Goal: Transaction & Acquisition: Book appointment/travel/reservation

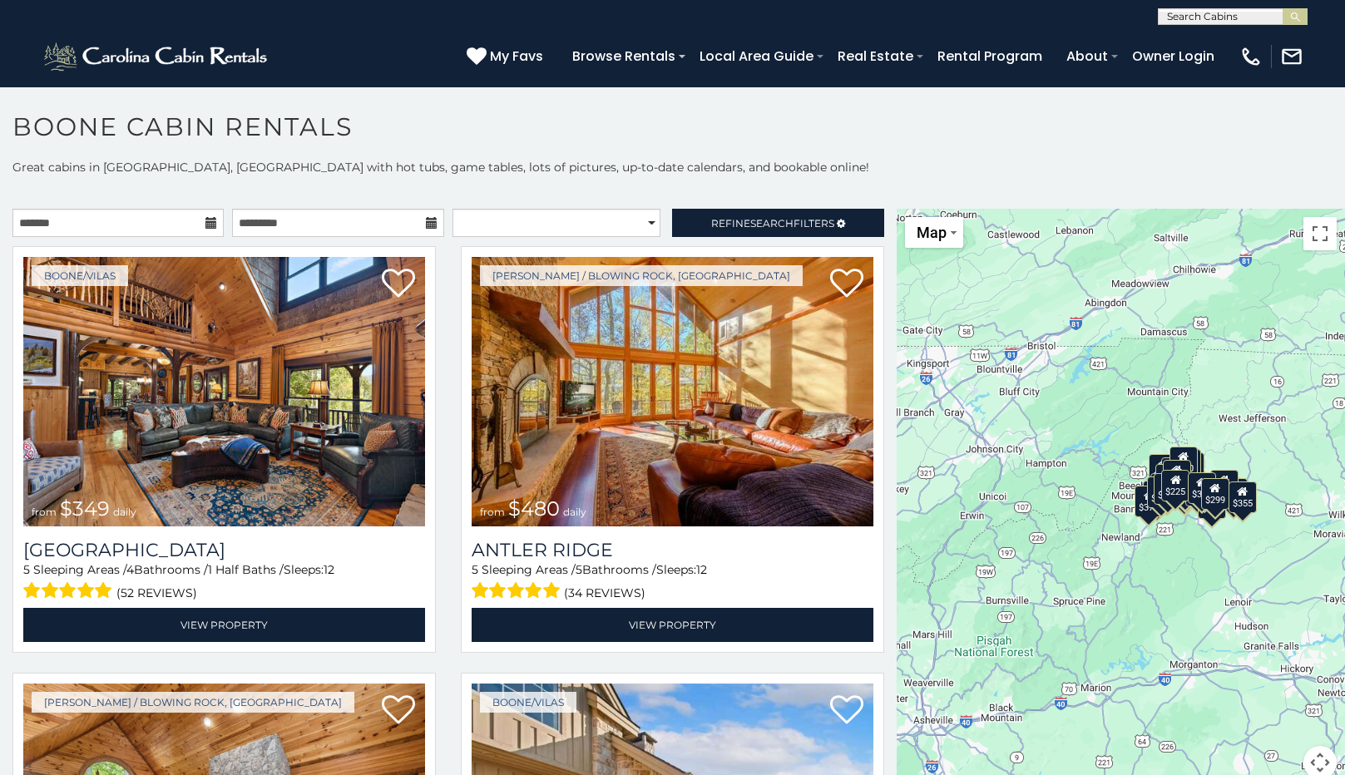
click at [206, 224] on icon at bounding box center [211, 223] width 12 height 12
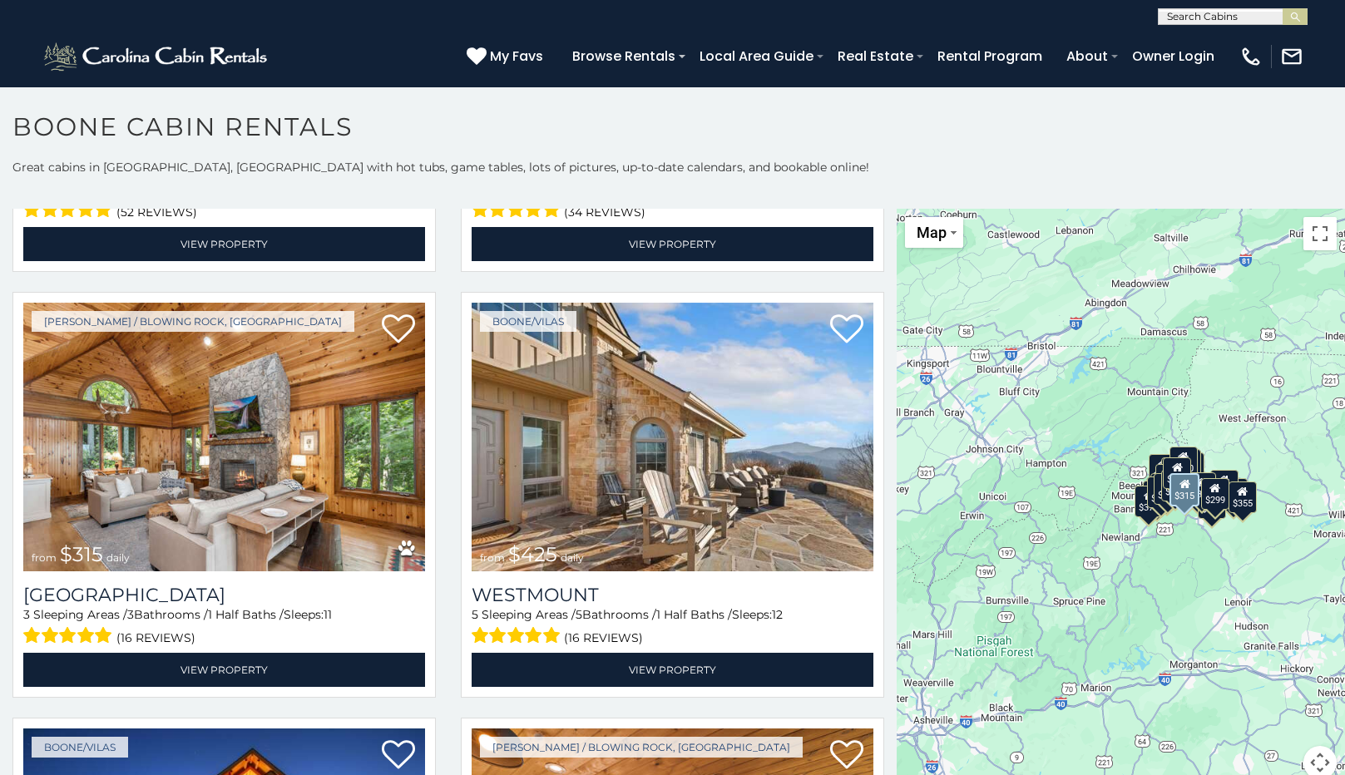
scroll to position [333, 0]
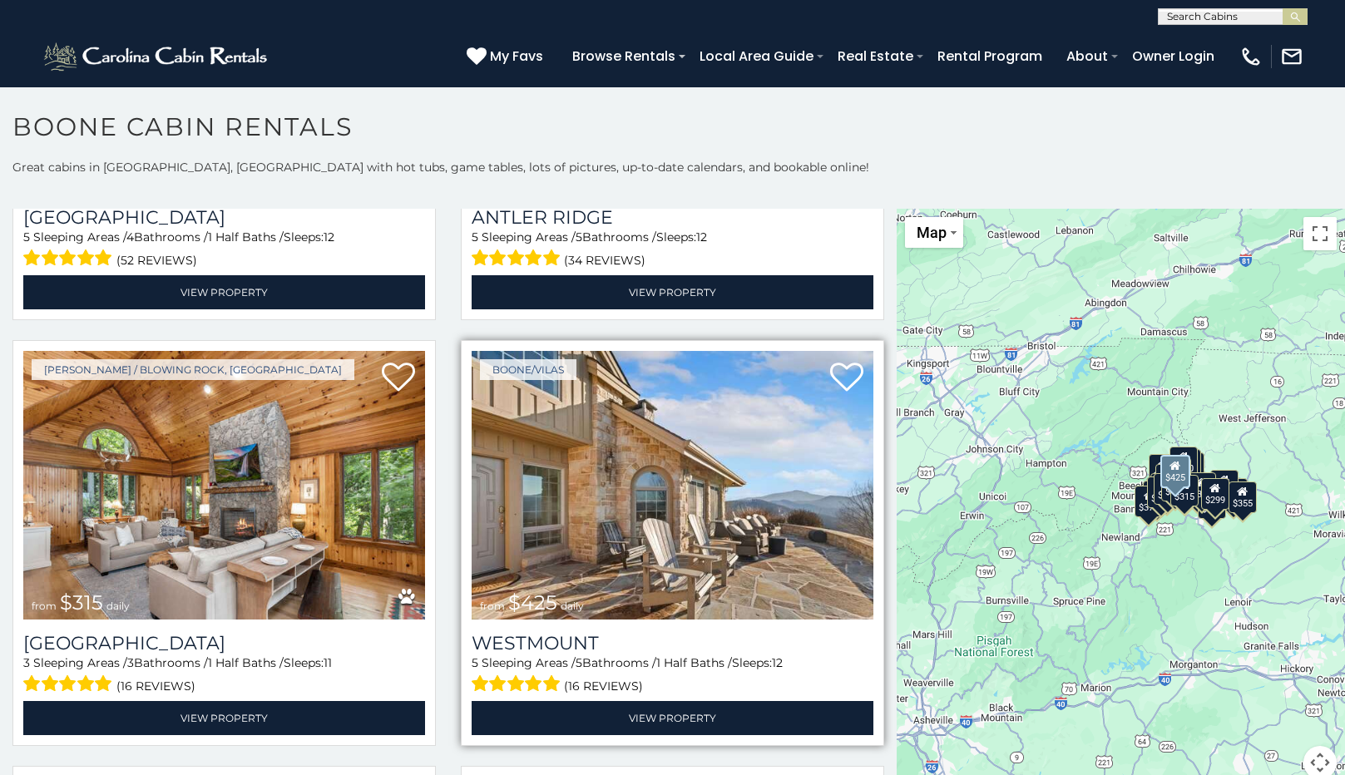
click at [630, 513] on img at bounding box center [673, 486] width 402 height 270
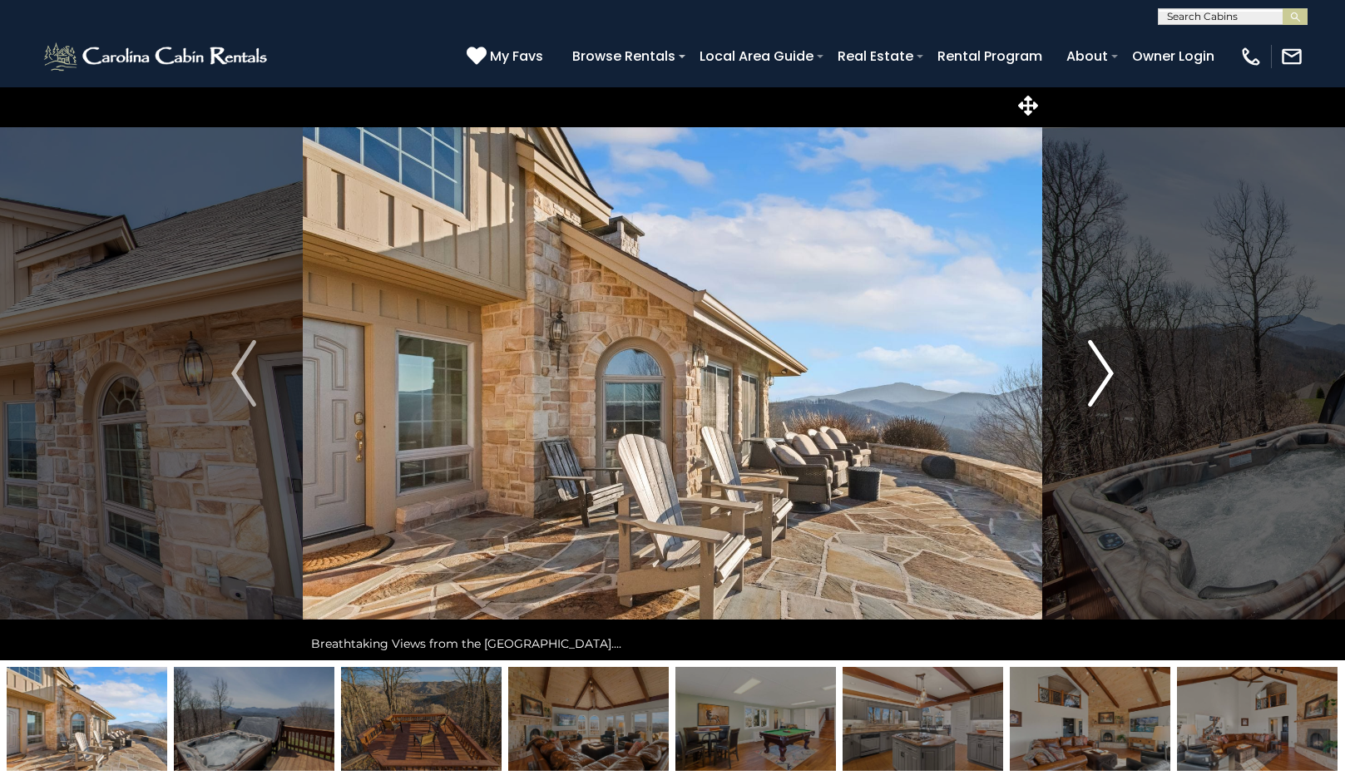
click at [1104, 374] on img "Next" at bounding box center [1101, 373] width 25 height 67
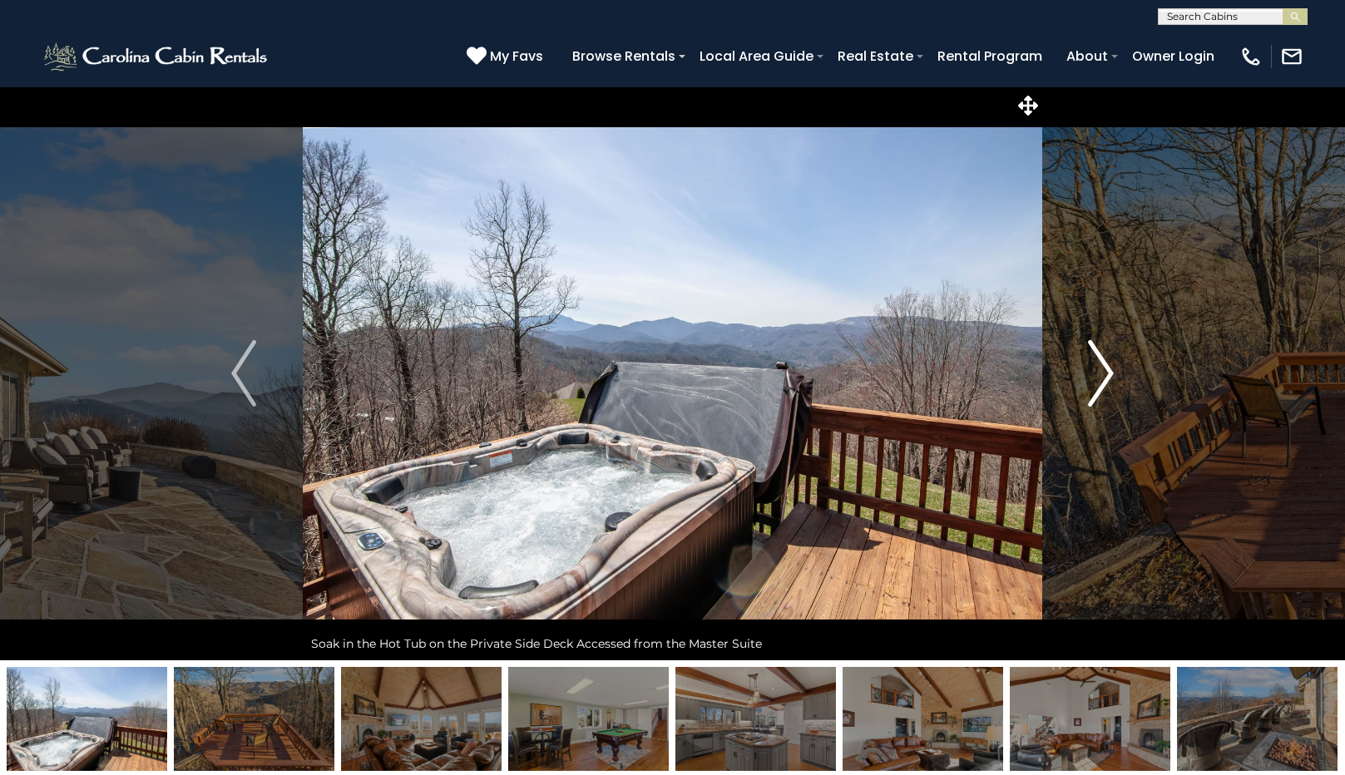
click at [1104, 374] on img "Next" at bounding box center [1101, 373] width 25 height 67
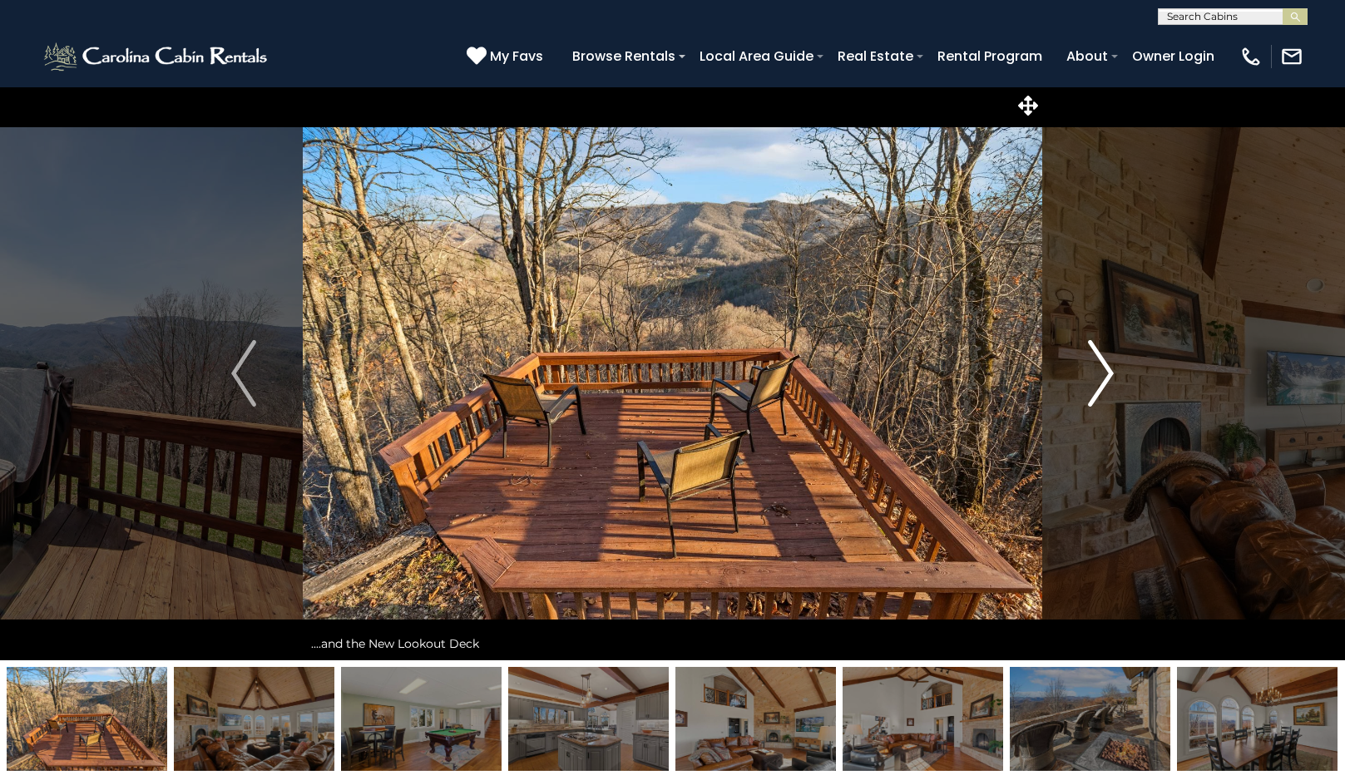
click at [1104, 374] on img "Next" at bounding box center [1101, 373] width 25 height 67
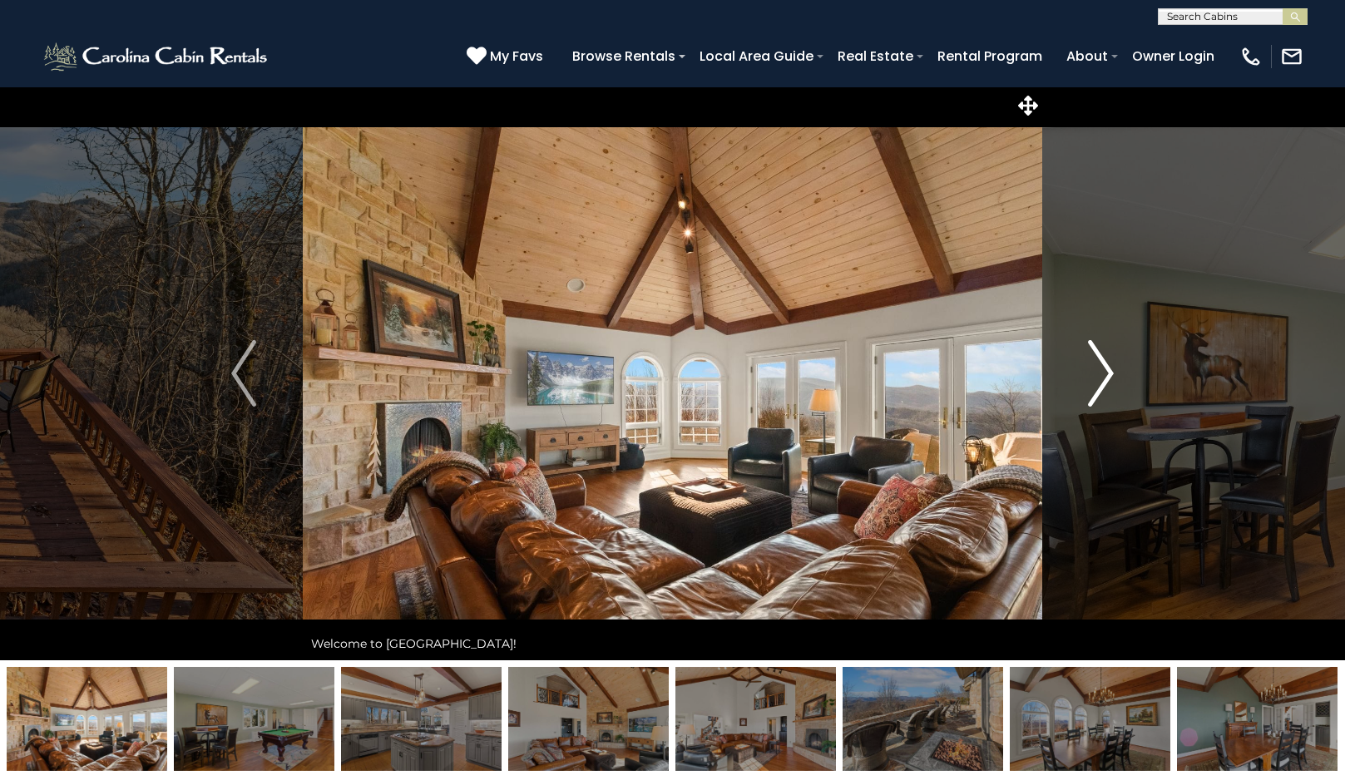
click at [1104, 374] on img "Next" at bounding box center [1101, 373] width 25 height 67
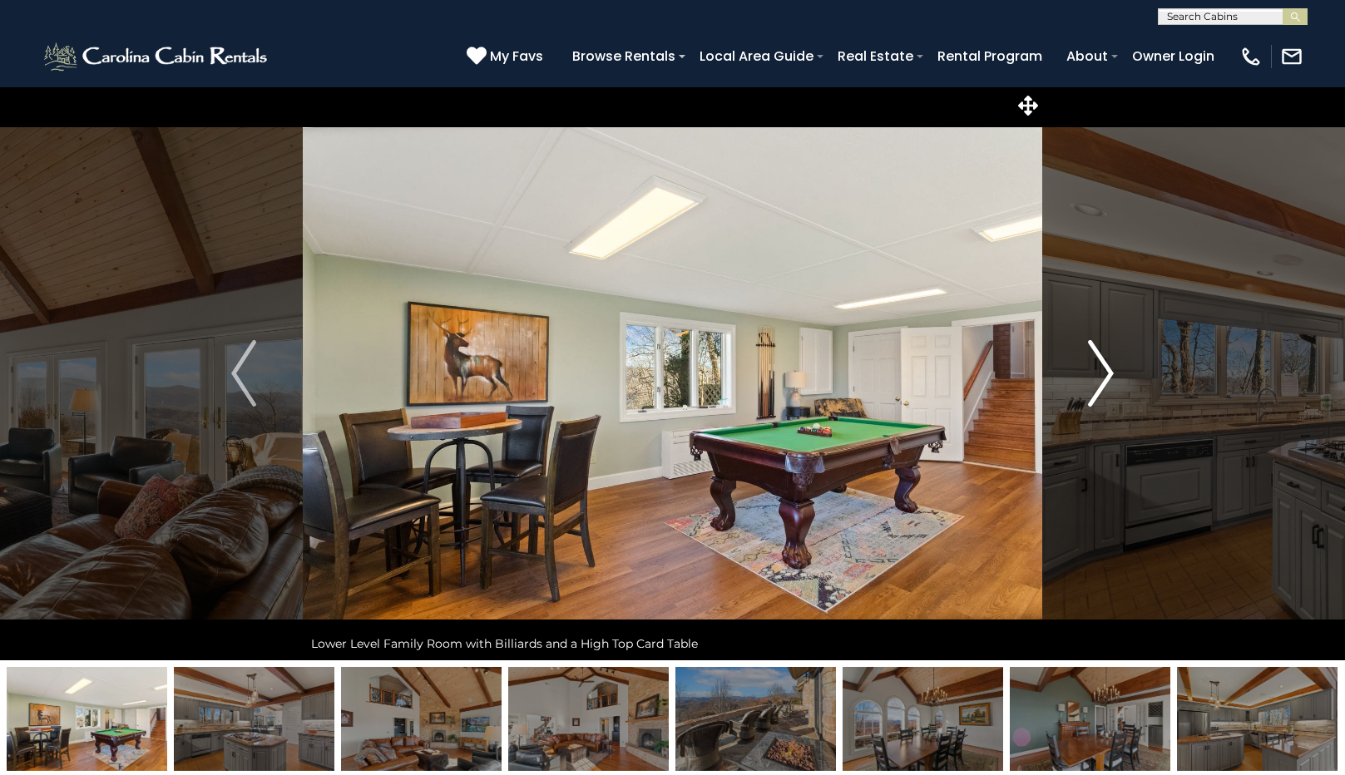
click at [1104, 374] on img "Next" at bounding box center [1101, 373] width 25 height 67
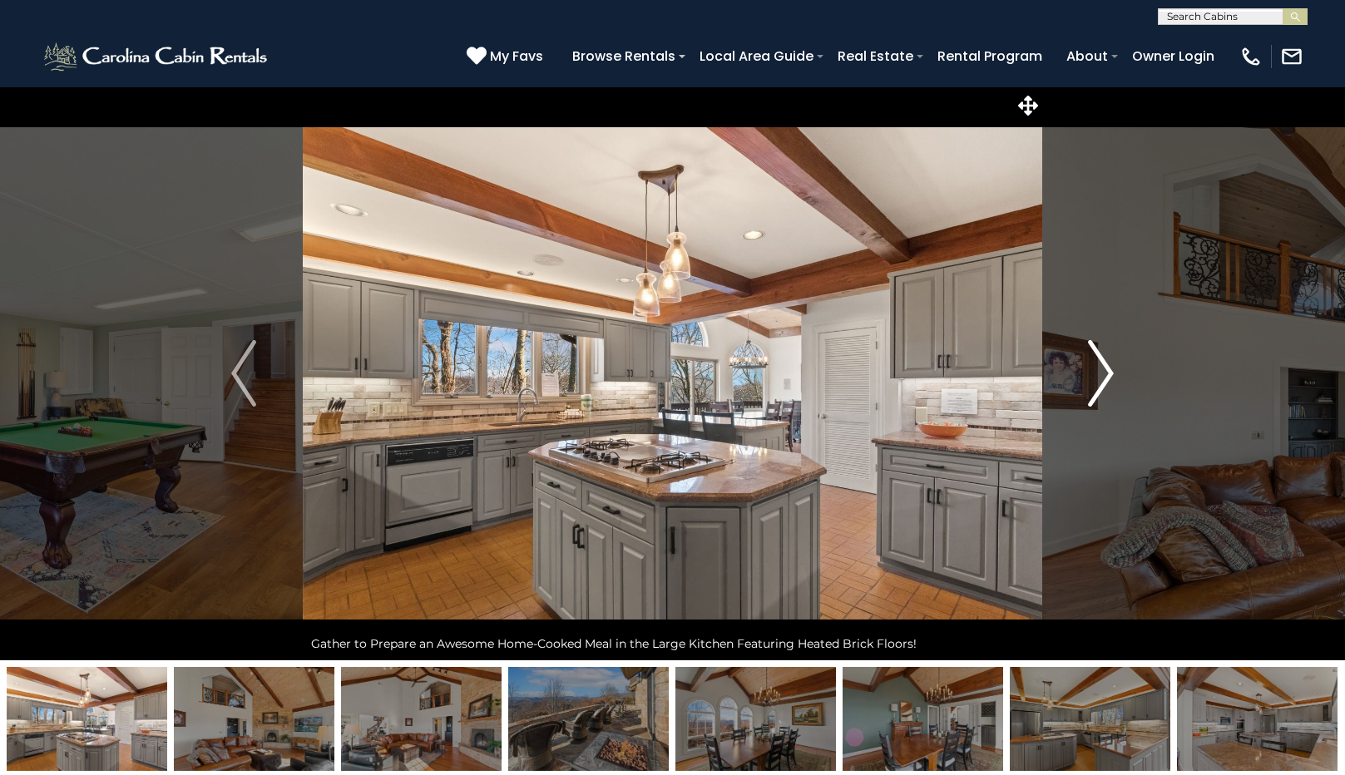
click at [1104, 374] on img "Next" at bounding box center [1101, 373] width 25 height 67
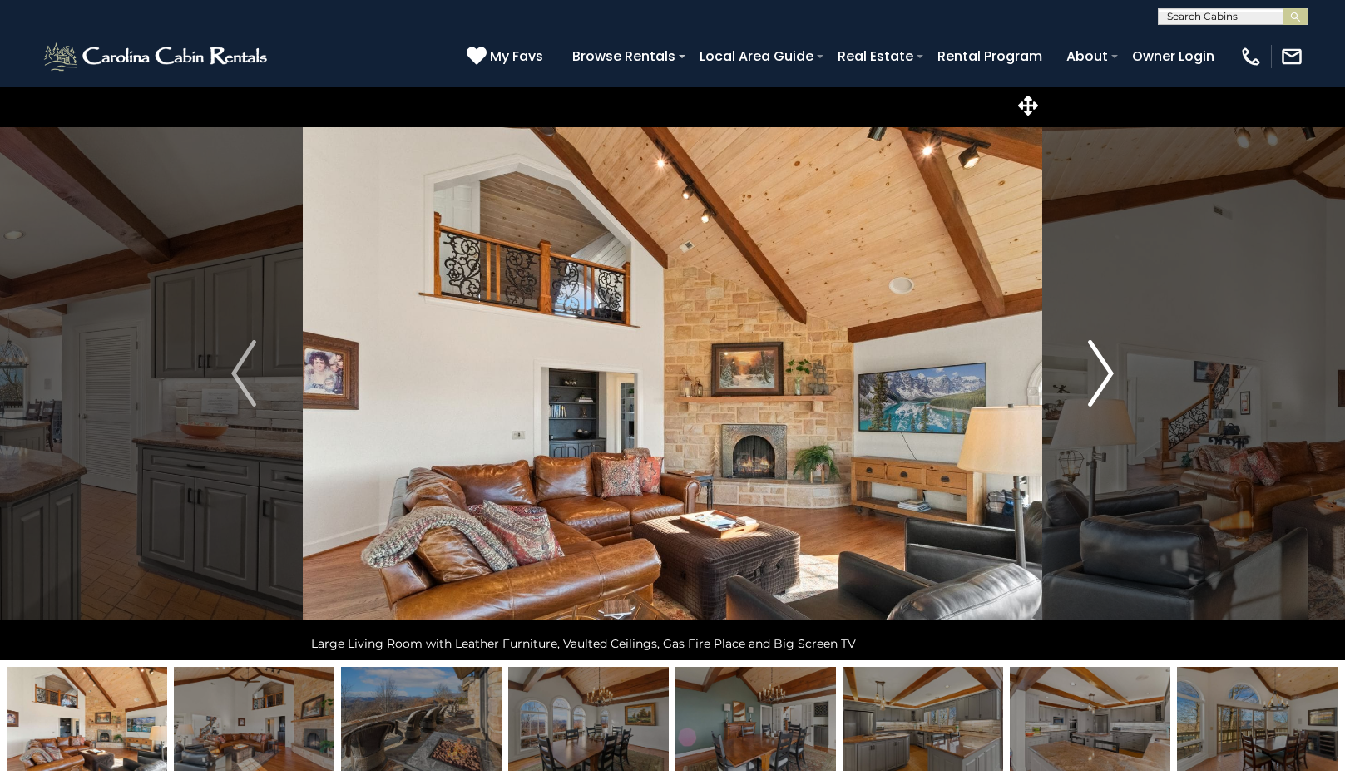
click at [1104, 374] on img "Next" at bounding box center [1101, 373] width 25 height 67
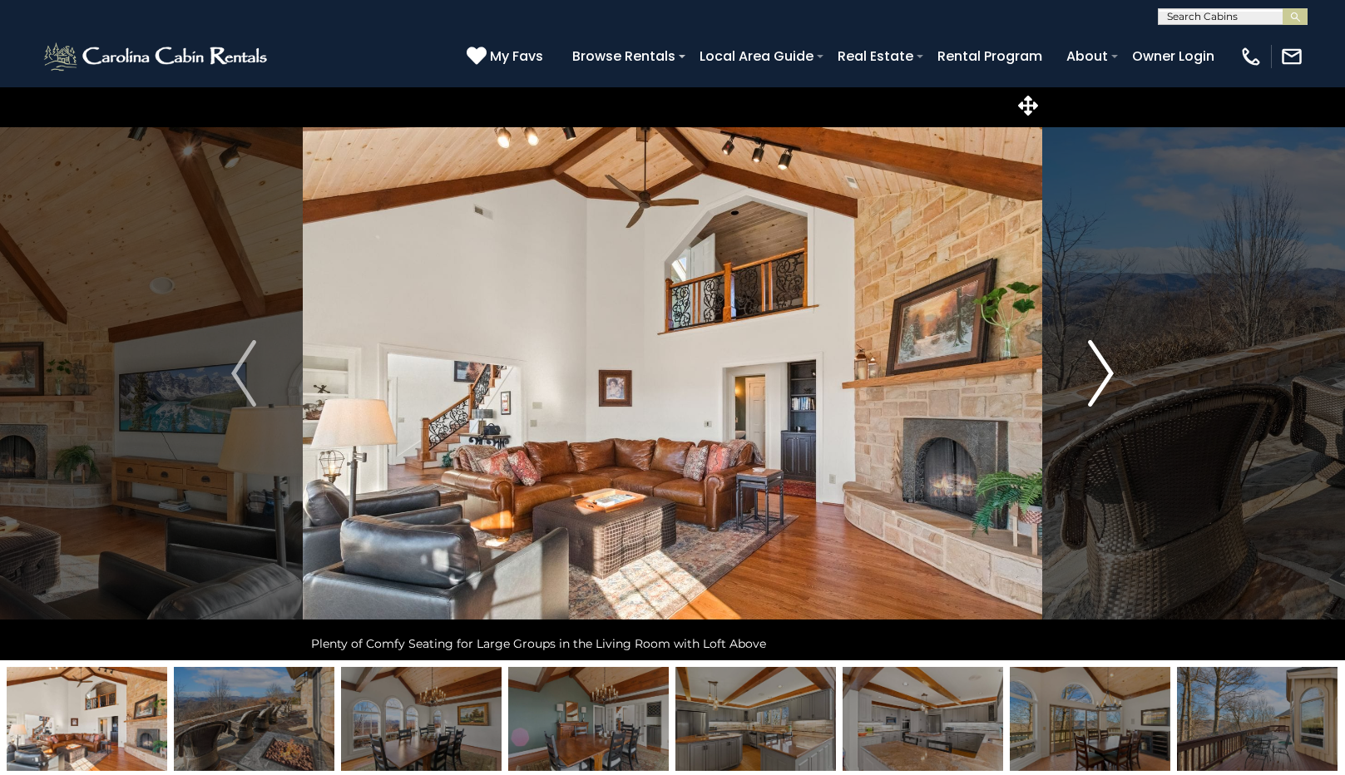
click at [1104, 374] on img "Next" at bounding box center [1101, 373] width 25 height 67
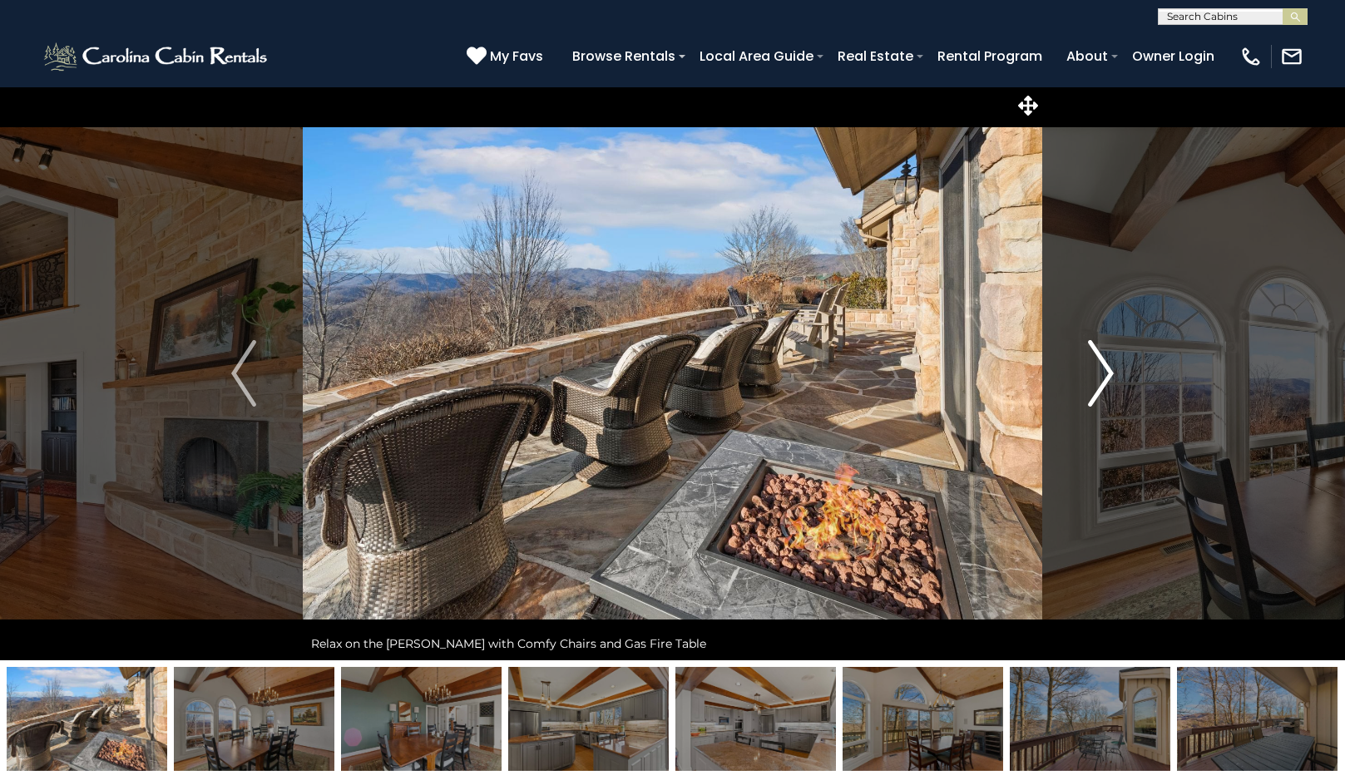
click at [1104, 374] on img "Next" at bounding box center [1101, 373] width 25 height 67
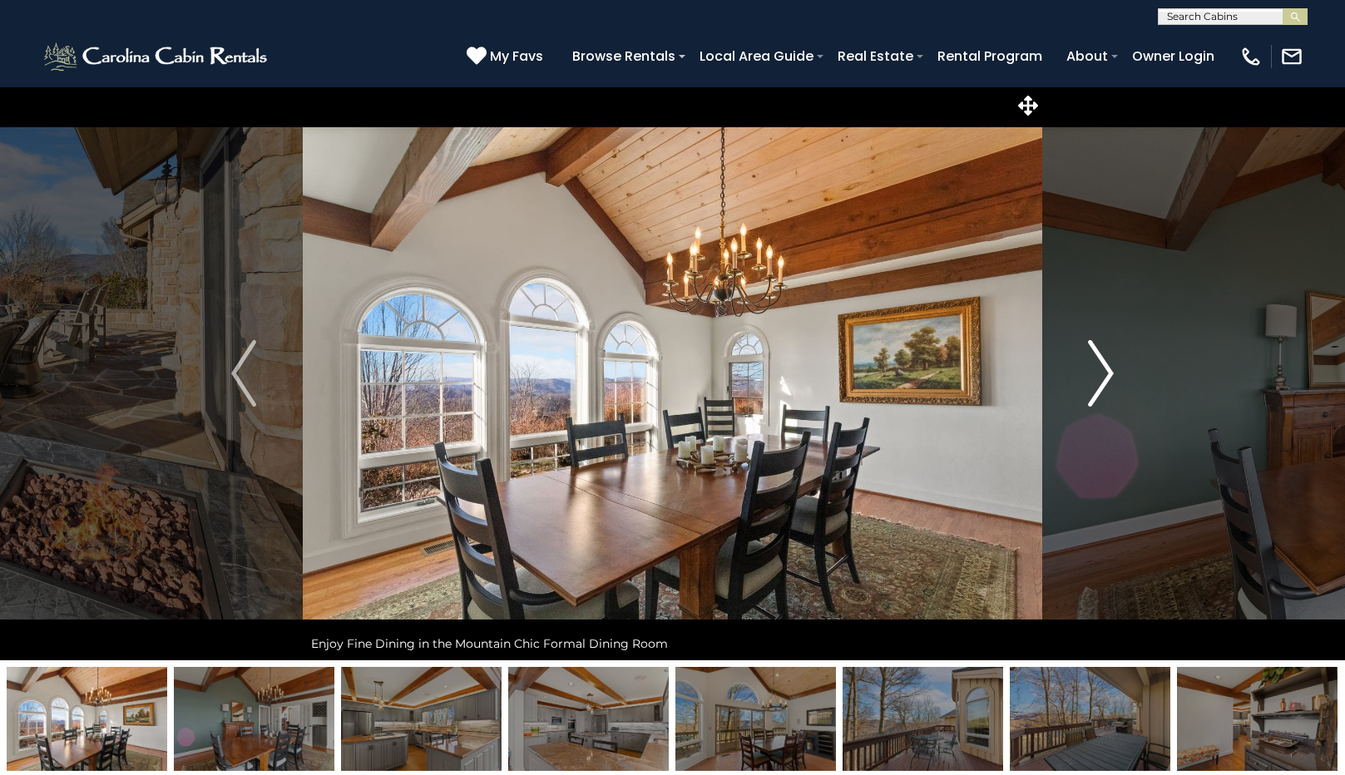
click at [1104, 374] on img "Next" at bounding box center [1101, 373] width 25 height 67
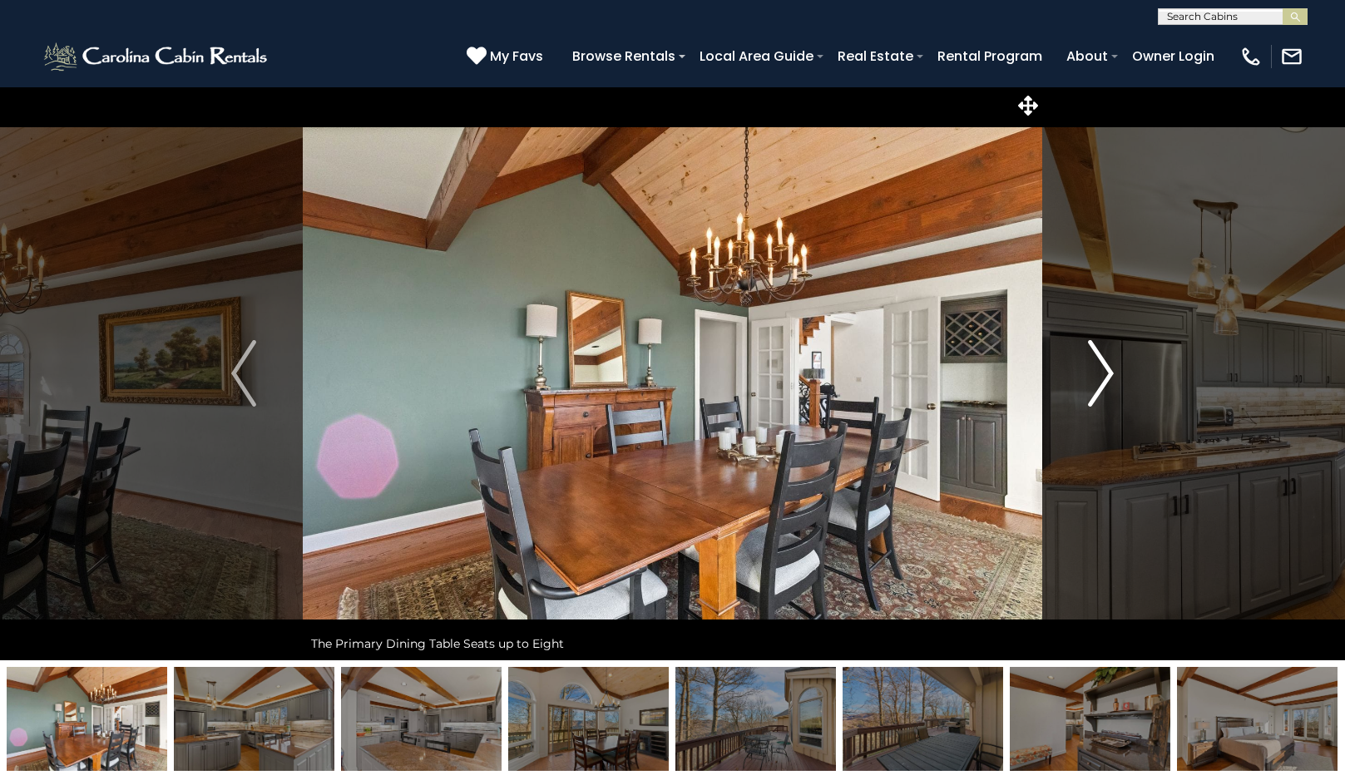
click at [1104, 374] on img "Next" at bounding box center [1101, 373] width 25 height 67
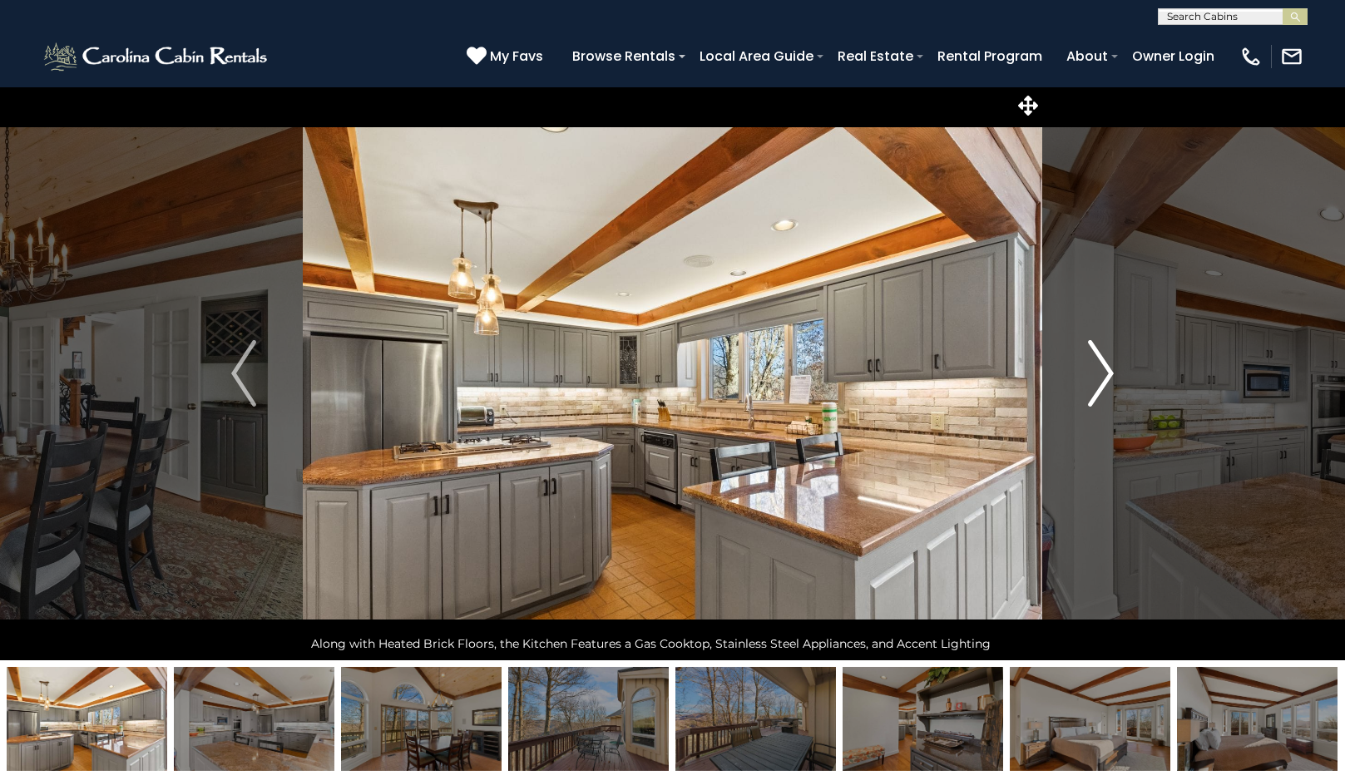
click at [1104, 374] on img "Next" at bounding box center [1101, 373] width 25 height 67
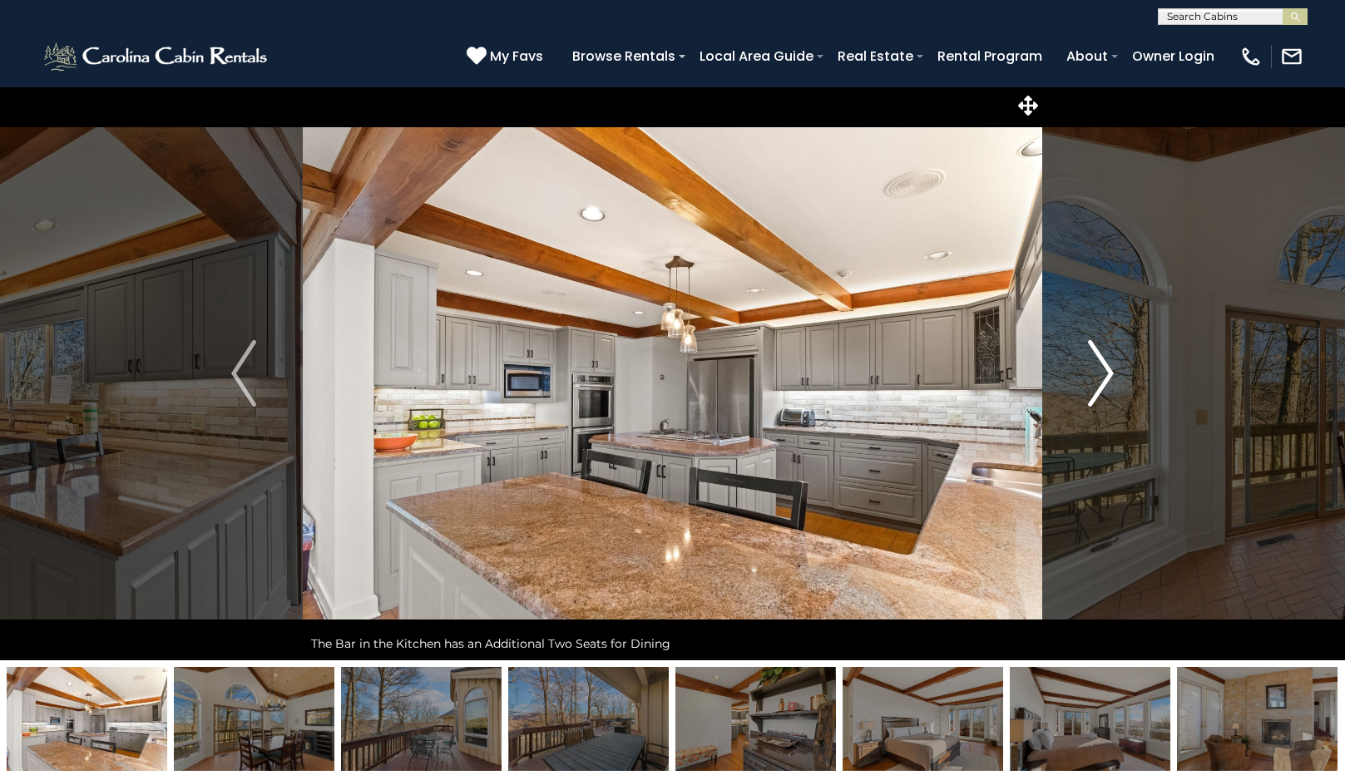
click at [1104, 374] on img "Next" at bounding box center [1101, 373] width 25 height 67
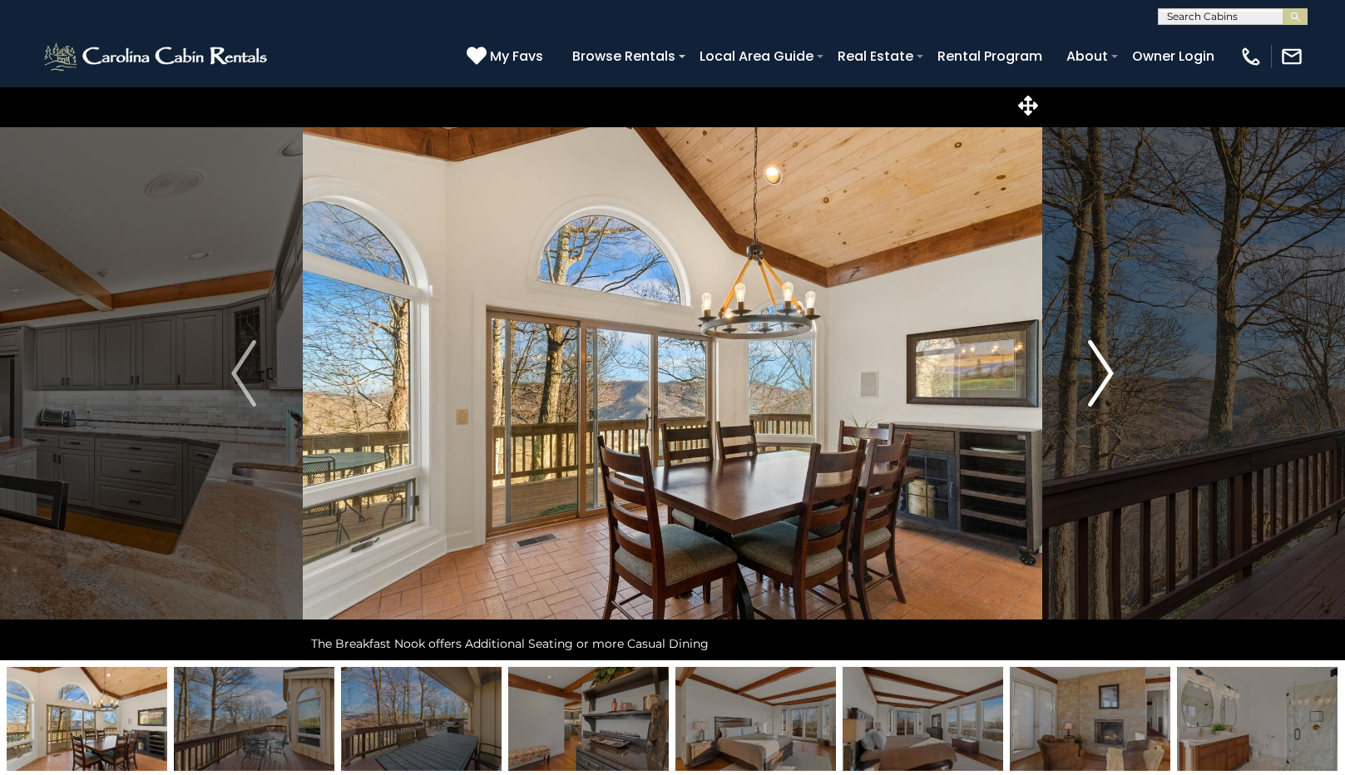
click at [1104, 374] on img "Next" at bounding box center [1101, 373] width 25 height 67
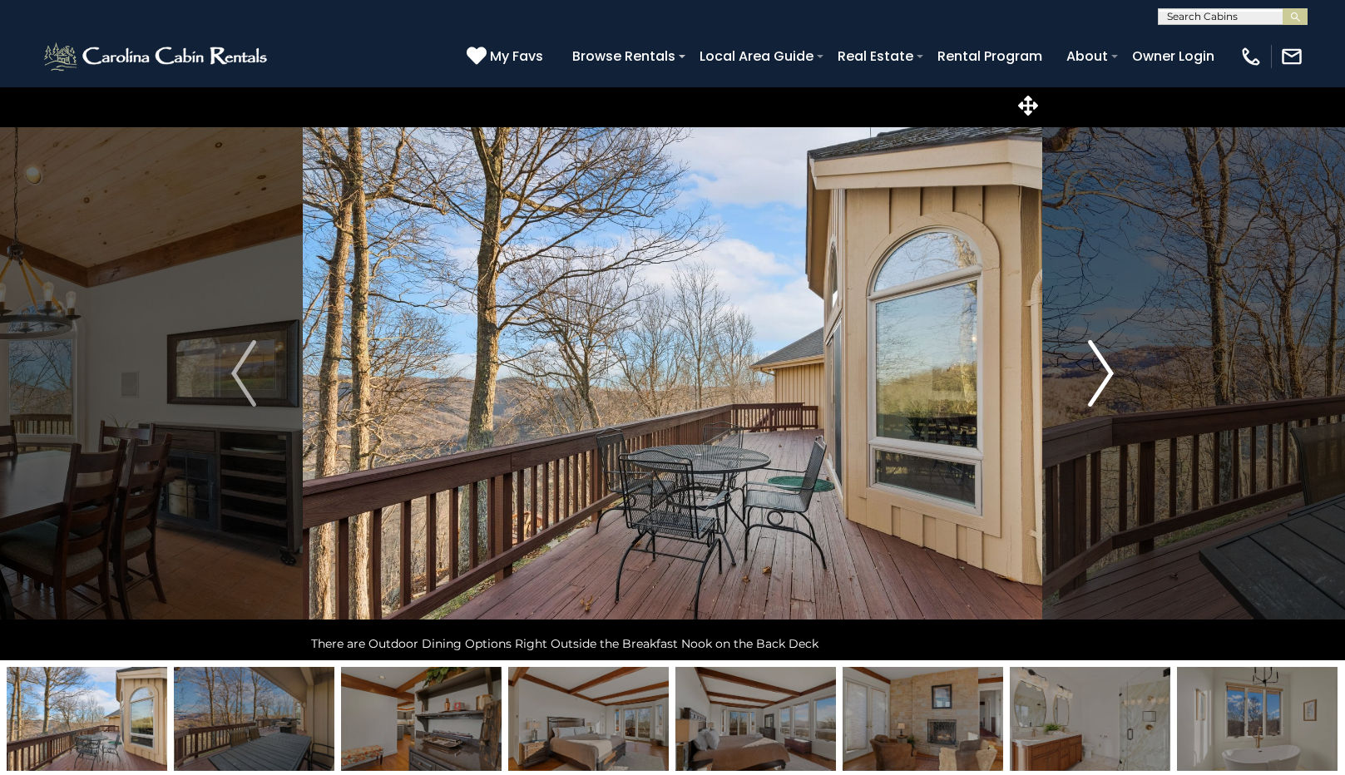
click at [1104, 374] on img "Next" at bounding box center [1101, 373] width 25 height 67
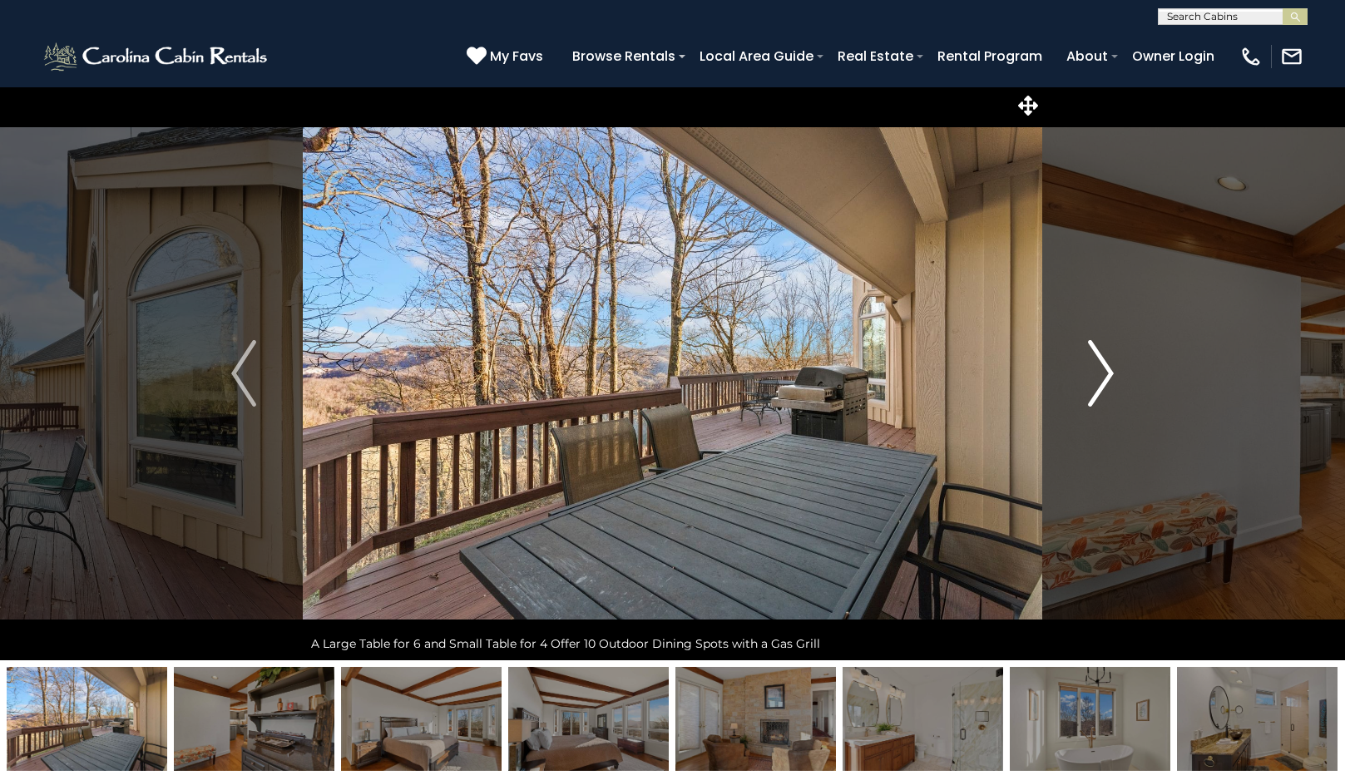
click at [1104, 374] on img "Next" at bounding box center [1101, 373] width 25 height 67
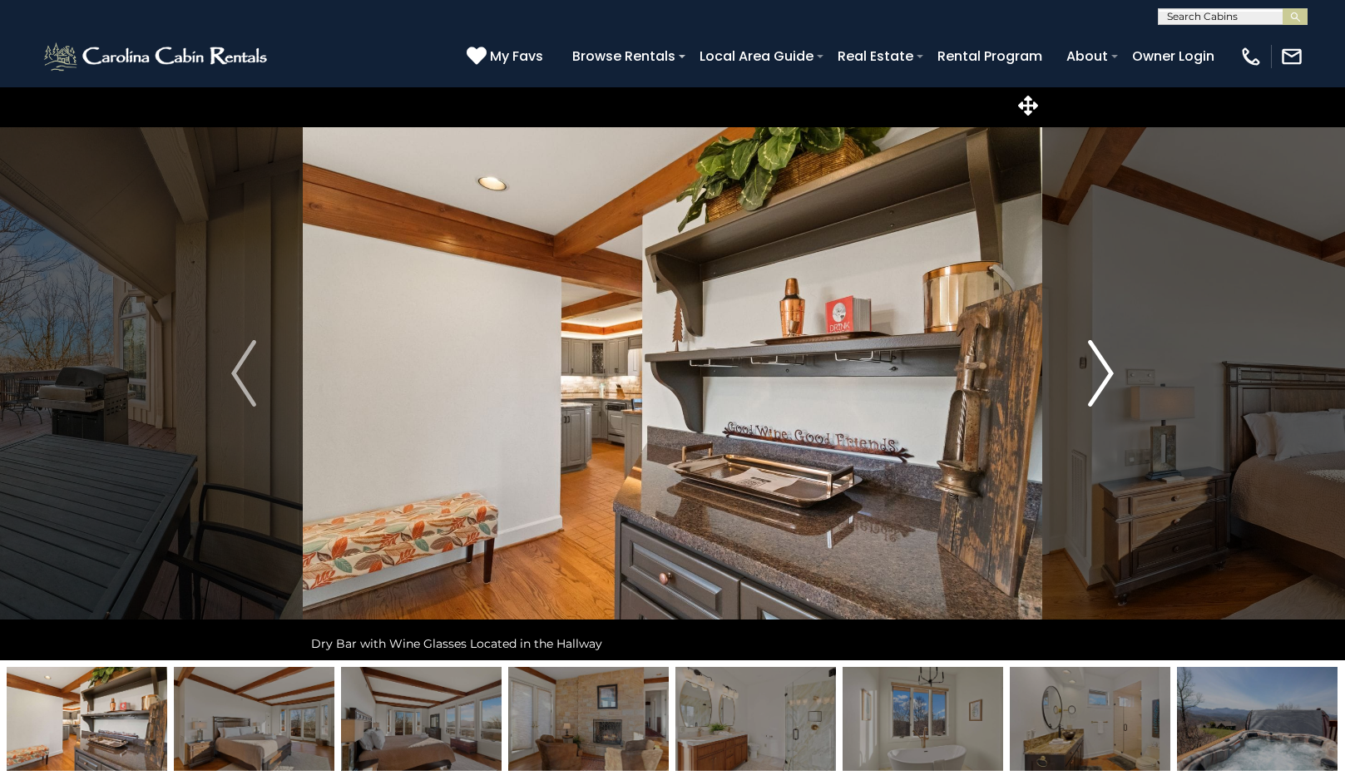
click at [1104, 374] on img "Next" at bounding box center [1101, 373] width 25 height 67
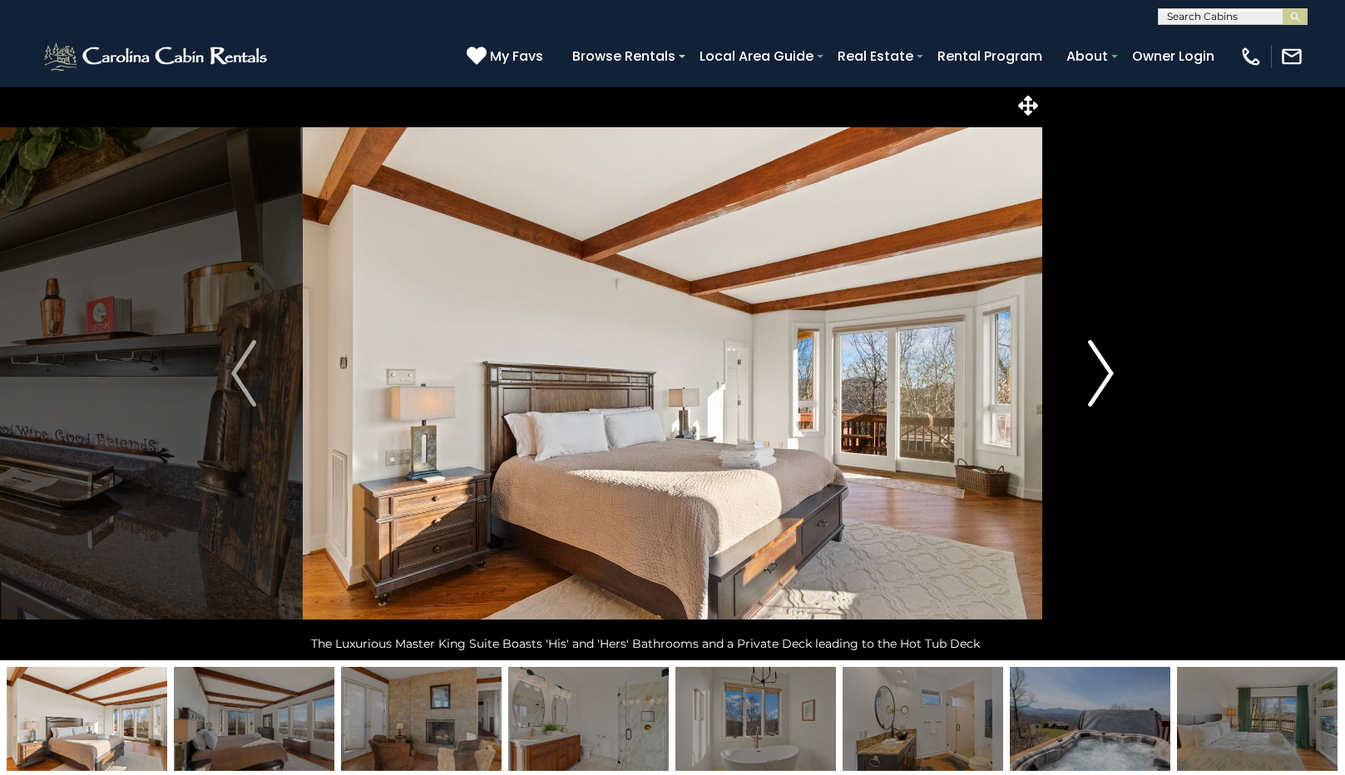
click at [1104, 374] on img "Next" at bounding box center [1101, 373] width 25 height 67
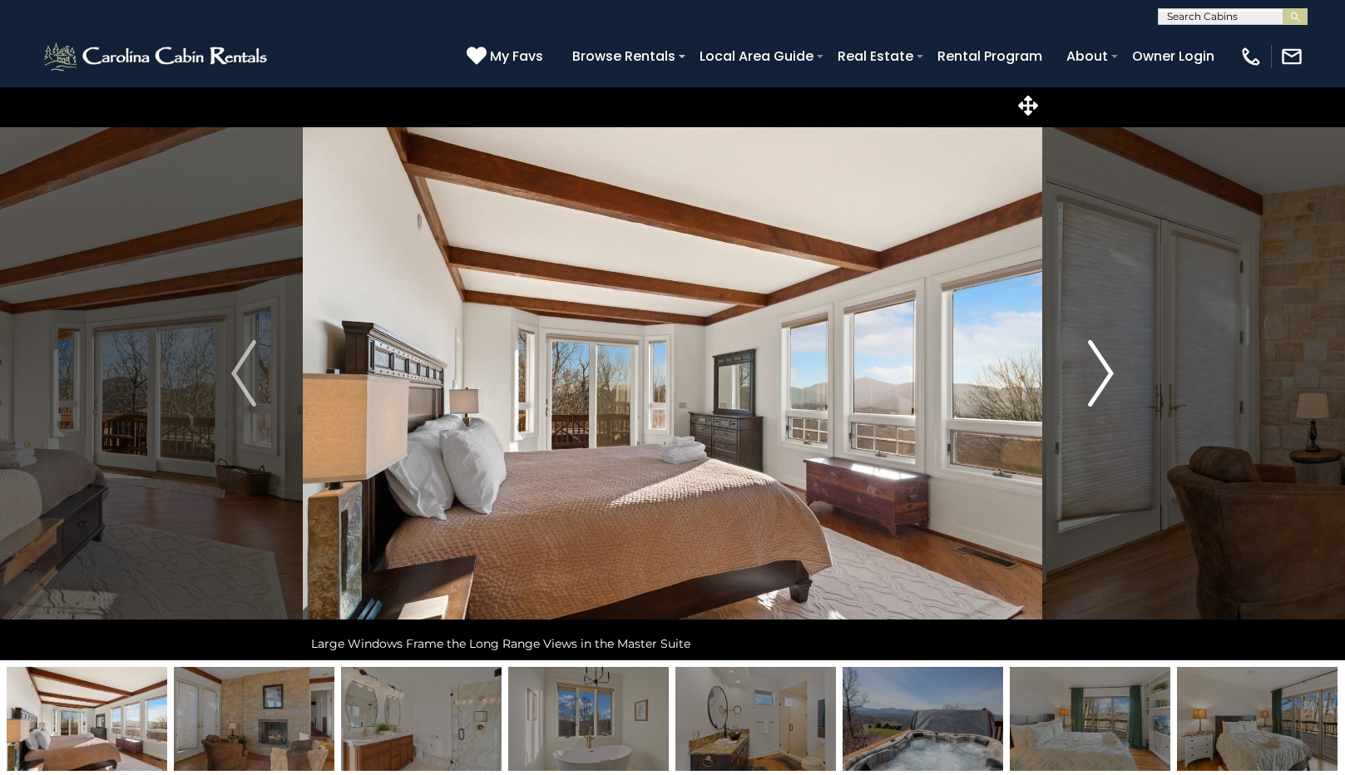
click at [1104, 374] on img "Next" at bounding box center [1101, 373] width 25 height 67
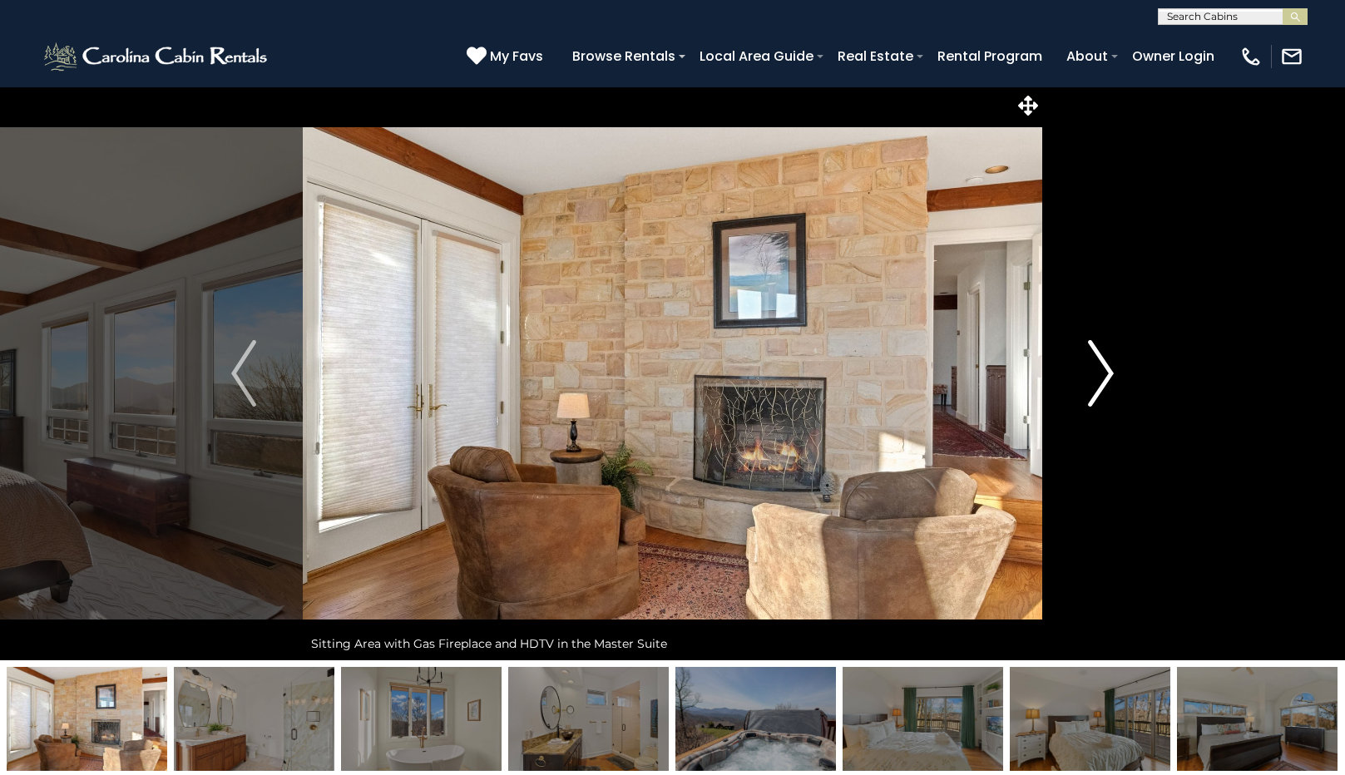
click at [1104, 374] on img "Next" at bounding box center [1101, 373] width 25 height 67
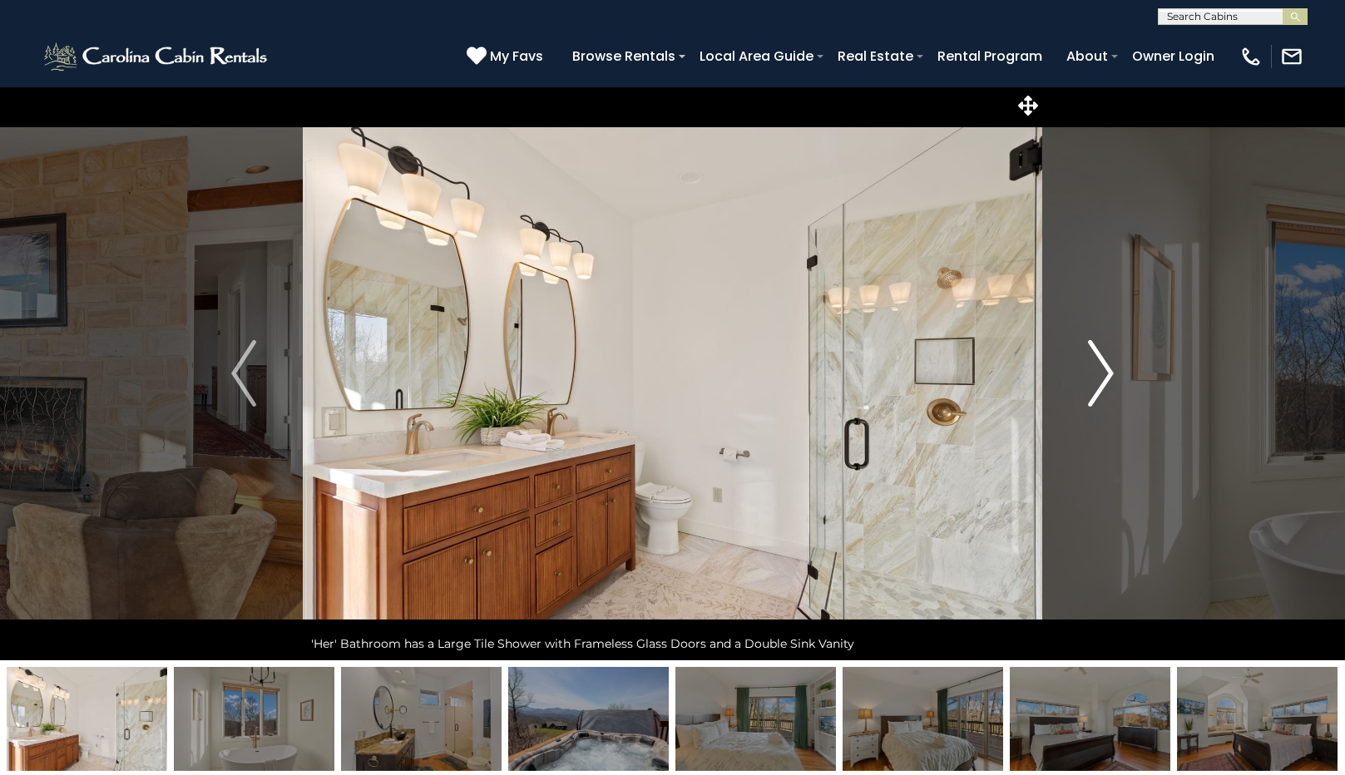
click at [1104, 374] on img "Next" at bounding box center [1101, 373] width 25 height 67
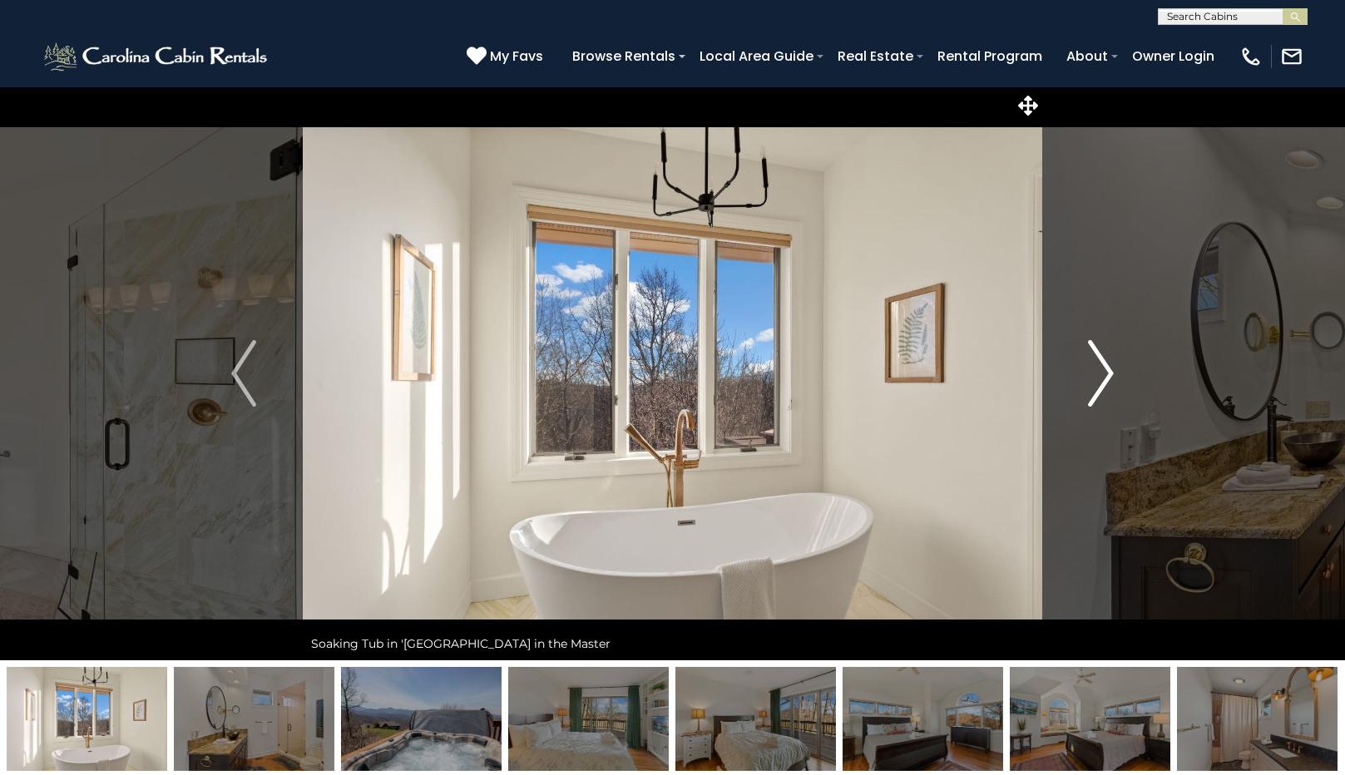
click at [1104, 374] on img "Next" at bounding box center [1101, 373] width 25 height 67
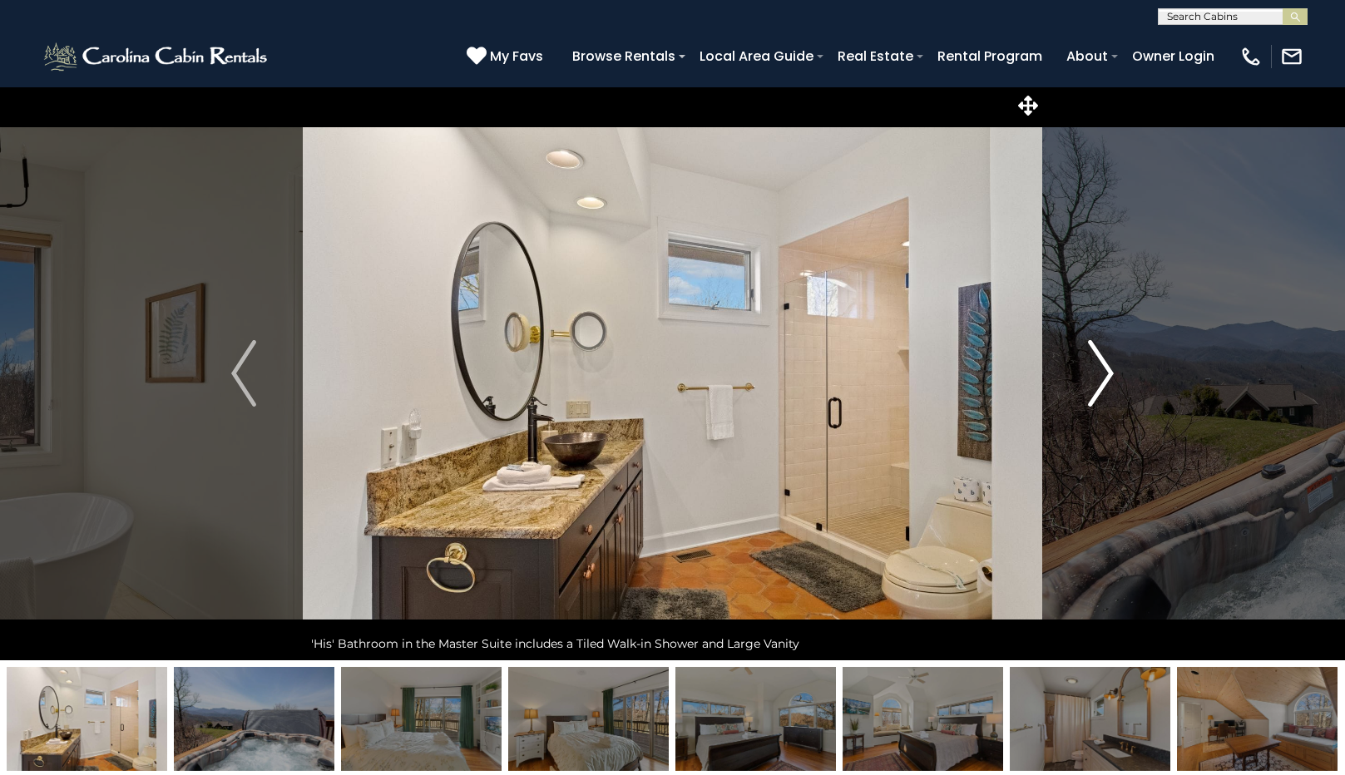
click at [1104, 374] on img "Next" at bounding box center [1101, 373] width 25 height 67
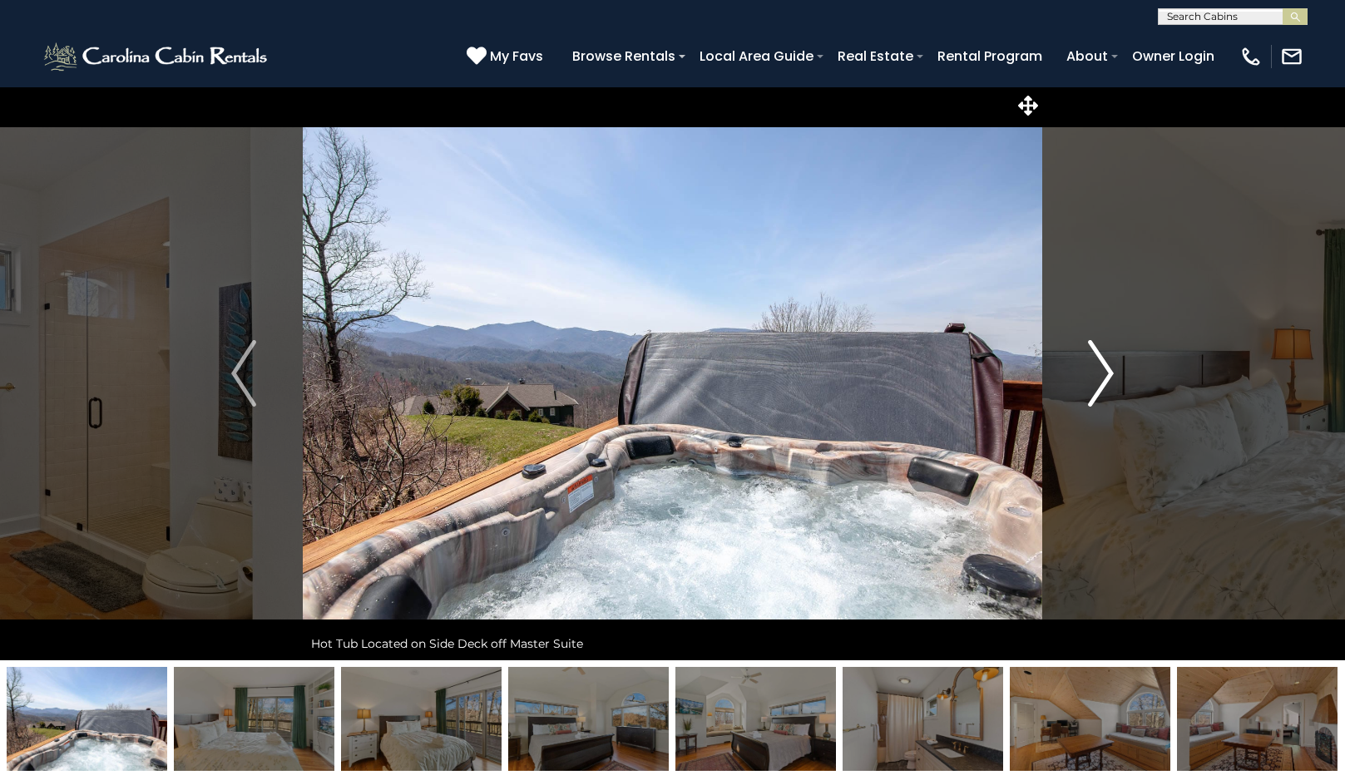
click at [1104, 374] on img "Next" at bounding box center [1101, 373] width 25 height 67
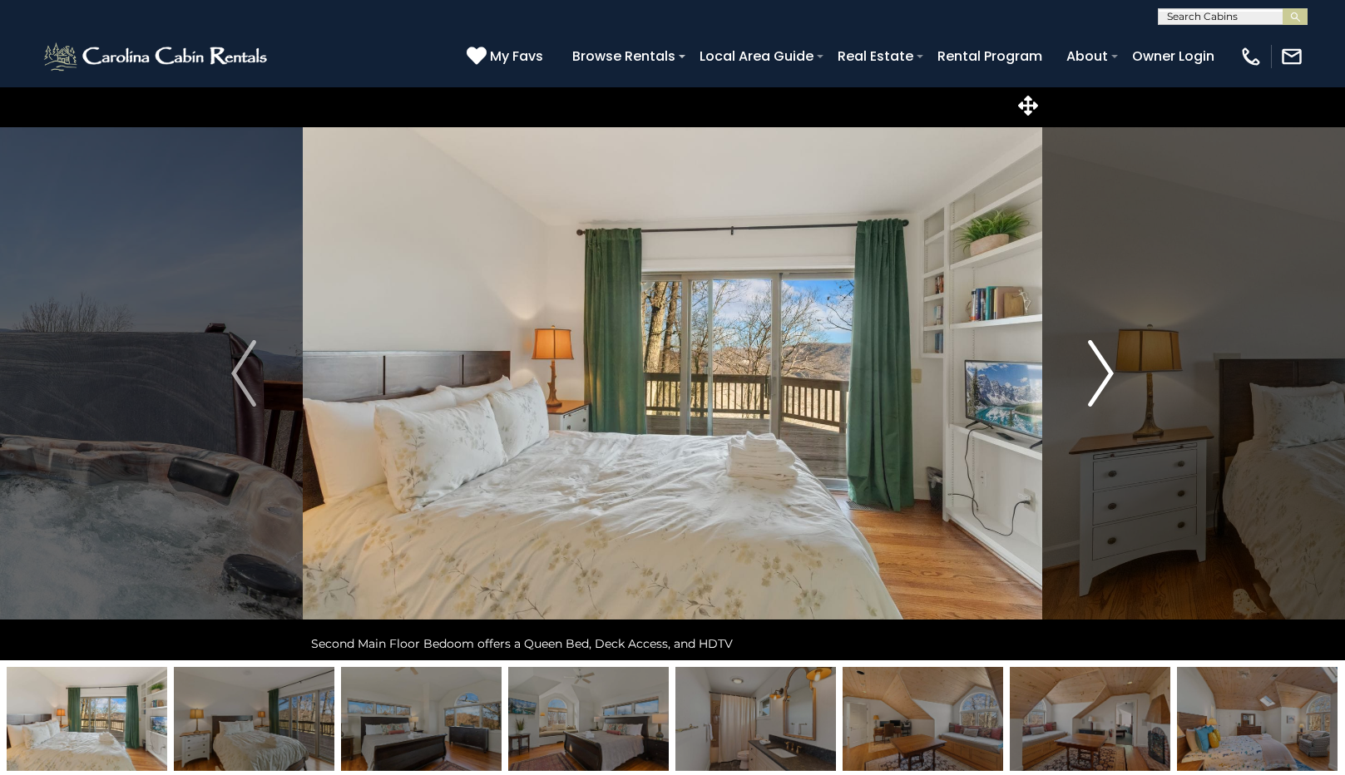
click at [1104, 374] on img "Next" at bounding box center [1101, 373] width 25 height 67
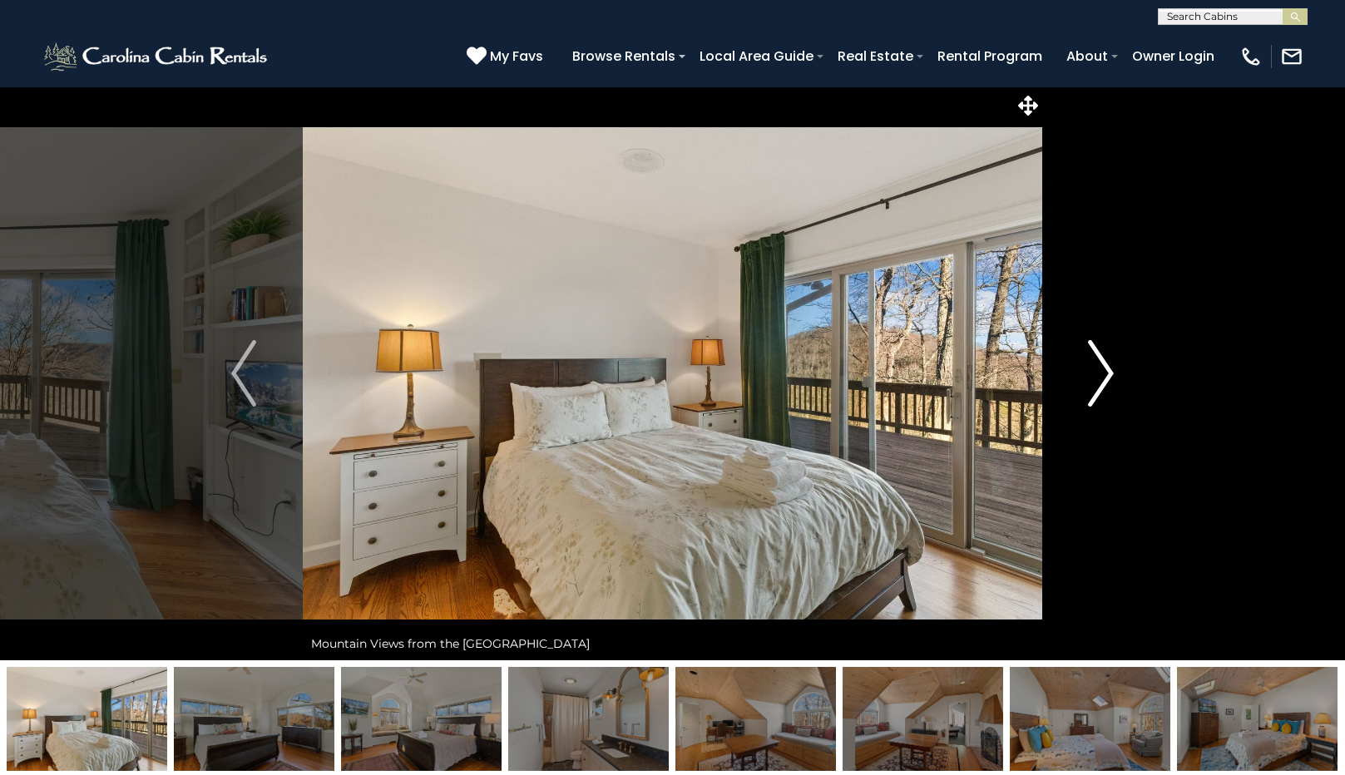
click at [1104, 374] on img "Next" at bounding box center [1101, 373] width 25 height 67
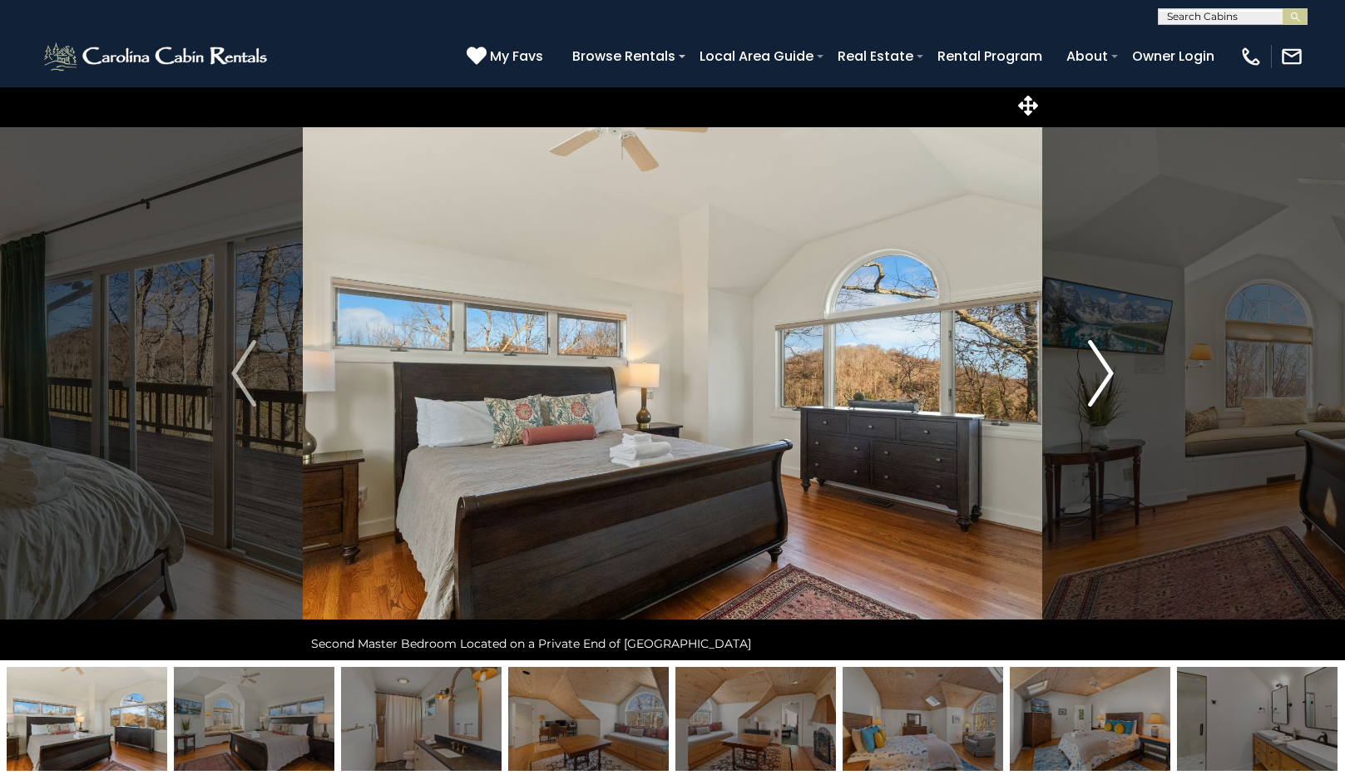
click at [1104, 374] on img "Next" at bounding box center [1101, 373] width 25 height 67
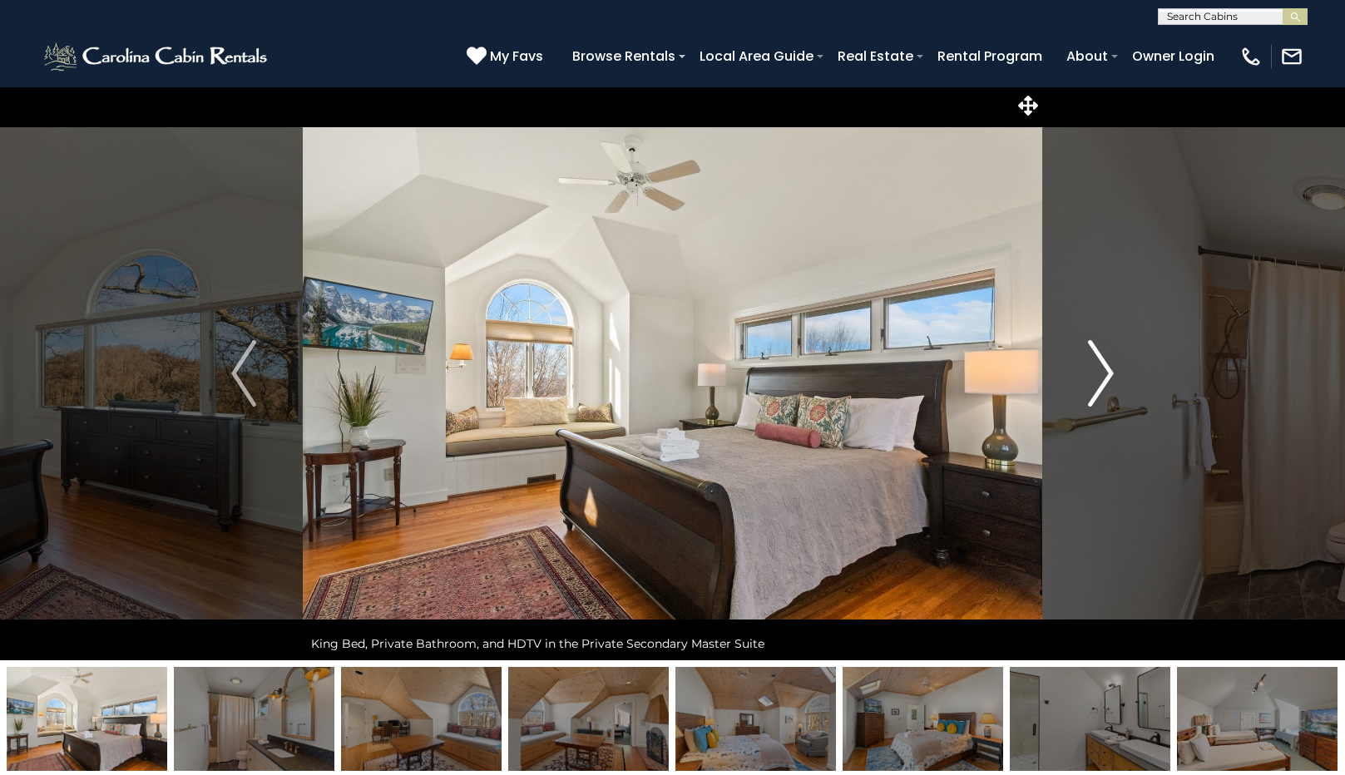
click at [1104, 374] on img "Next" at bounding box center [1101, 373] width 25 height 67
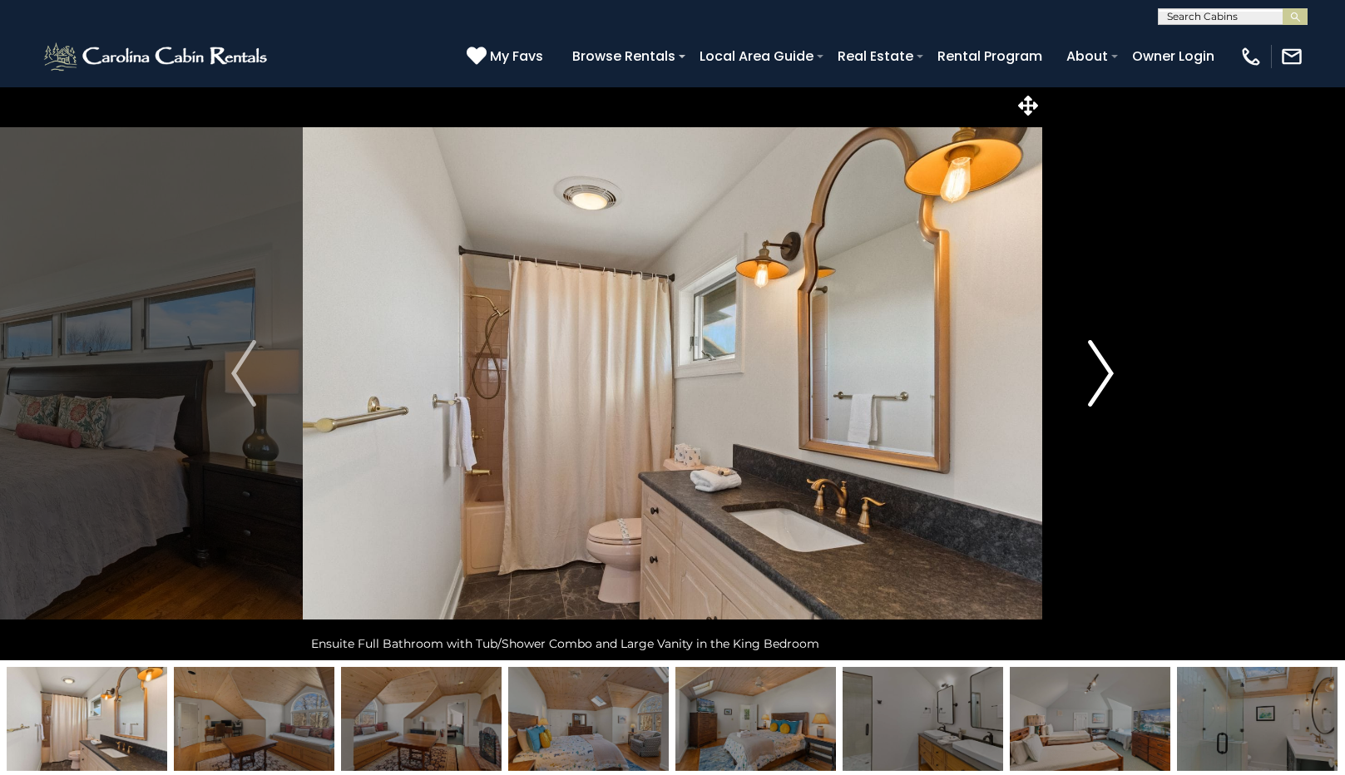
click at [1104, 374] on img "Next" at bounding box center [1101, 373] width 25 height 67
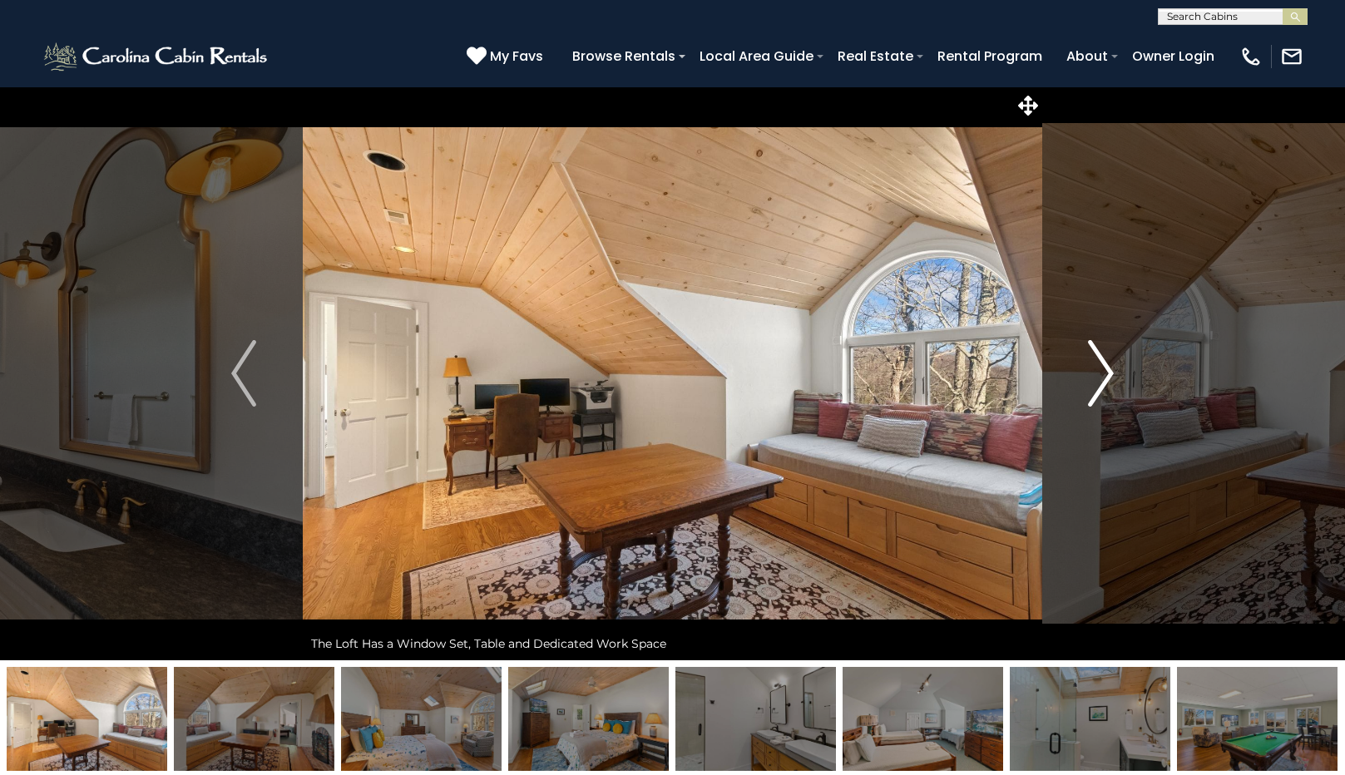
click at [1104, 374] on img "Next" at bounding box center [1101, 373] width 25 height 67
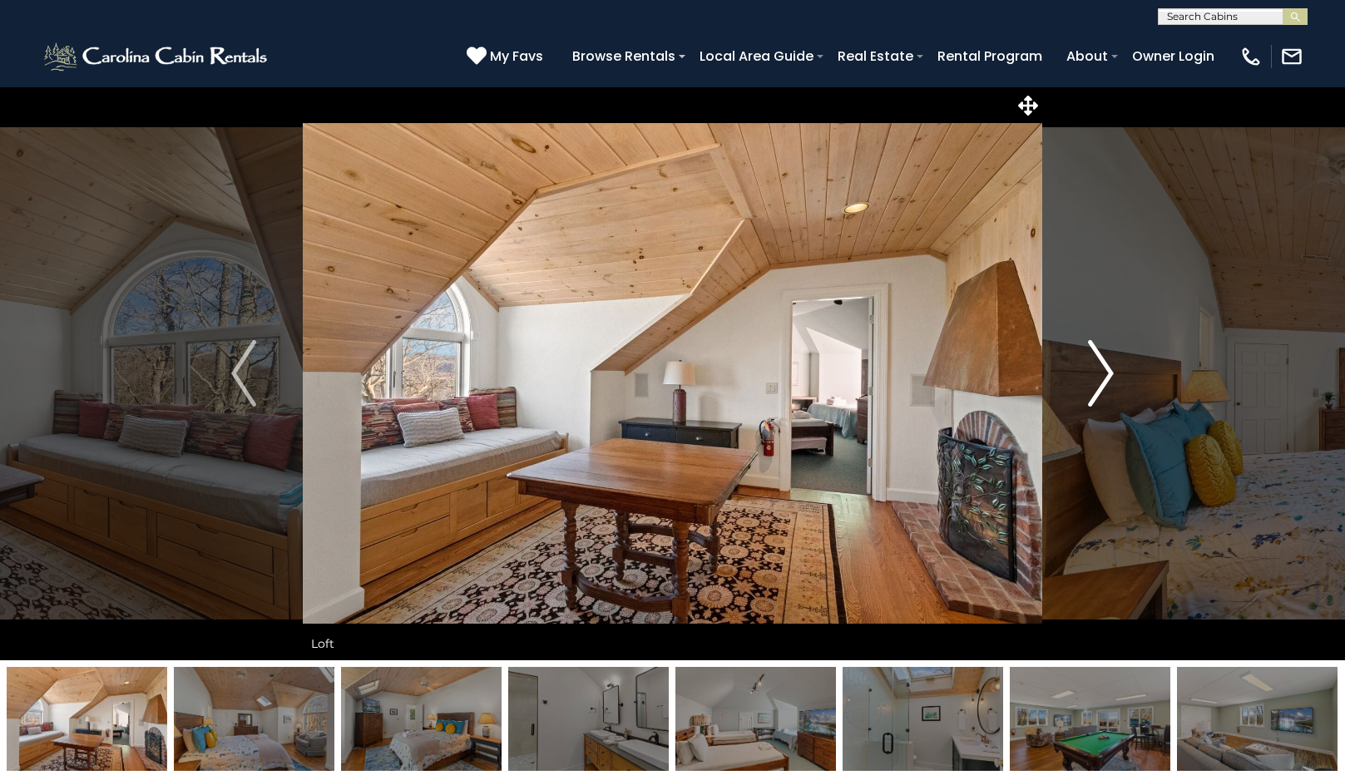
click at [1104, 374] on img "Next" at bounding box center [1101, 373] width 25 height 67
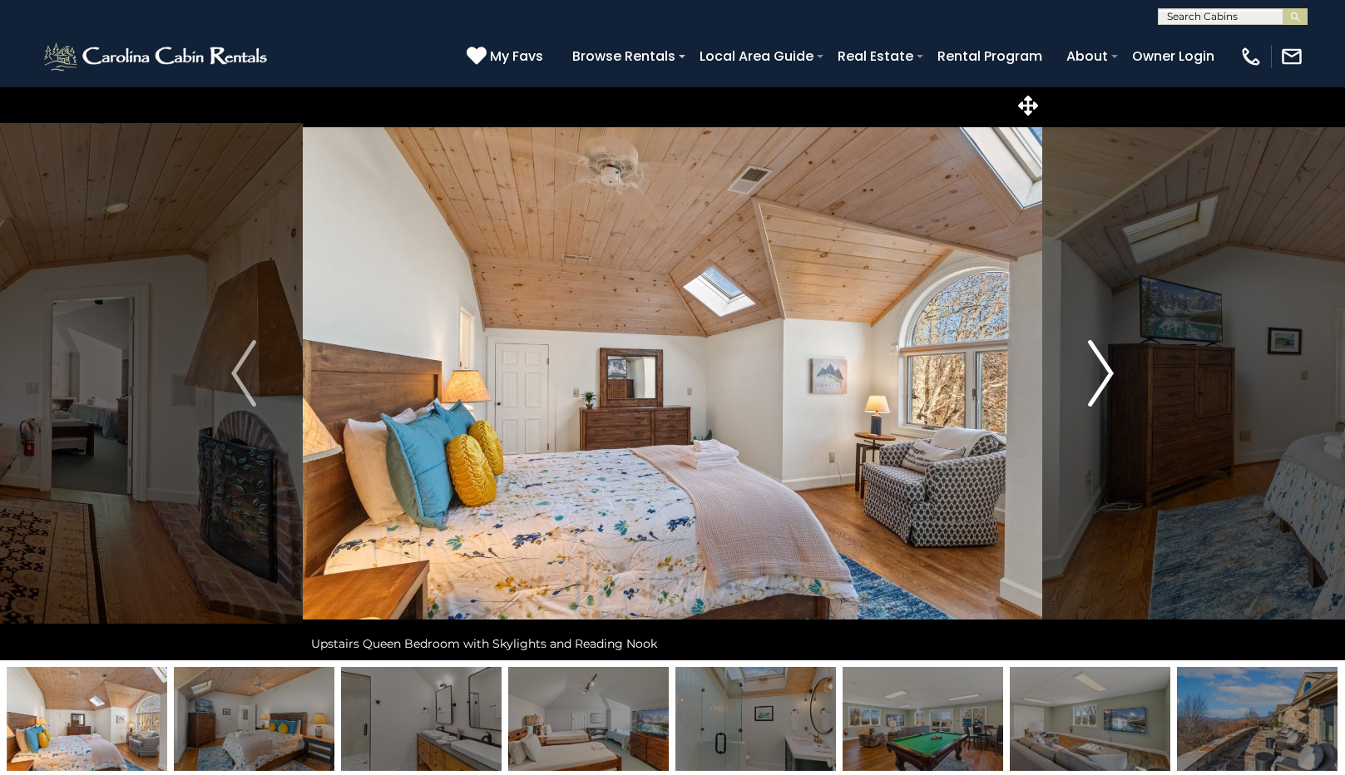
click at [1104, 374] on img "Next" at bounding box center [1101, 373] width 25 height 67
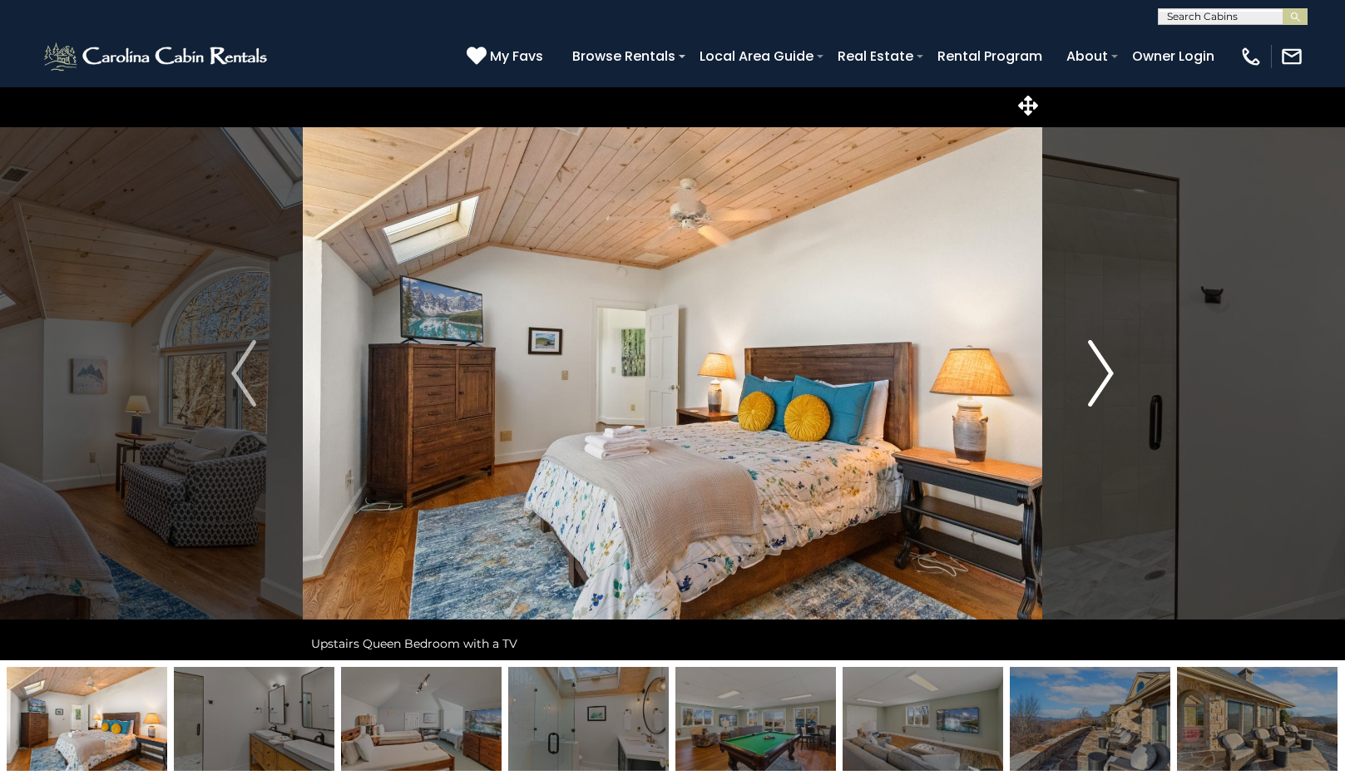
click at [1104, 374] on img "Next" at bounding box center [1101, 373] width 25 height 67
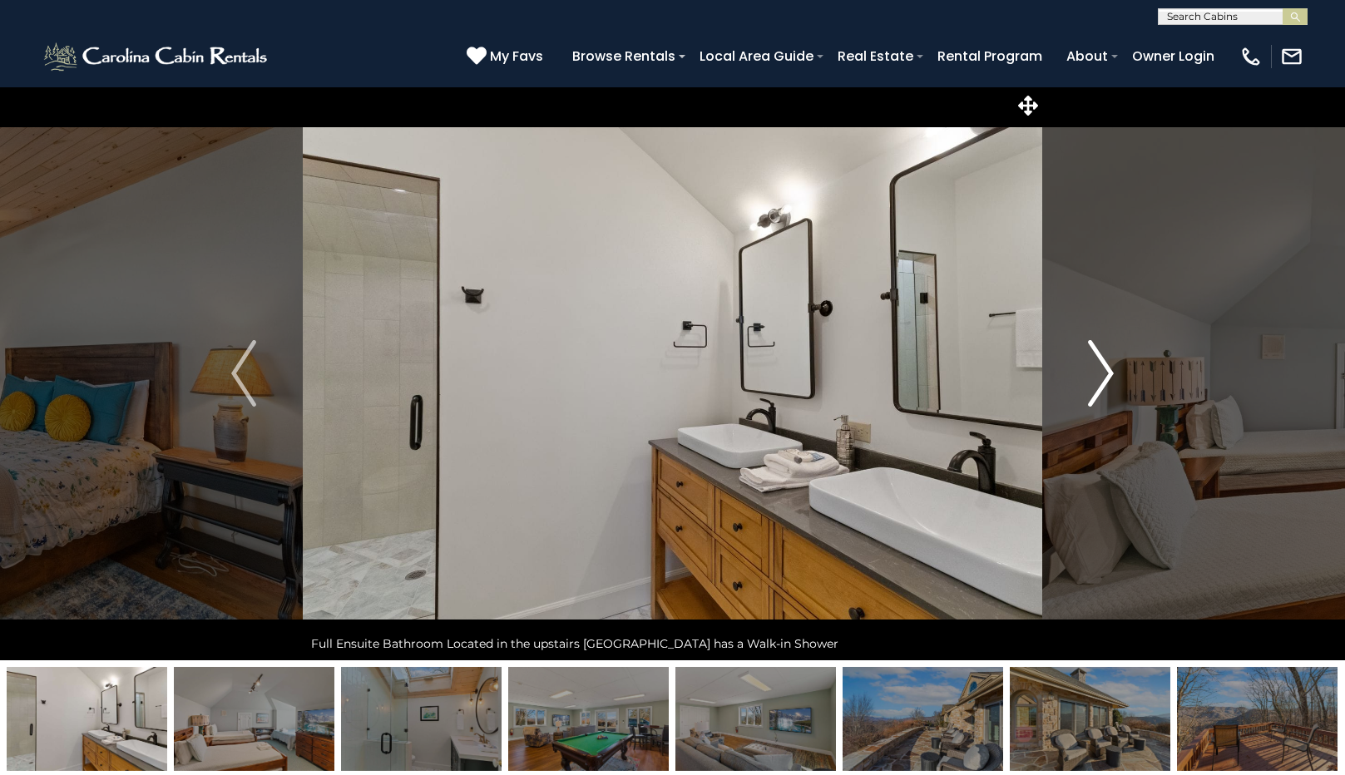
click at [1104, 374] on img "Next" at bounding box center [1101, 373] width 25 height 67
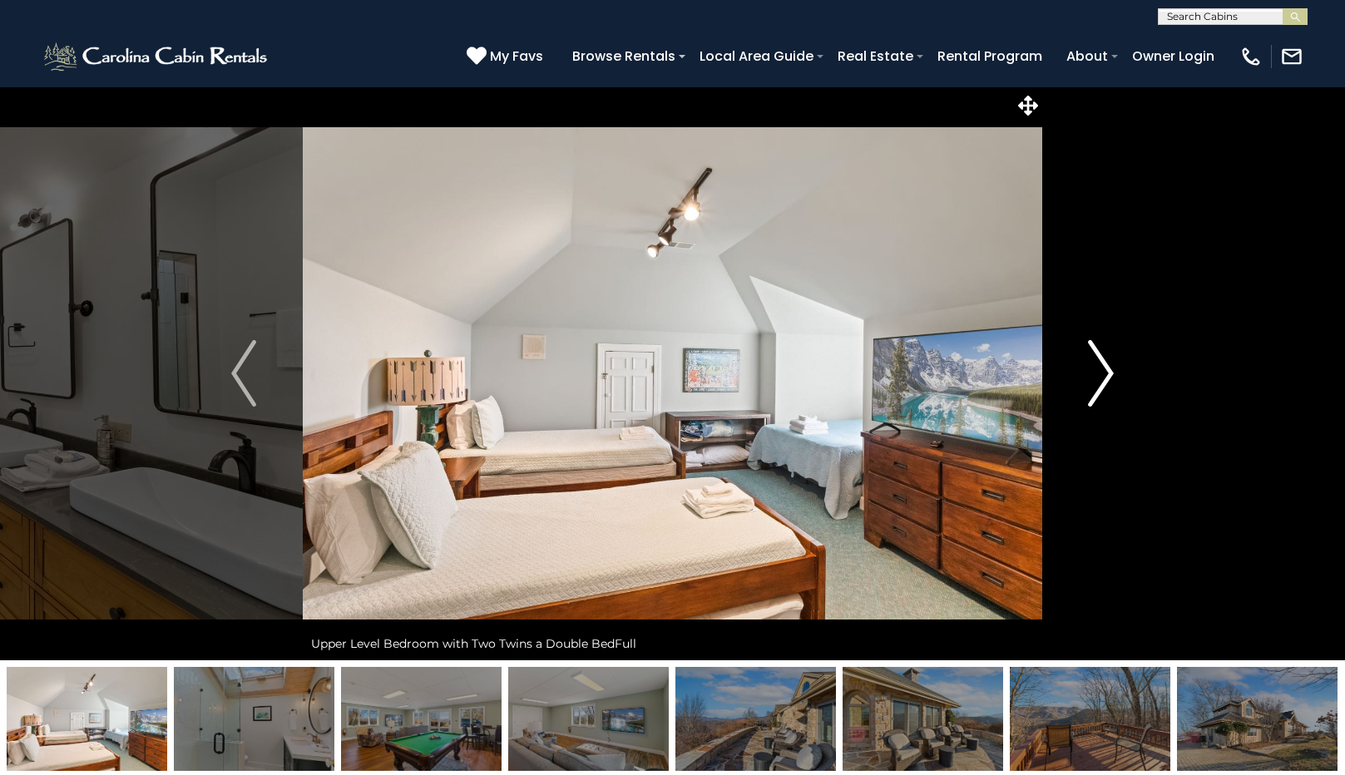
click at [1104, 374] on img "Next" at bounding box center [1101, 373] width 25 height 67
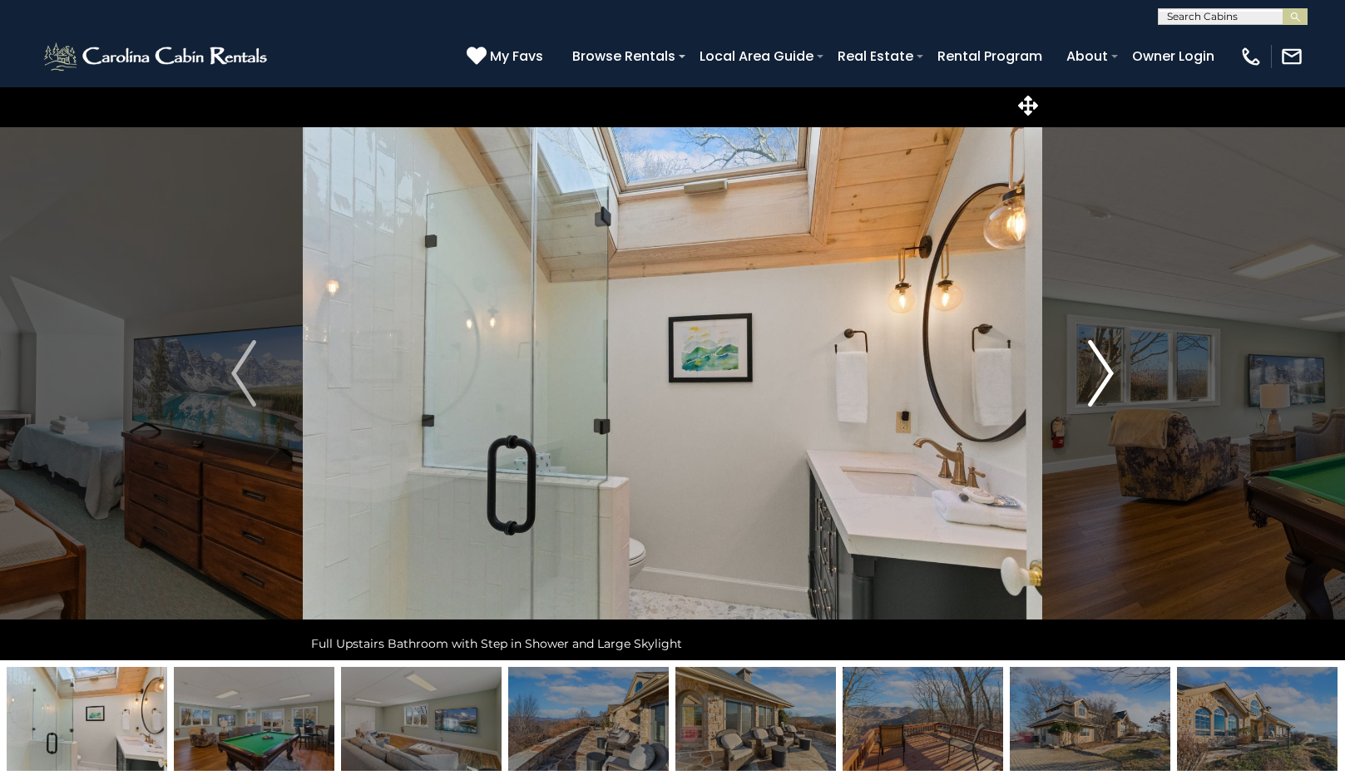
click at [1104, 374] on img "Next" at bounding box center [1101, 373] width 25 height 67
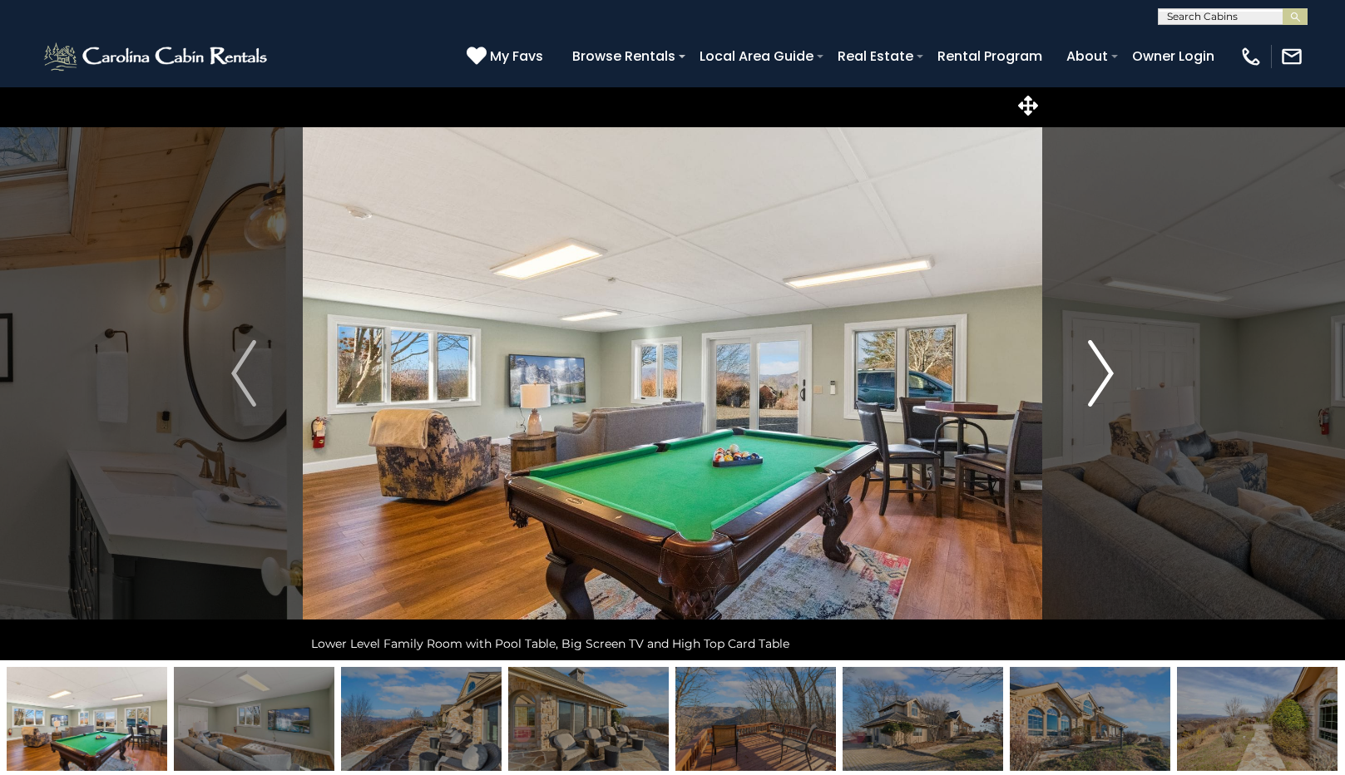
click at [1104, 374] on img "Next" at bounding box center [1101, 373] width 25 height 67
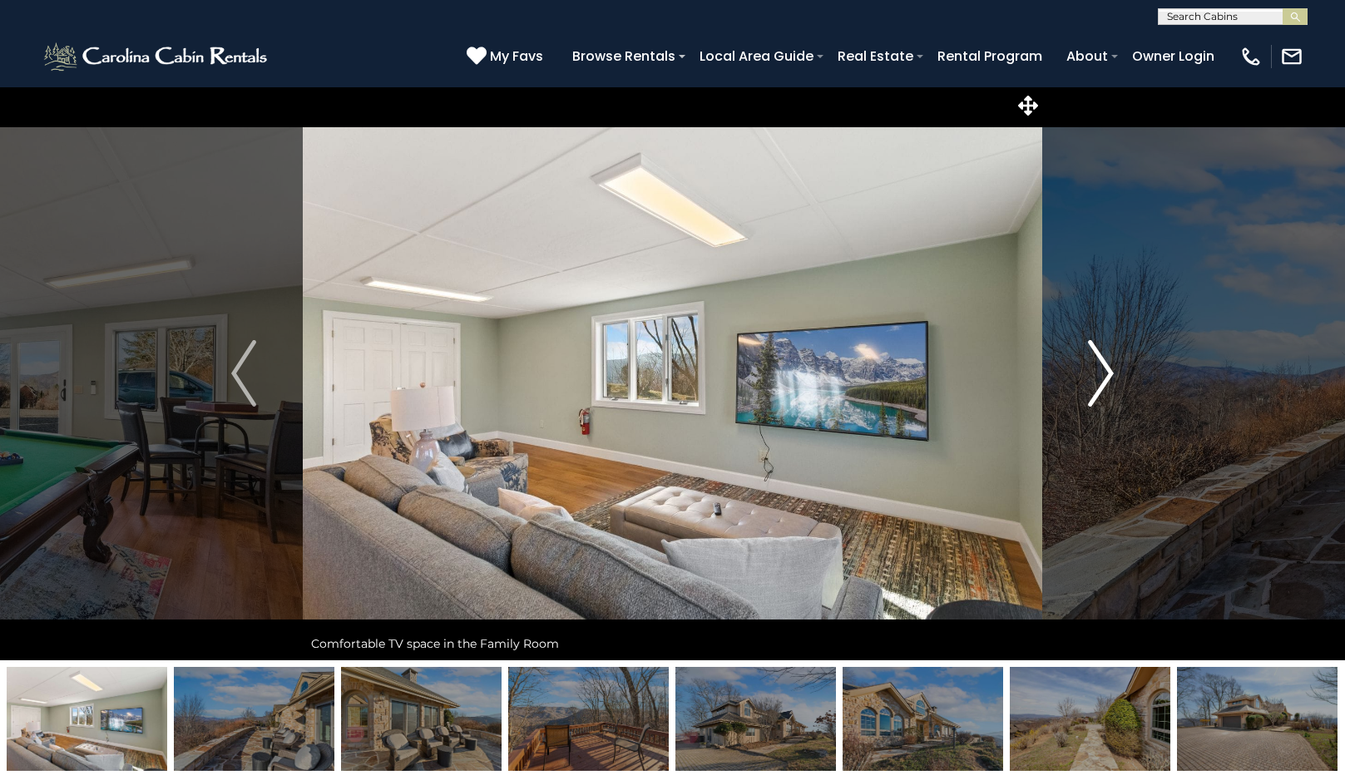
click at [1104, 374] on img "Next" at bounding box center [1101, 373] width 25 height 67
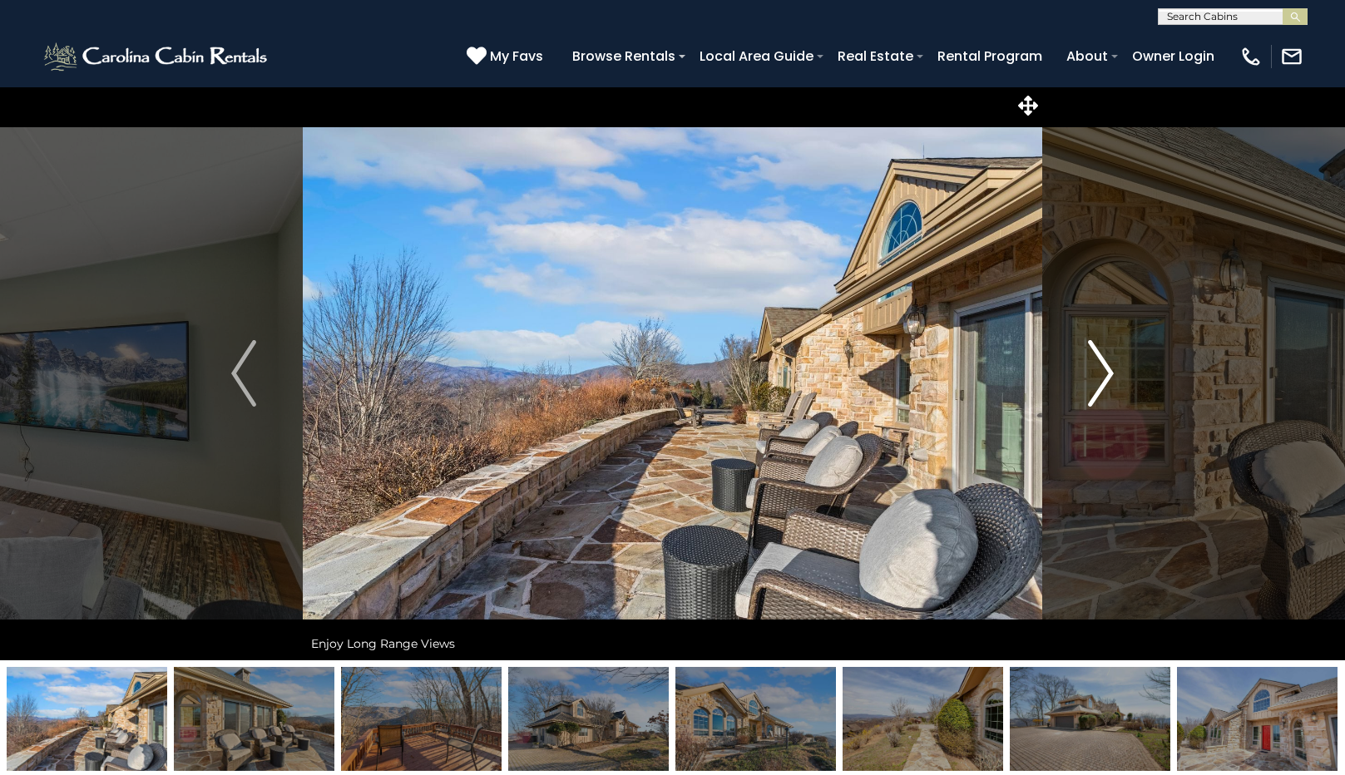
click at [1104, 374] on img "Next" at bounding box center [1101, 373] width 25 height 67
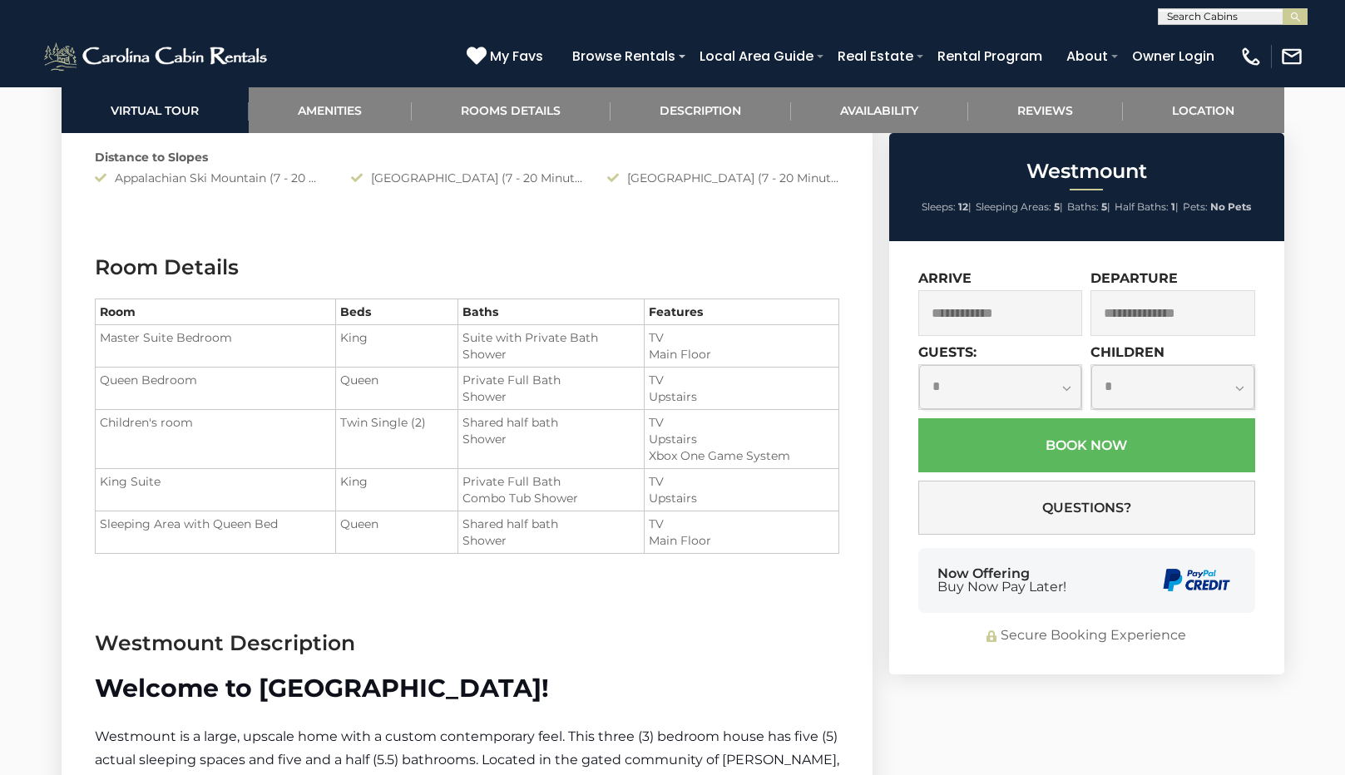
scroll to position [1830, 0]
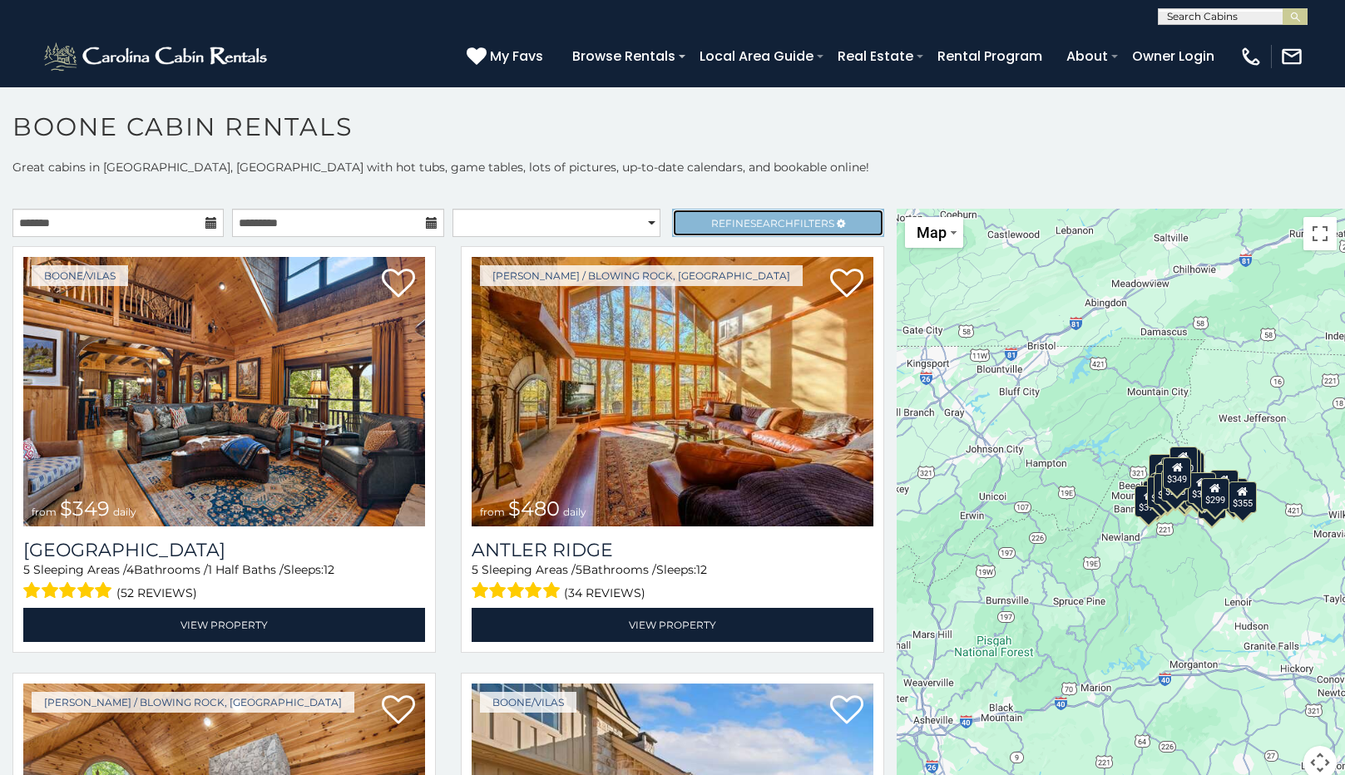
click at [711, 225] on span "Refine Search Filters" at bounding box center [772, 223] width 123 height 12
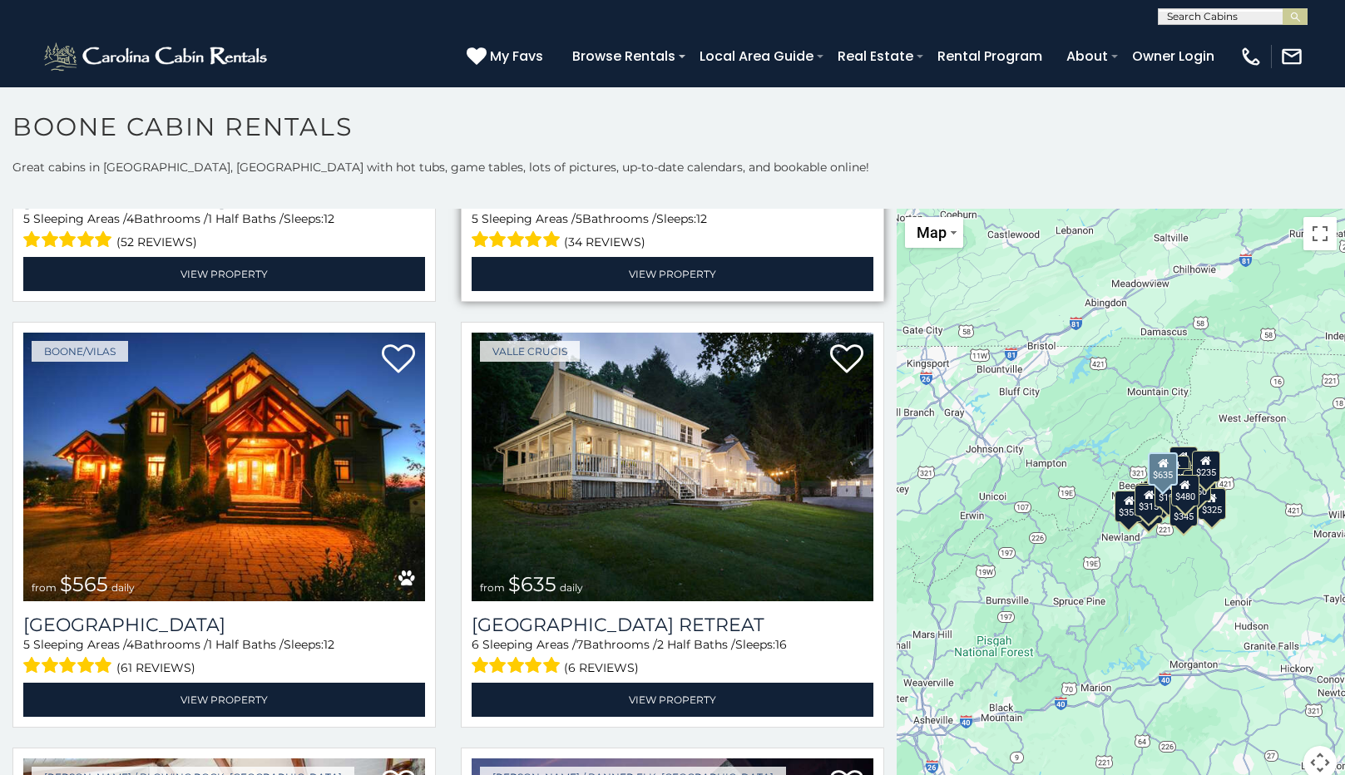
scroll to position [915, 0]
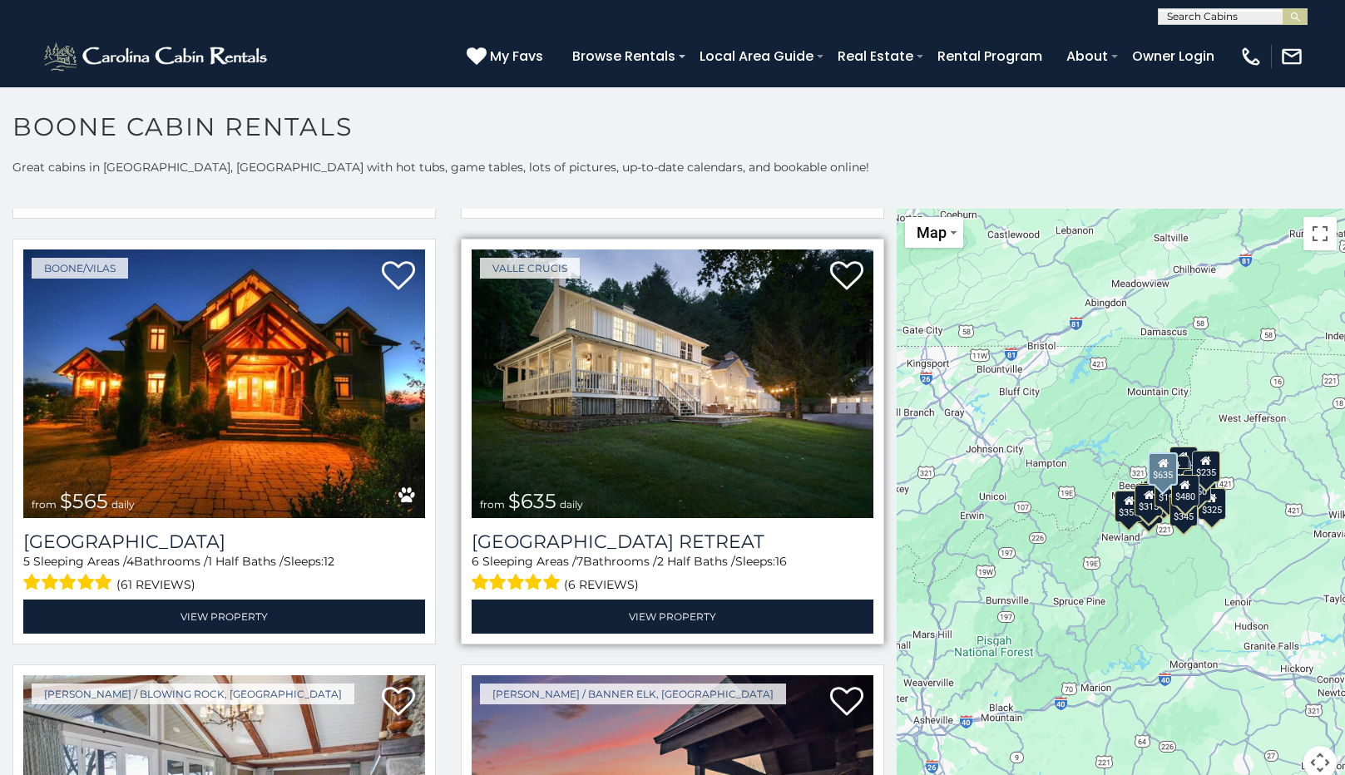
click at [631, 418] on img at bounding box center [673, 385] width 402 height 270
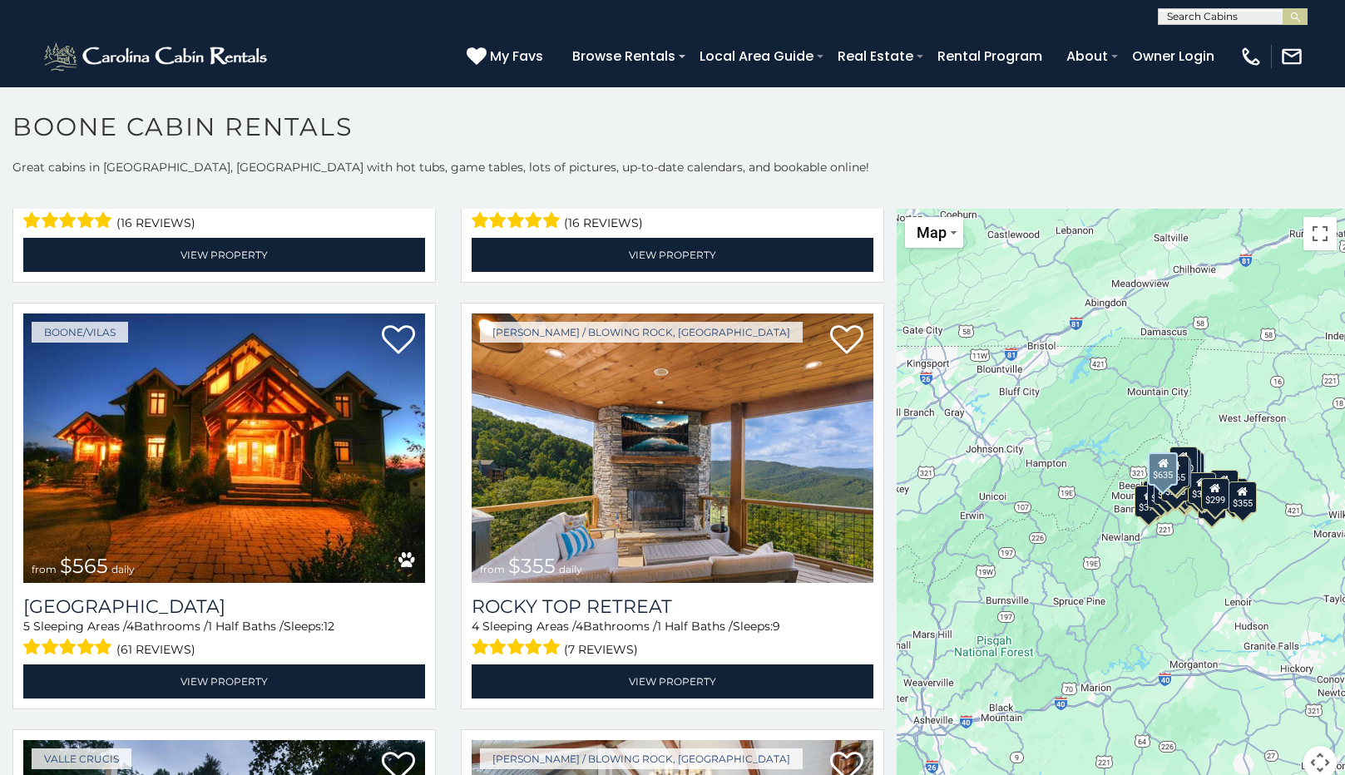
scroll to position [749, 0]
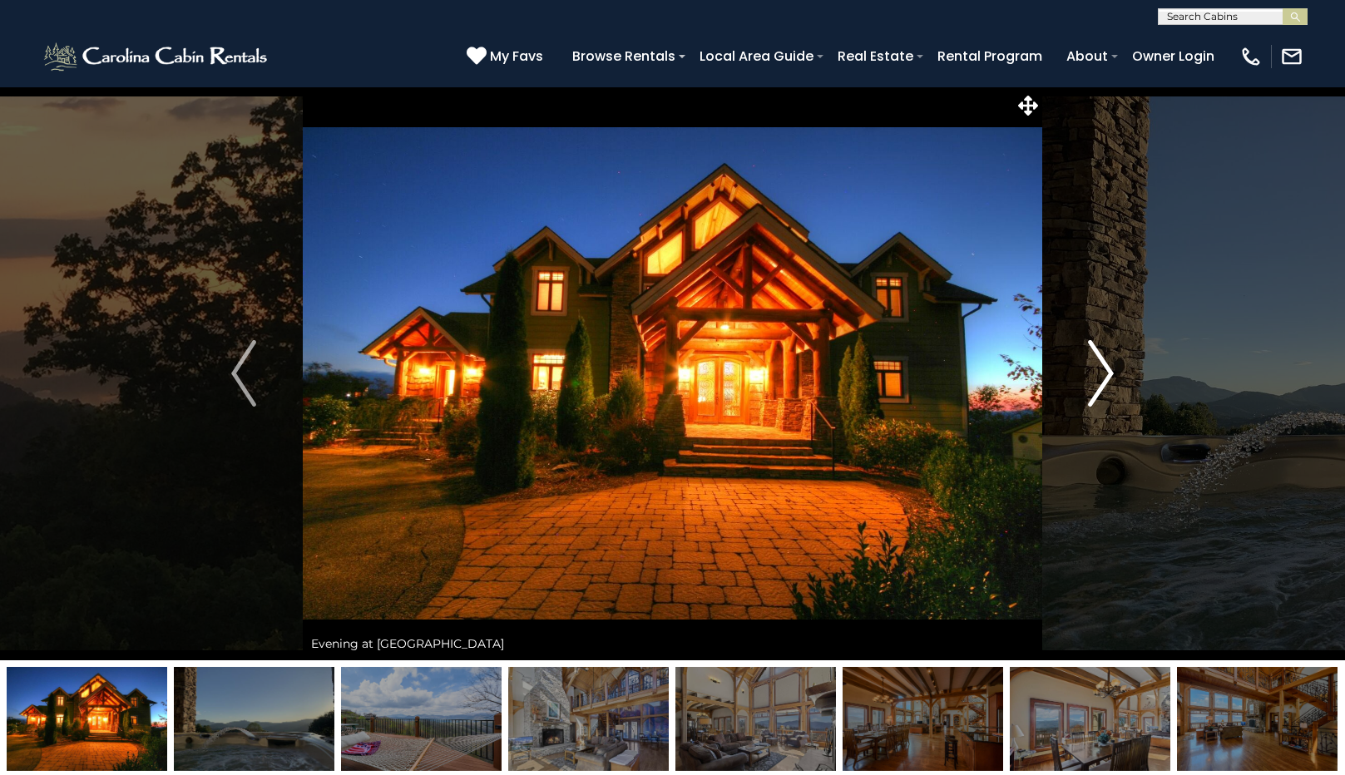
click at [1106, 369] on img "Next" at bounding box center [1101, 373] width 25 height 67
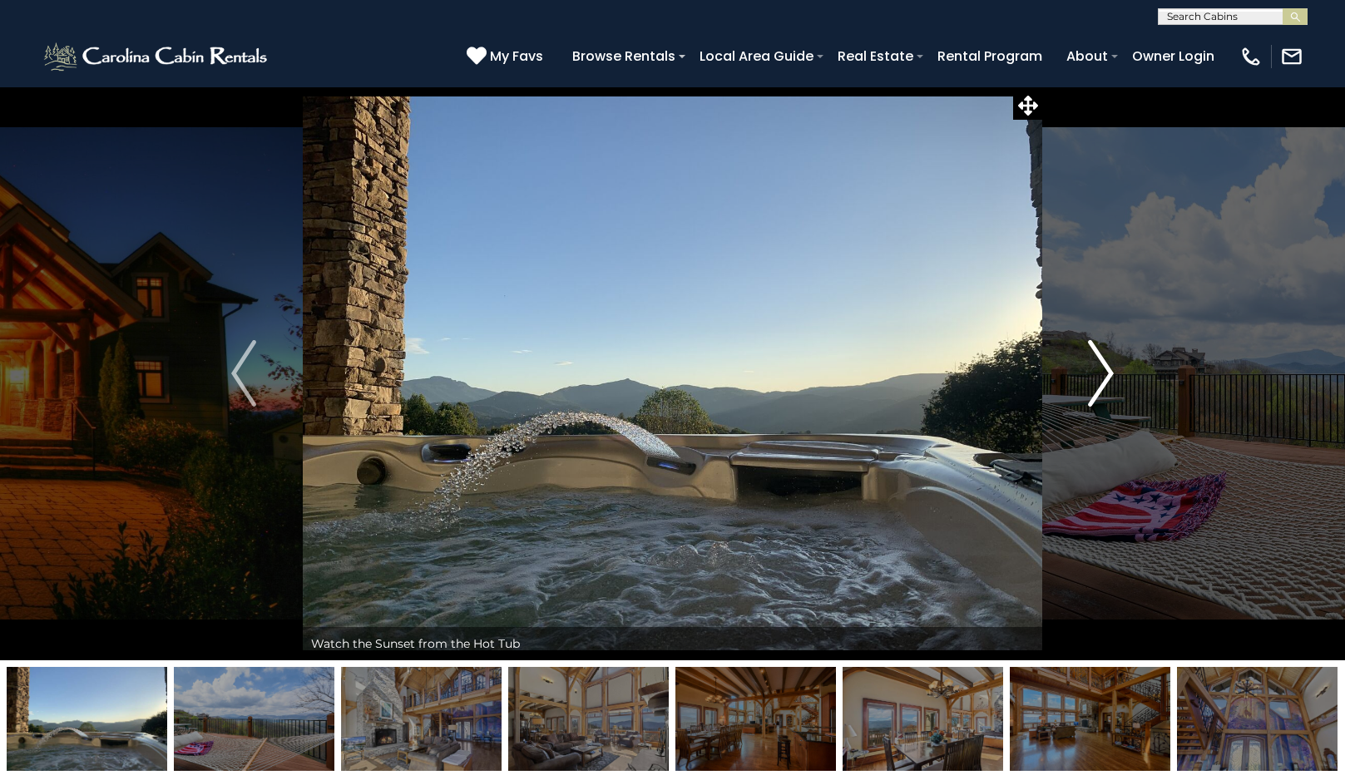
click at [1106, 369] on img "Next" at bounding box center [1101, 373] width 25 height 67
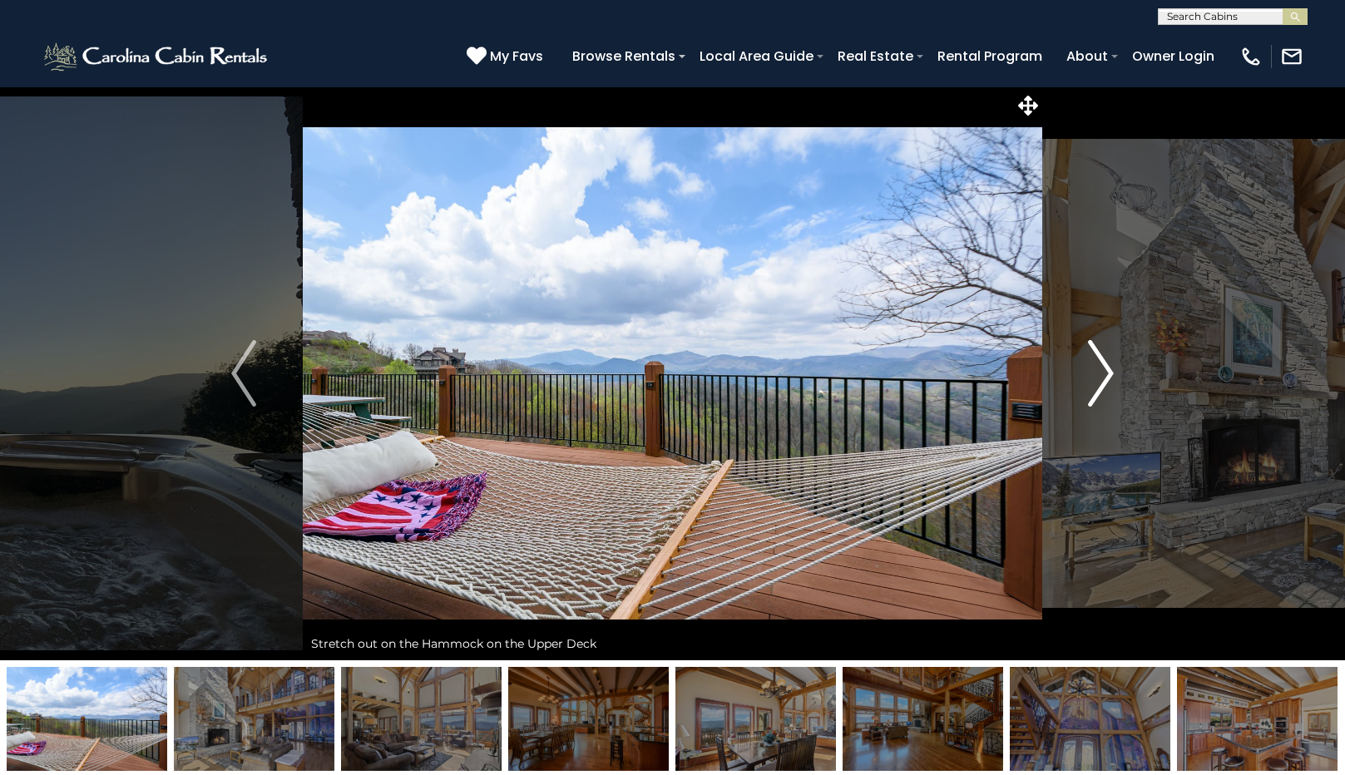
click at [1106, 369] on img "Next" at bounding box center [1101, 373] width 25 height 67
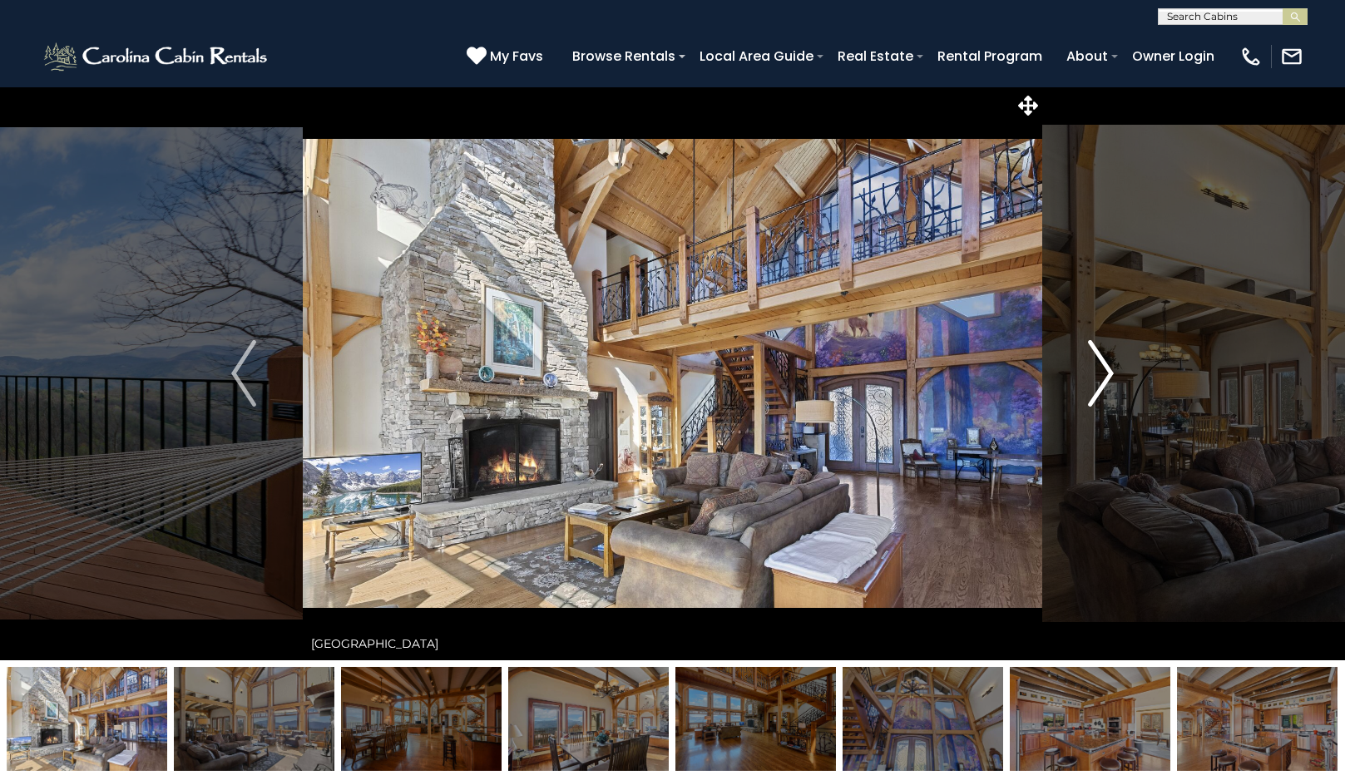
click at [1106, 369] on img "Next" at bounding box center [1101, 373] width 25 height 67
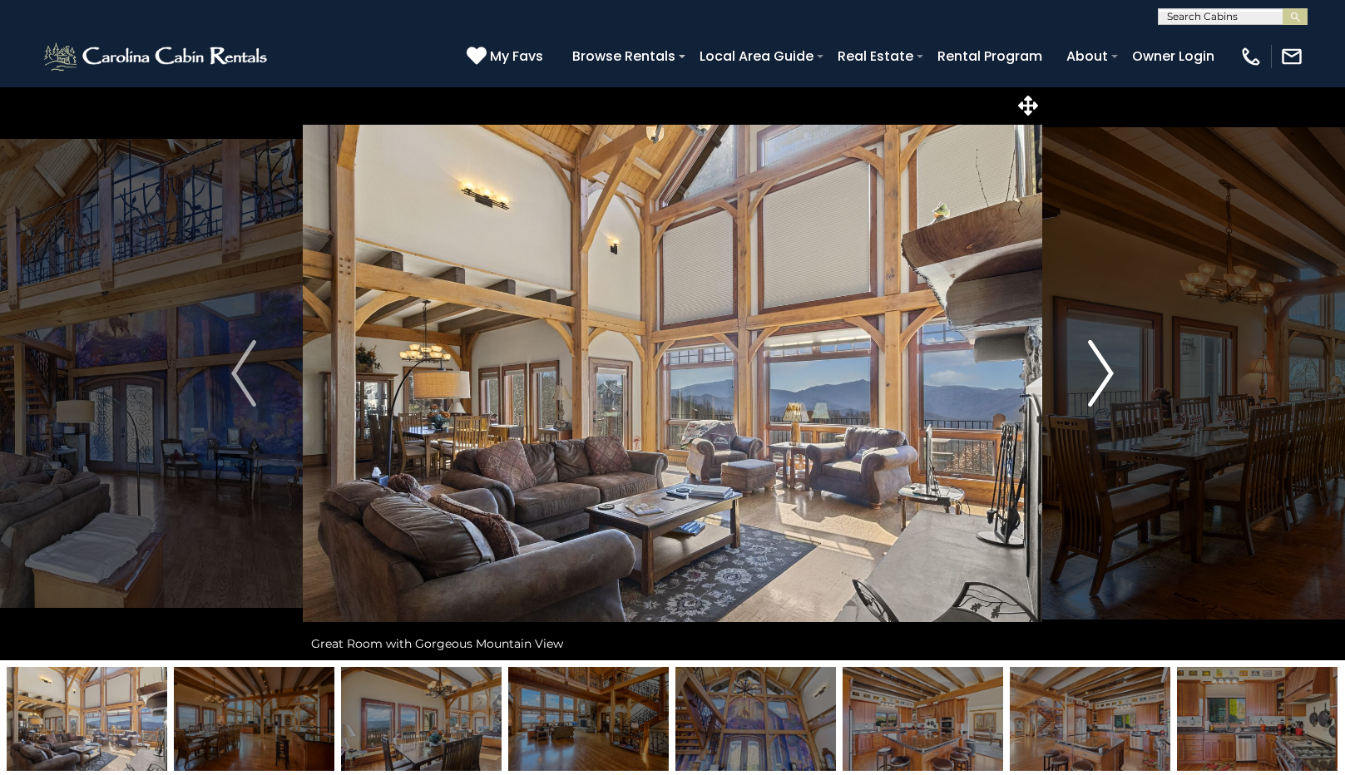
click at [1106, 369] on img "Next" at bounding box center [1101, 373] width 25 height 67
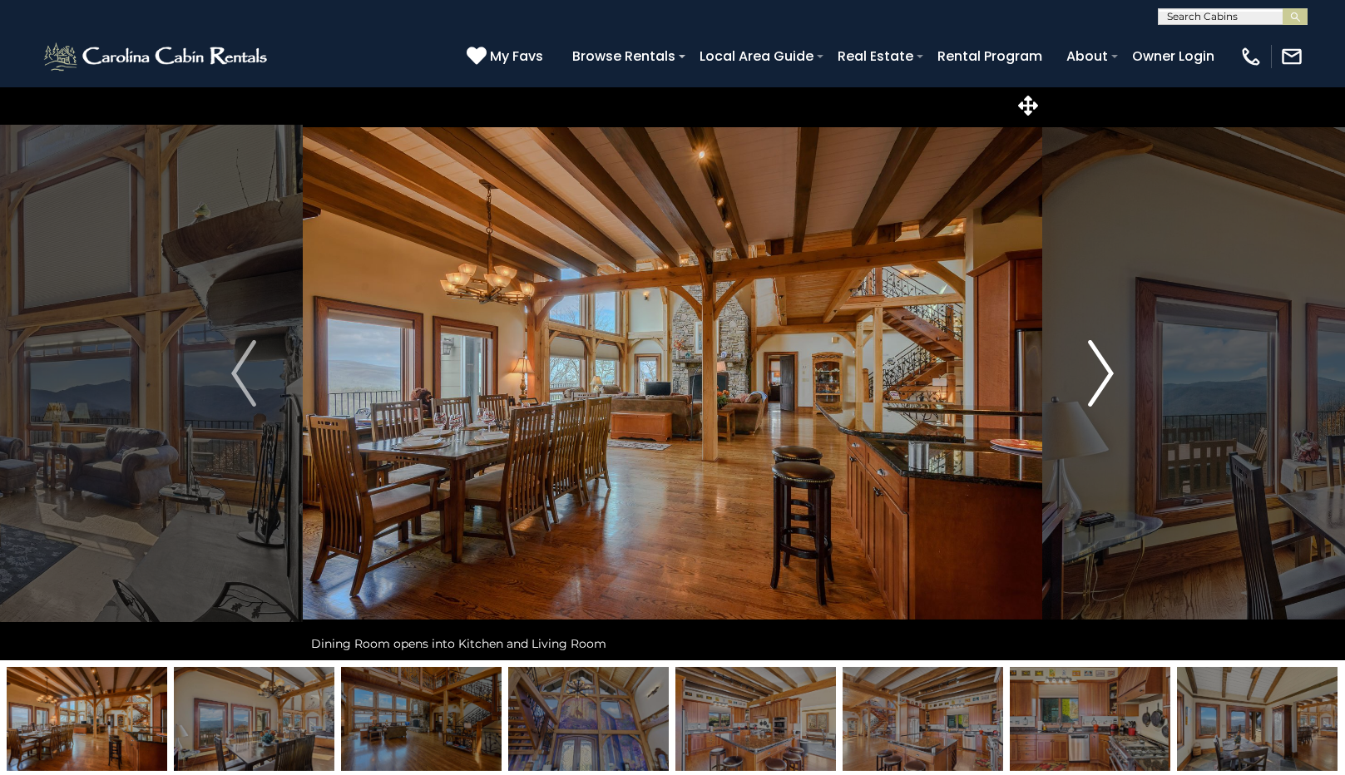
click at [1106, 369] on img "Next" at bounding box center [1101, 373] width 25 height 67
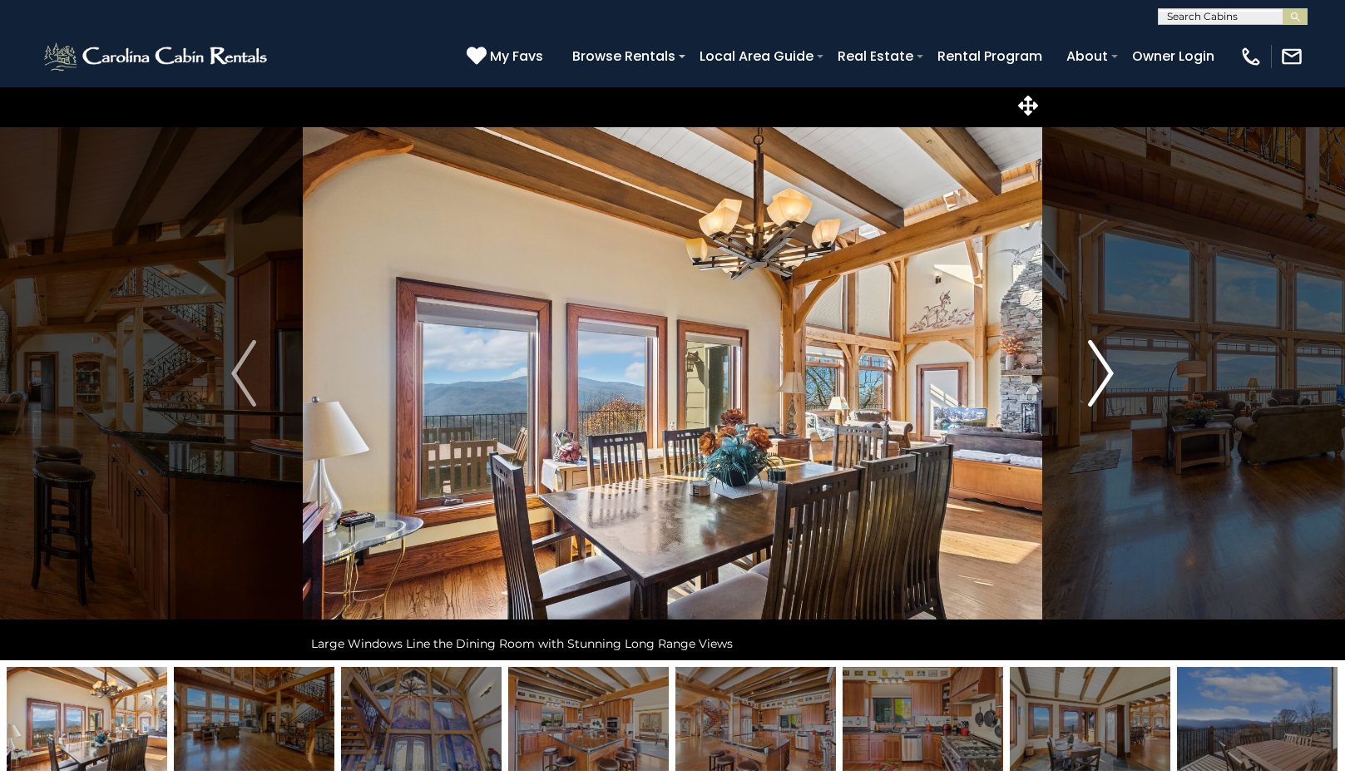
click at [1106, 369] on img "Next" at bounding box center [1101, 373] width 25 height 67
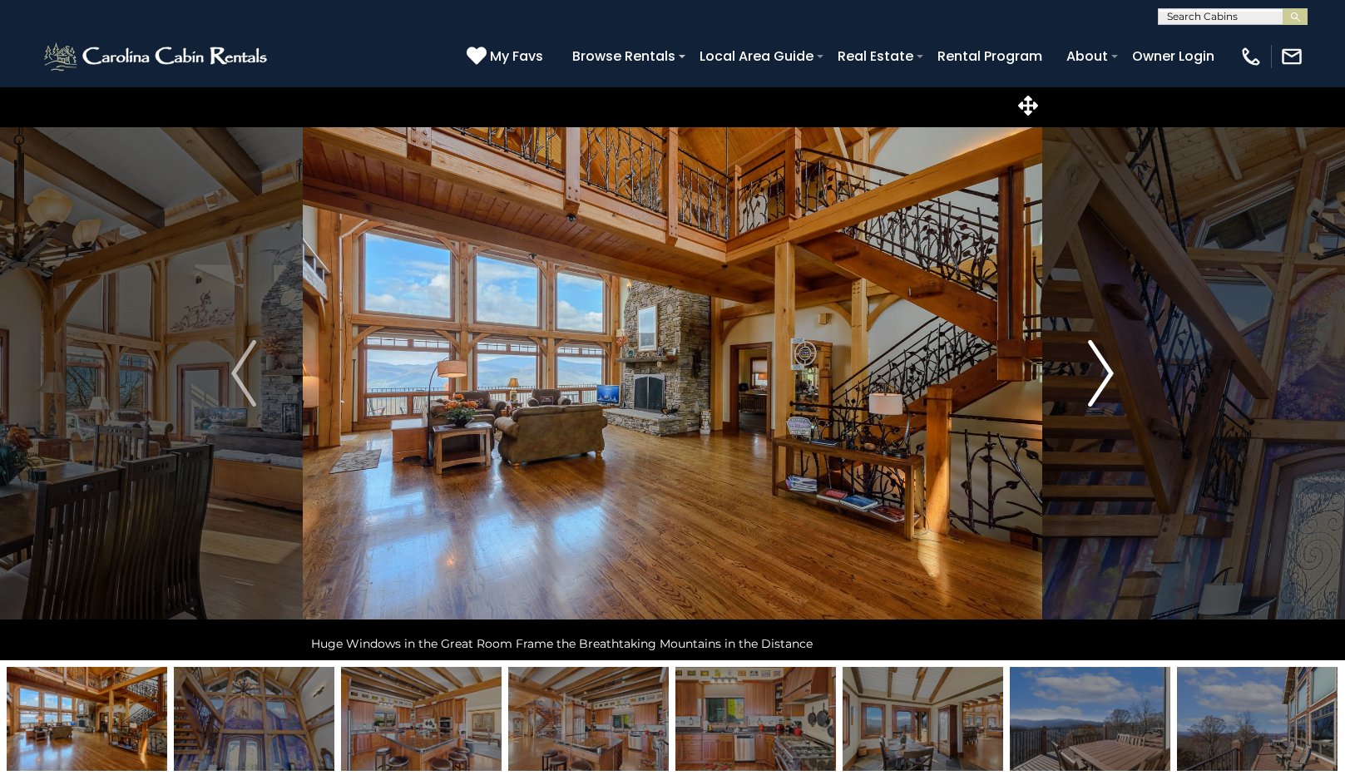
click at [1106, 369] on img "Next" at bounding box center [1101, 373] width 25 height 67
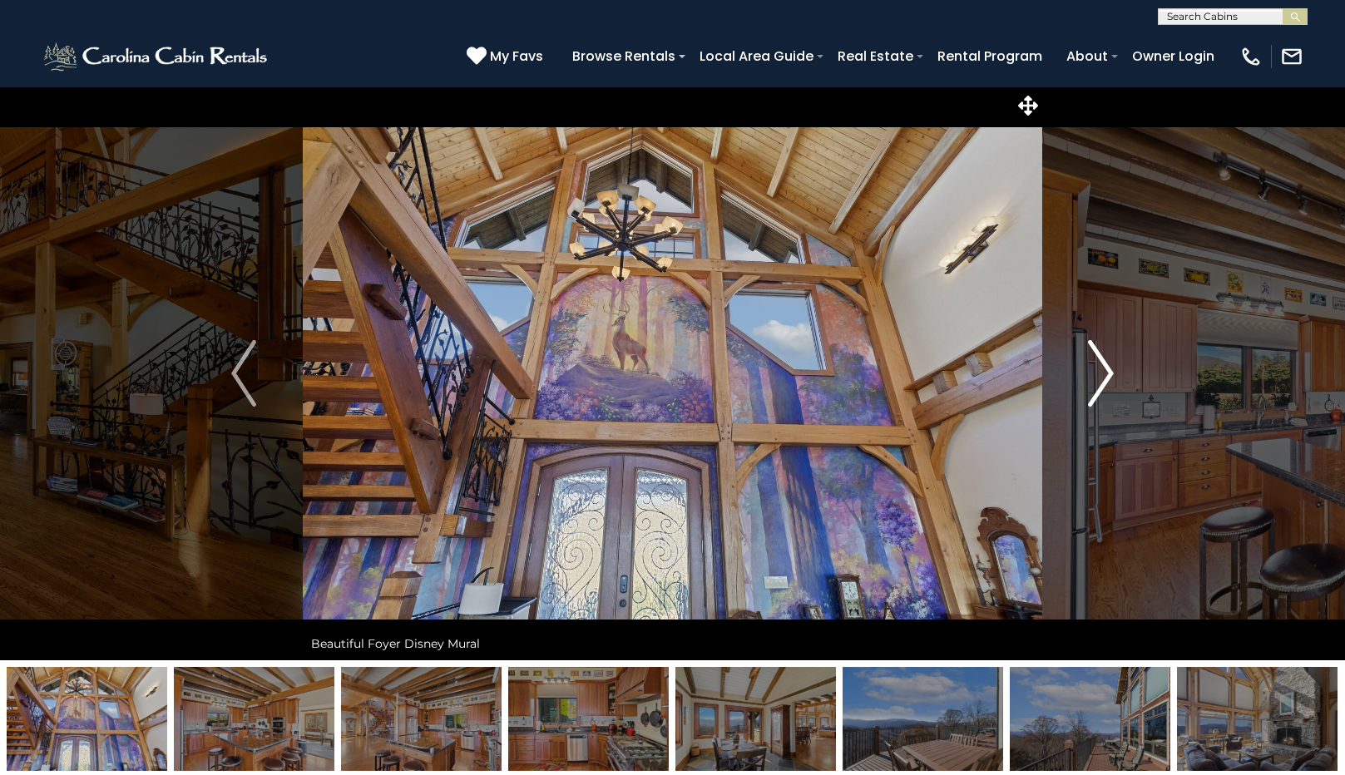
click at [1106, 369] on img "Next" at bounding box center [1101, 373] width 25 height 67
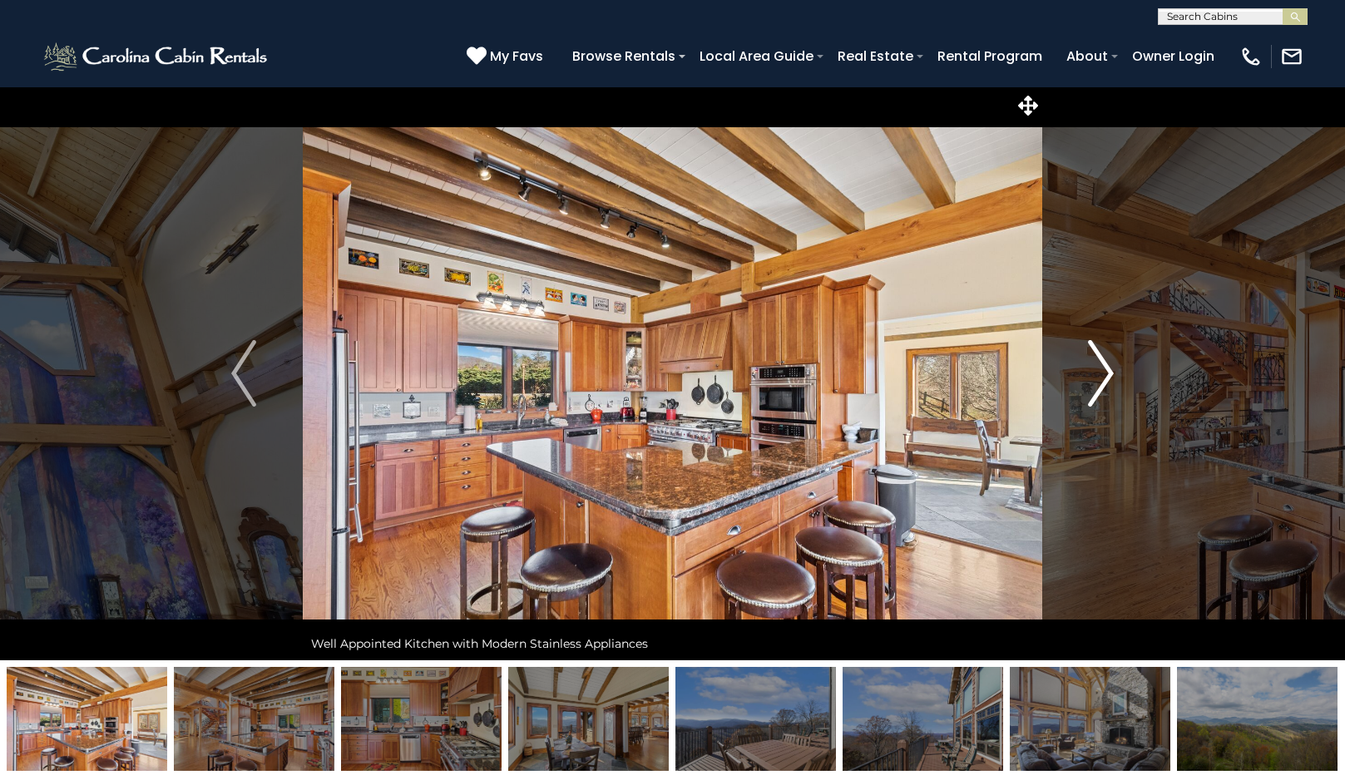
click at [1106, 369] on img "Next" at bounding box center [1101, 373] width 25 height 67
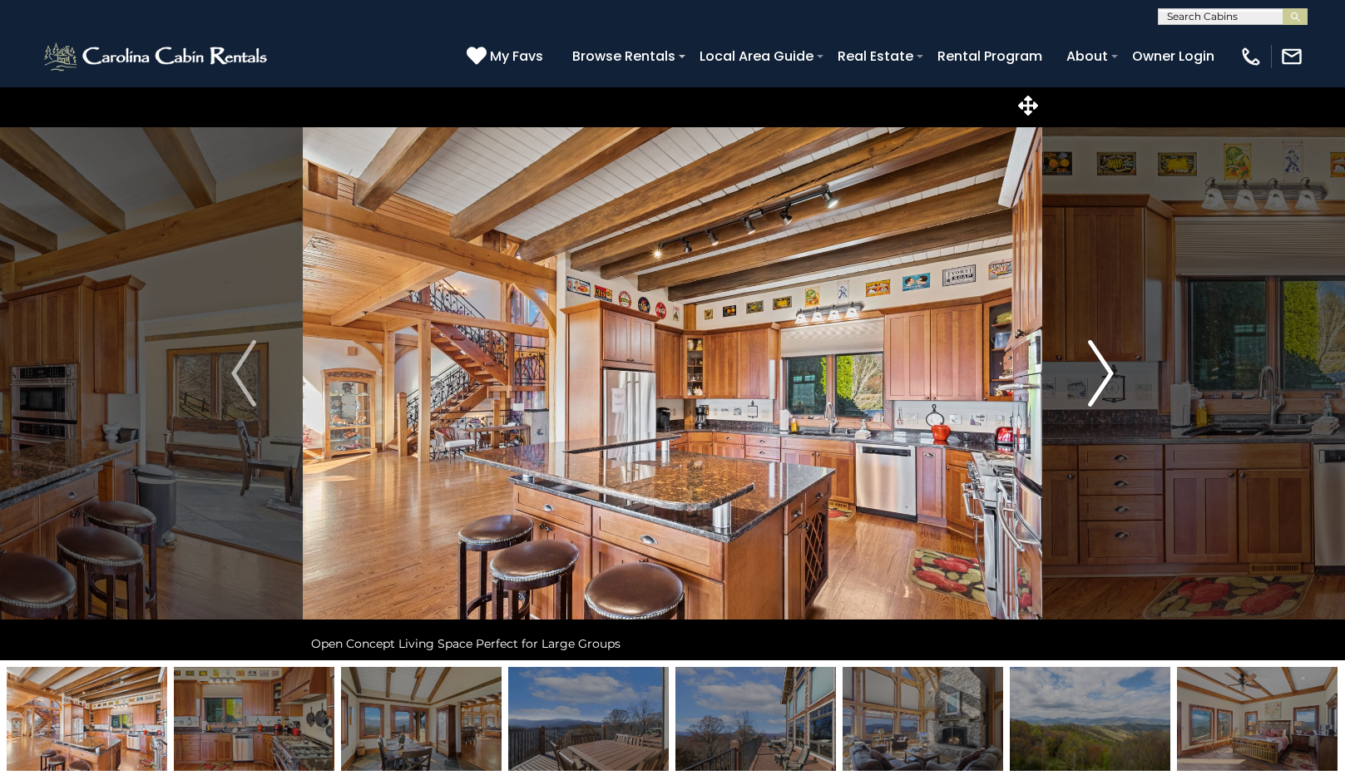
click at [1106, 369] on img "Next" at bounding box center [1101, 373] width 25 height 67
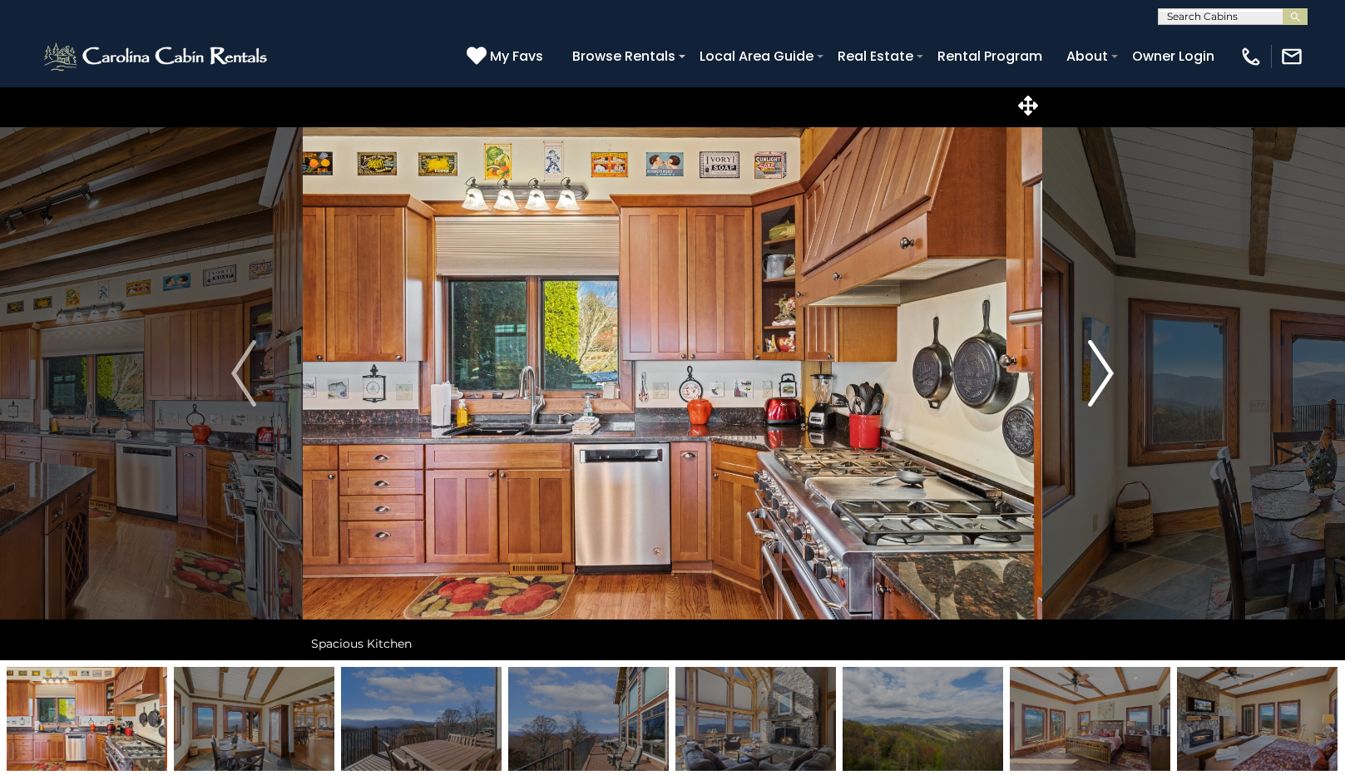
click at [1106, 369] on img "Next" at bounding box center [1101, 373] width 25 height 67
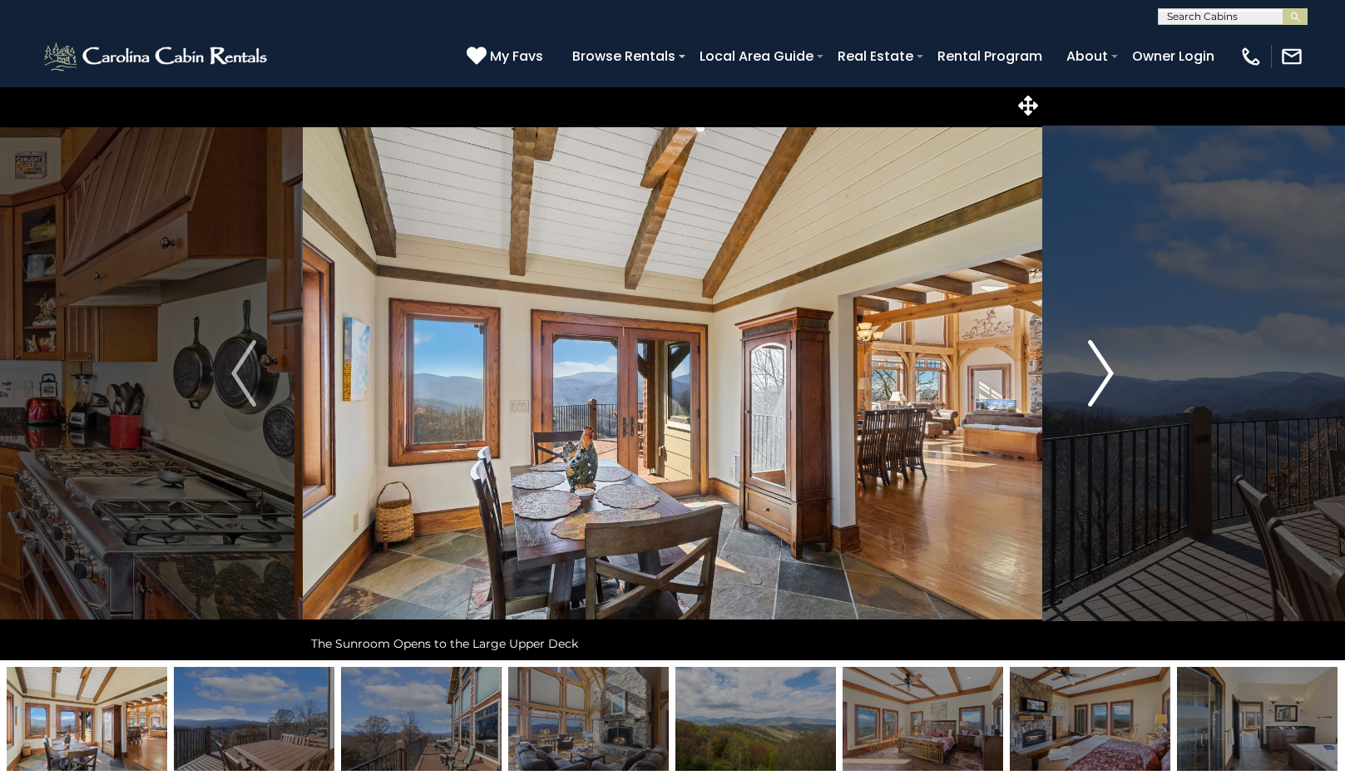
click at [1106, 369] on img "Next" at bounding box center [1101, 373] width 25 height 67
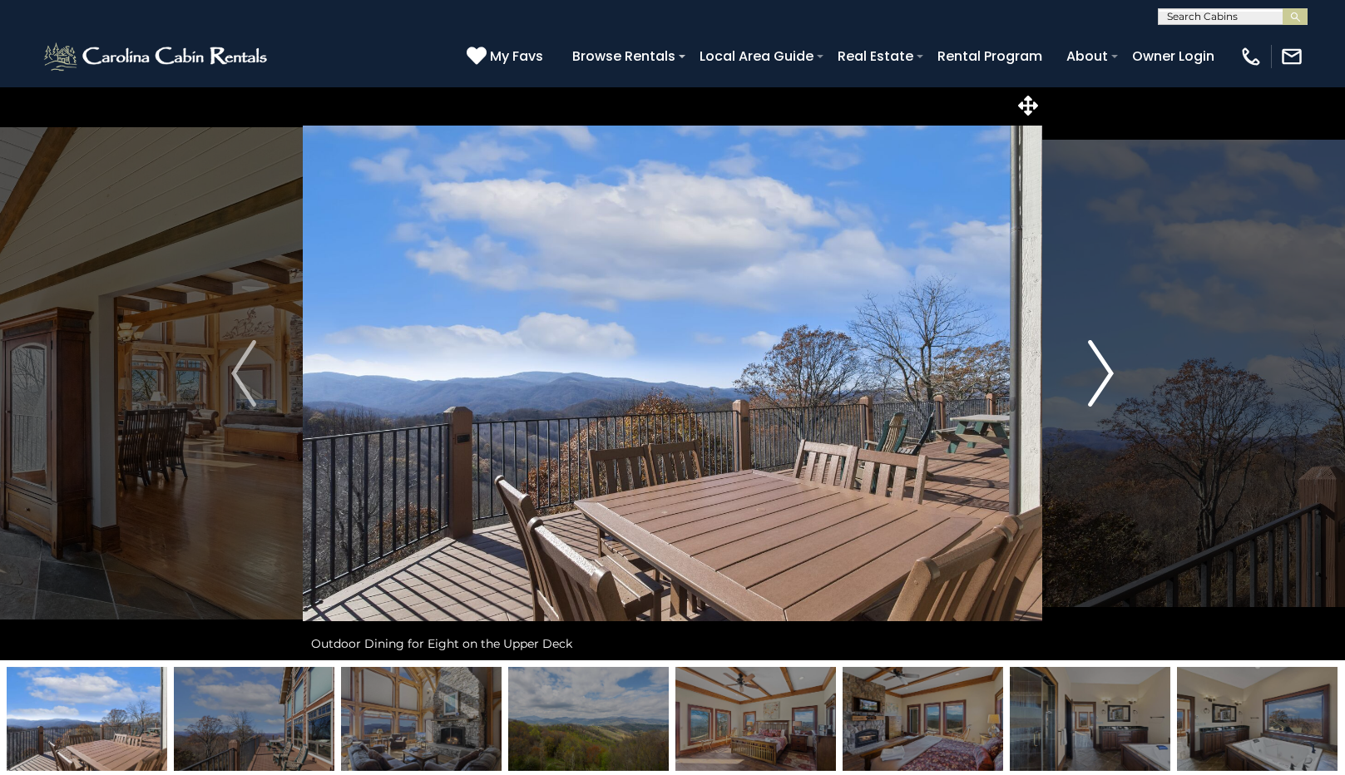
click at [1106, 369] on img "Next" at bounding box center [1101, 373] width 25 height 67
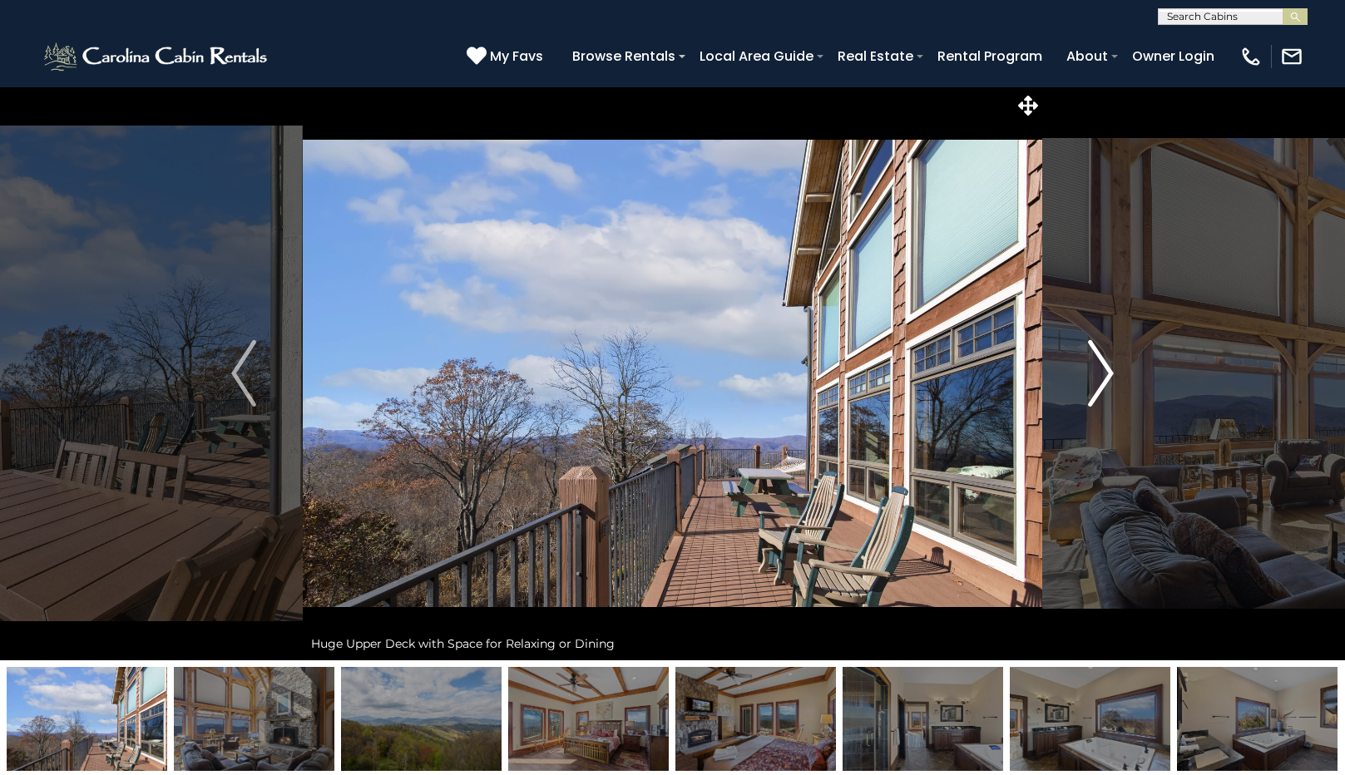
click at [1106, 369] on img "Next" at bounding box center [1101, 373] width 25 height 67
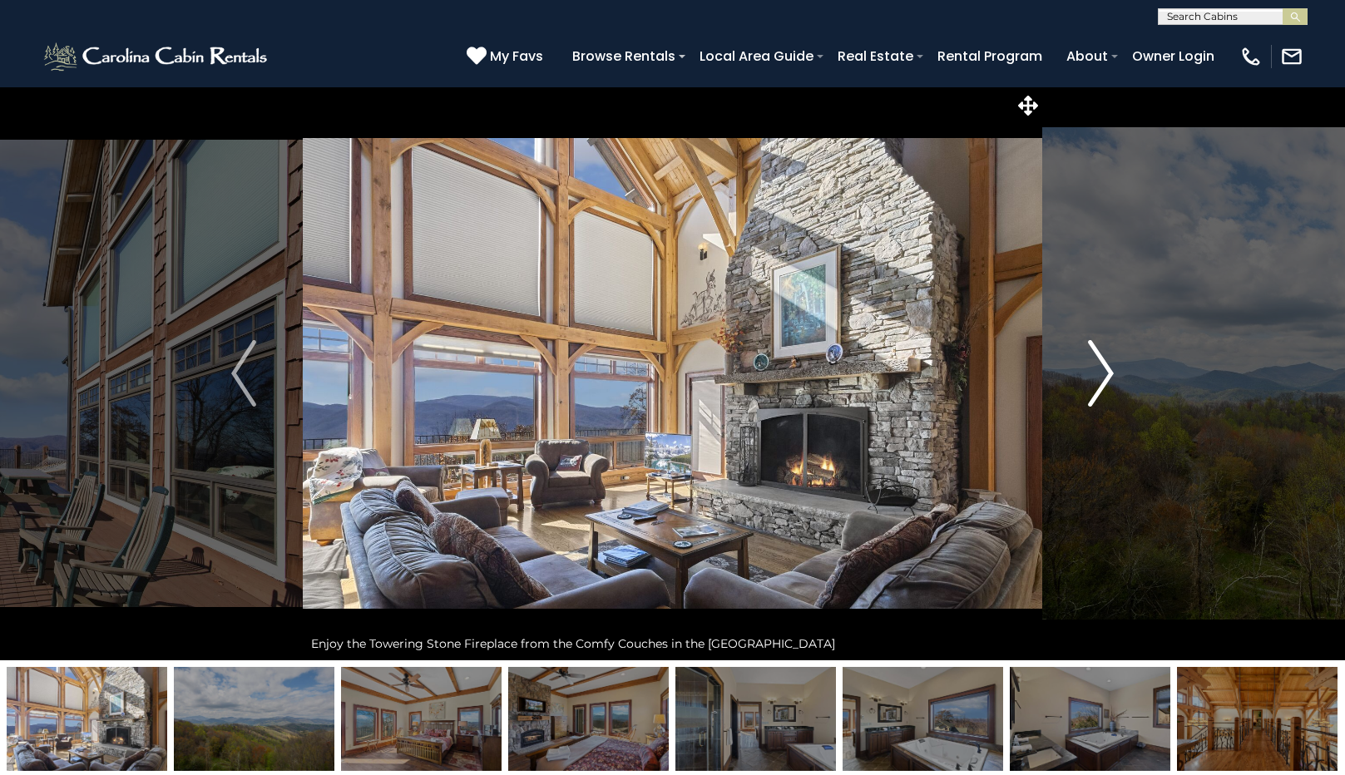
click at [1106, 369] on img "Next" at bounding box center [1101, 373] width 25 height 67
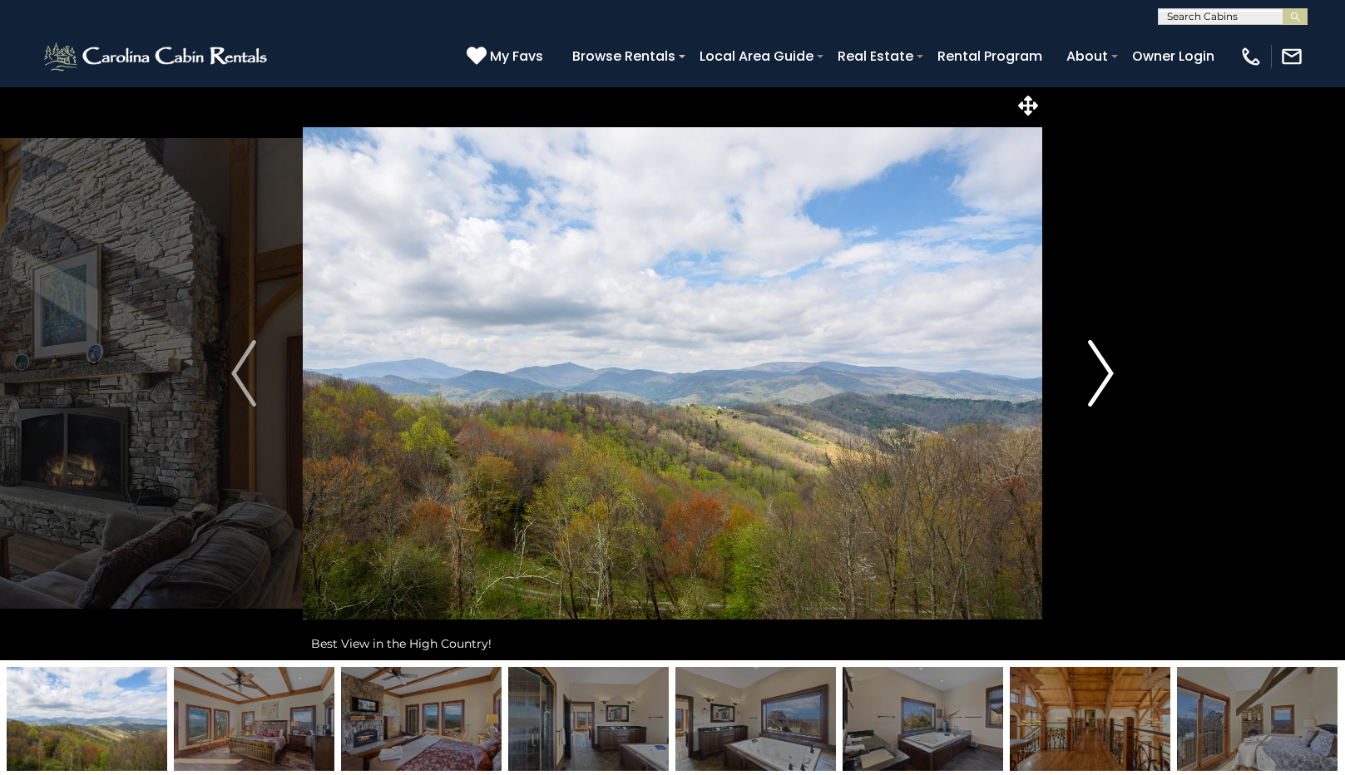
click at [1106, 369] on img "Next" at bounding box center [1101, 373] width 25 height 67
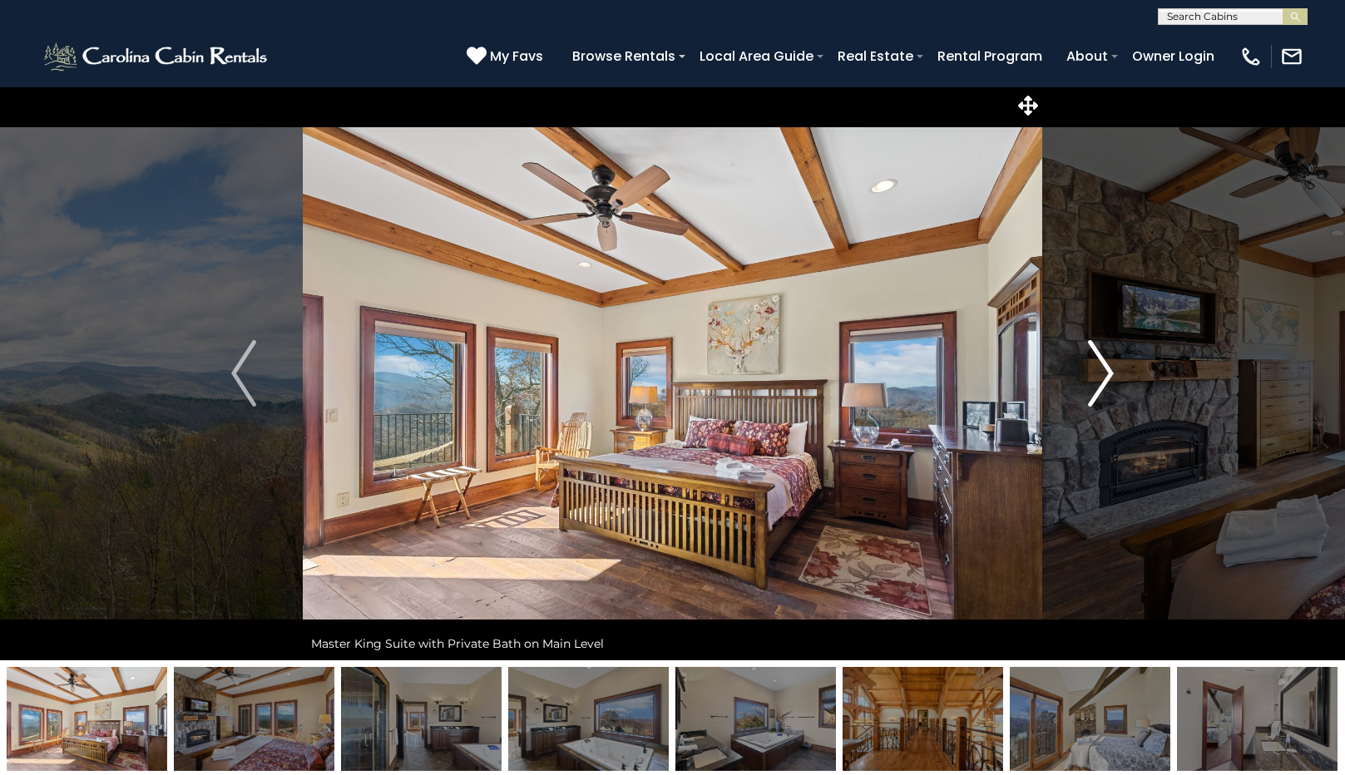
click at [1106, 369] on img "Next" at bounding box center [1101, 373] width 25 height 67
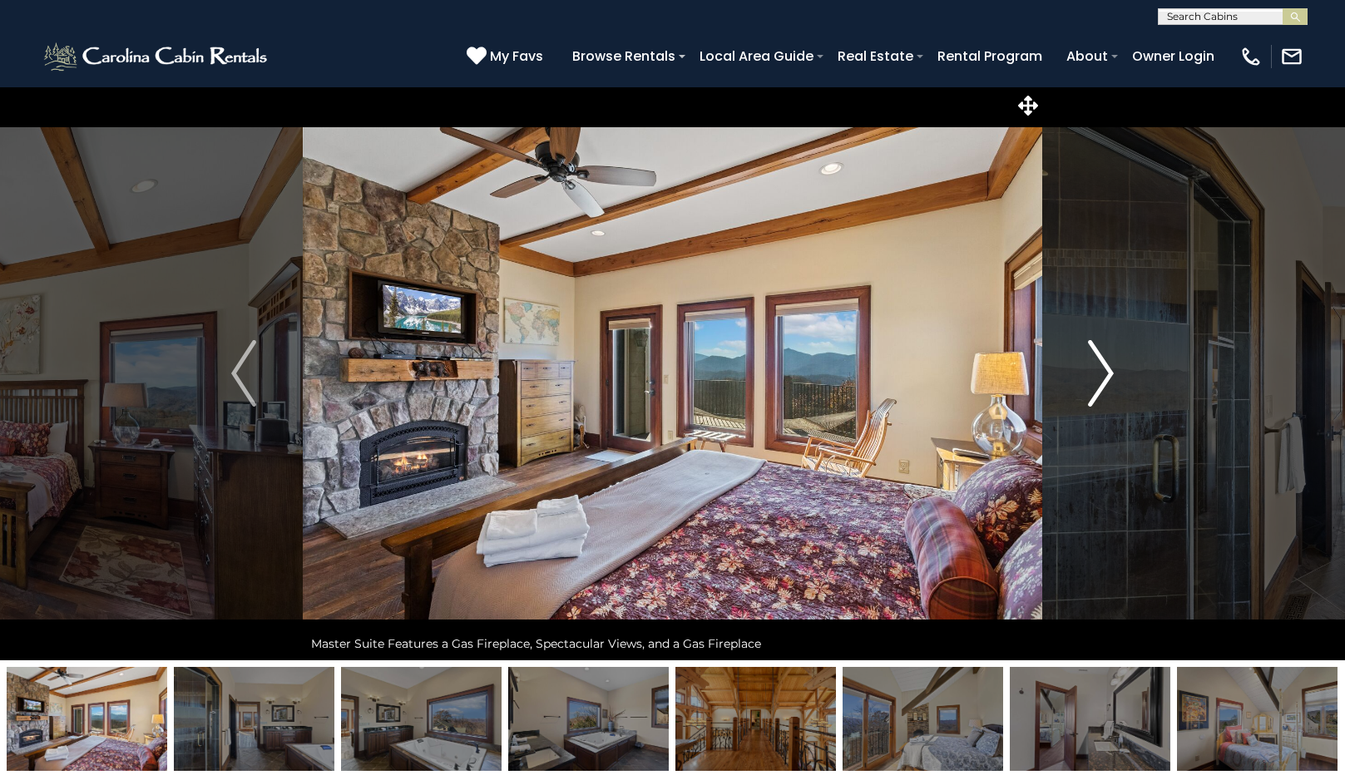
click at [1106, 369] on img "Next" at bounding box center [1101, 373] width 25 height 67
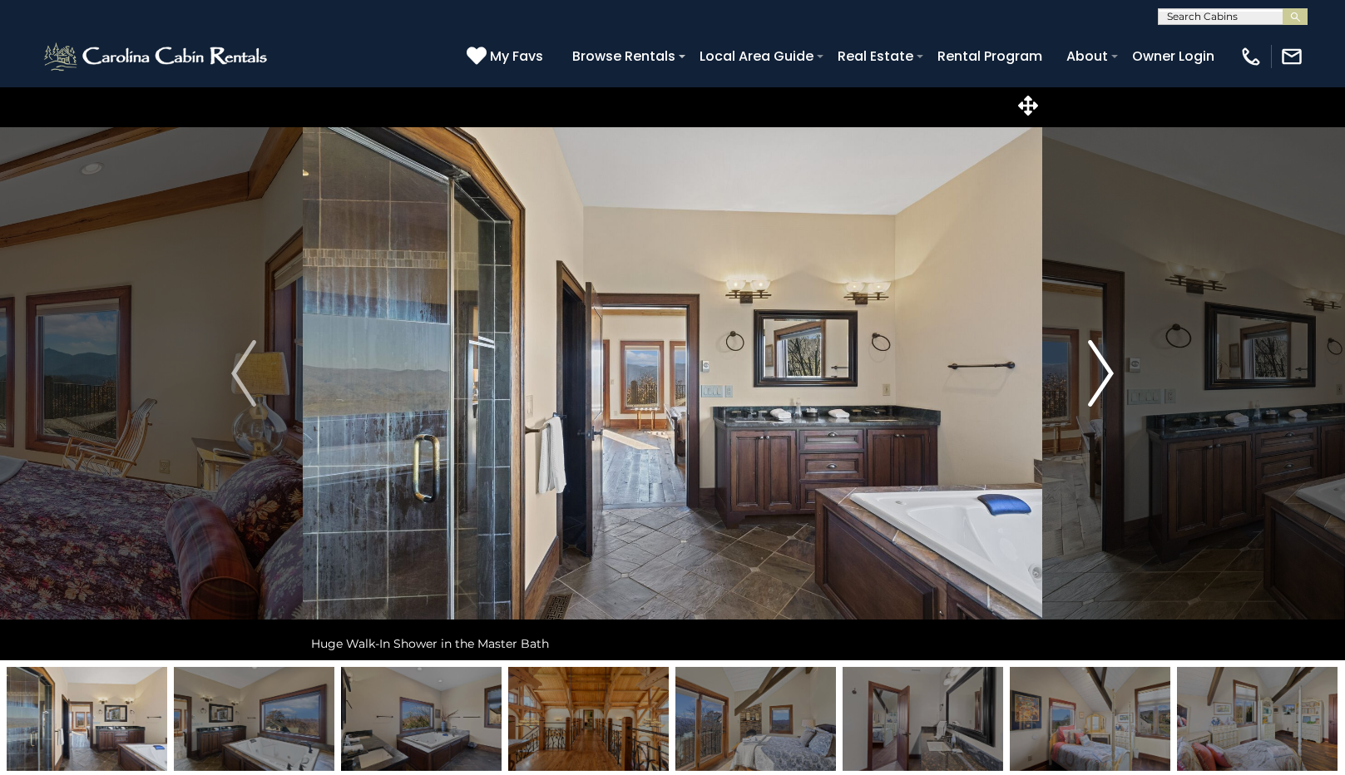
click at [1106, 369] on img "Next" at bounding box center [1101, 373] width 25 height 67
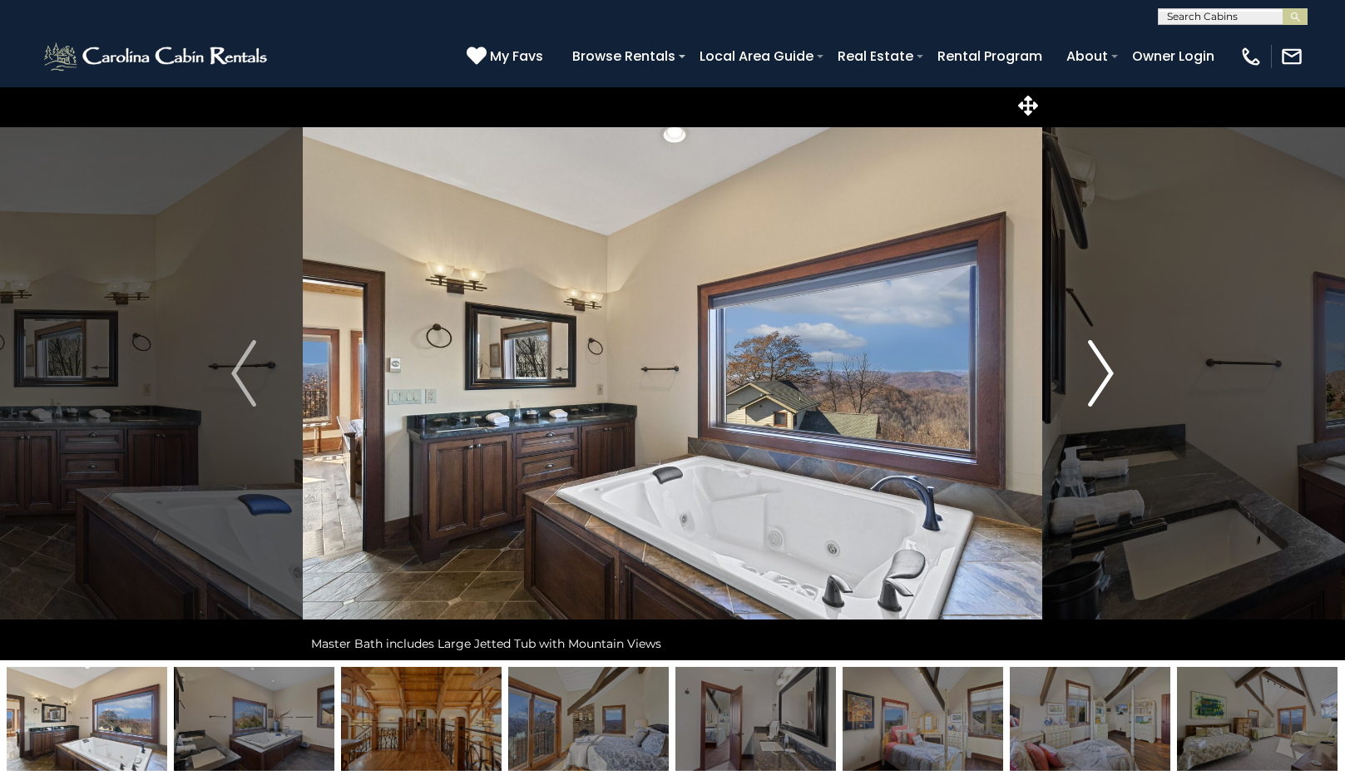
click at [1106, 369] on img "Next" at bounding box center [1101, 373] width 25 height 67
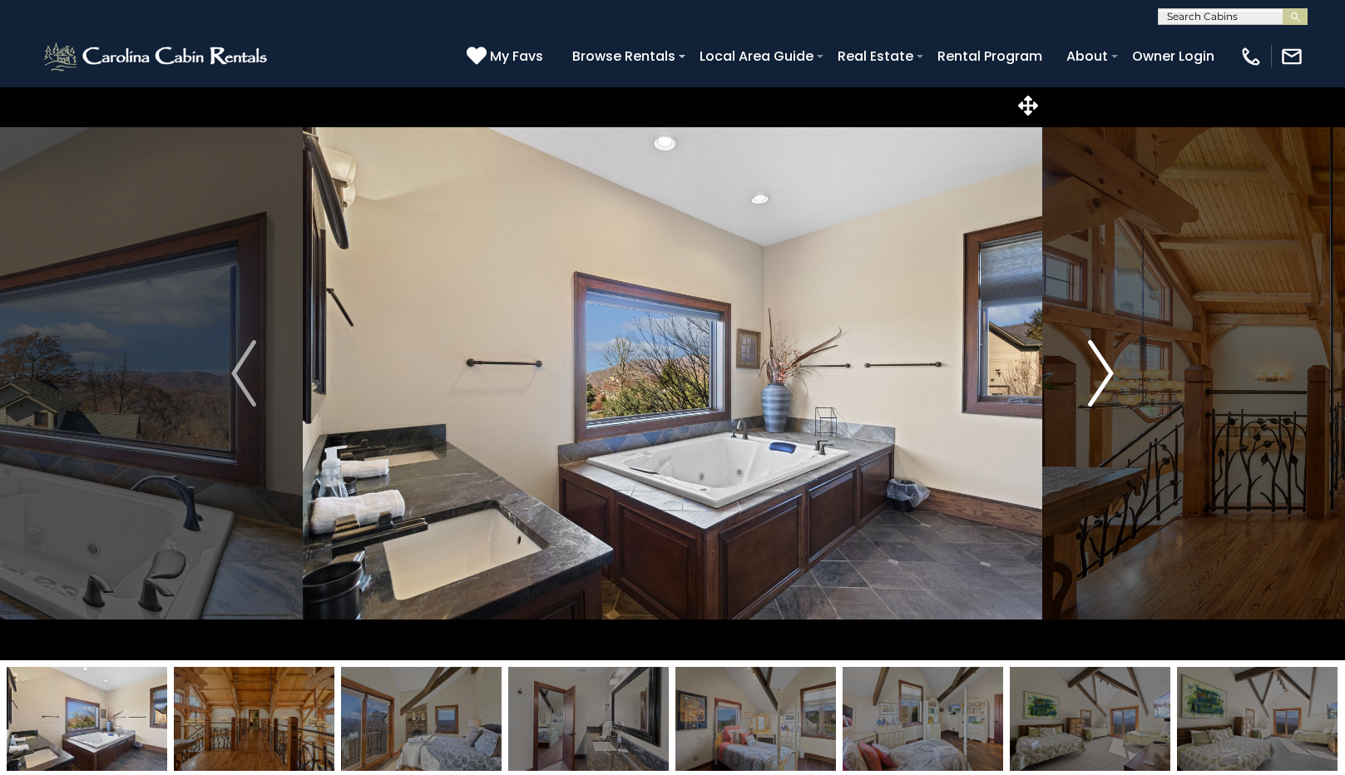
click at [1106, 369] on img "Next" at bounding box center [1101, 373] width 25 height 67
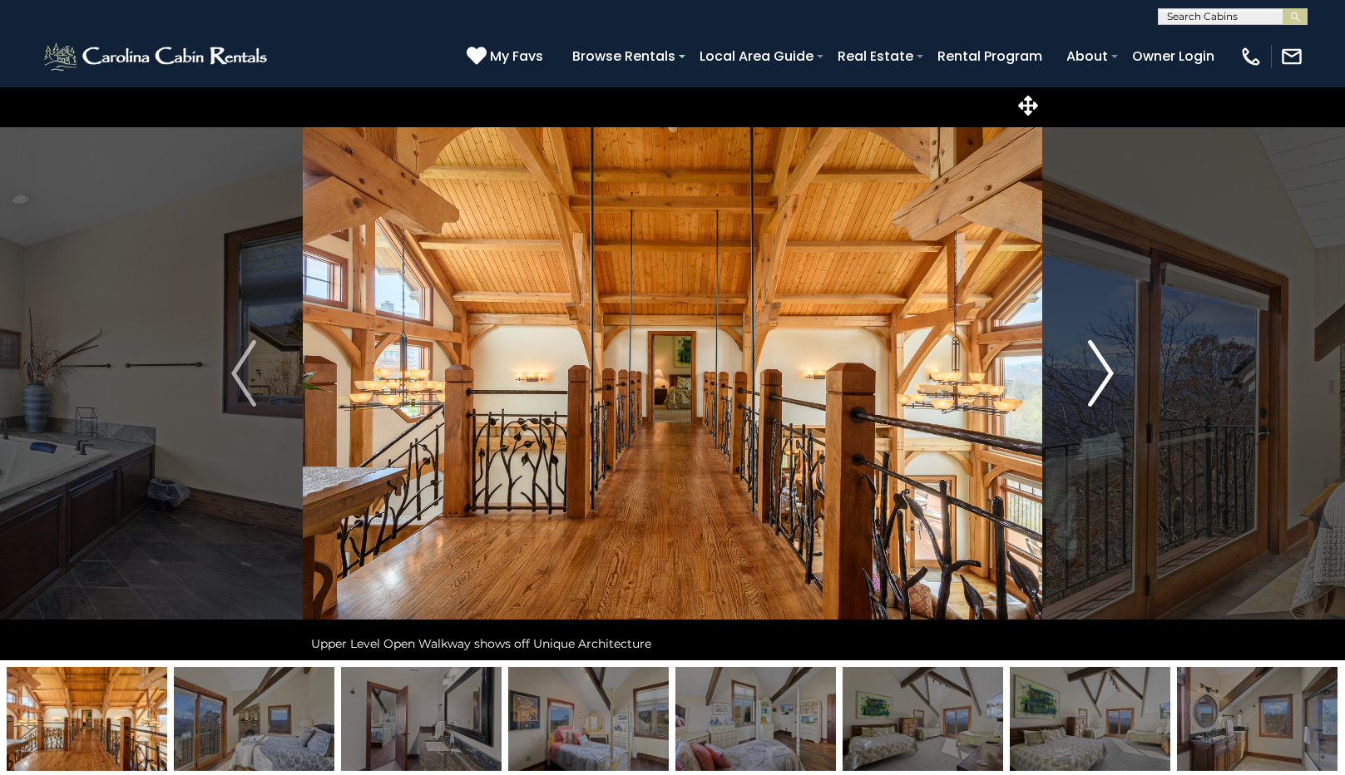
click at [1106, 369] on img "Next" at bounding box center [1101, 373] width 25 height 67
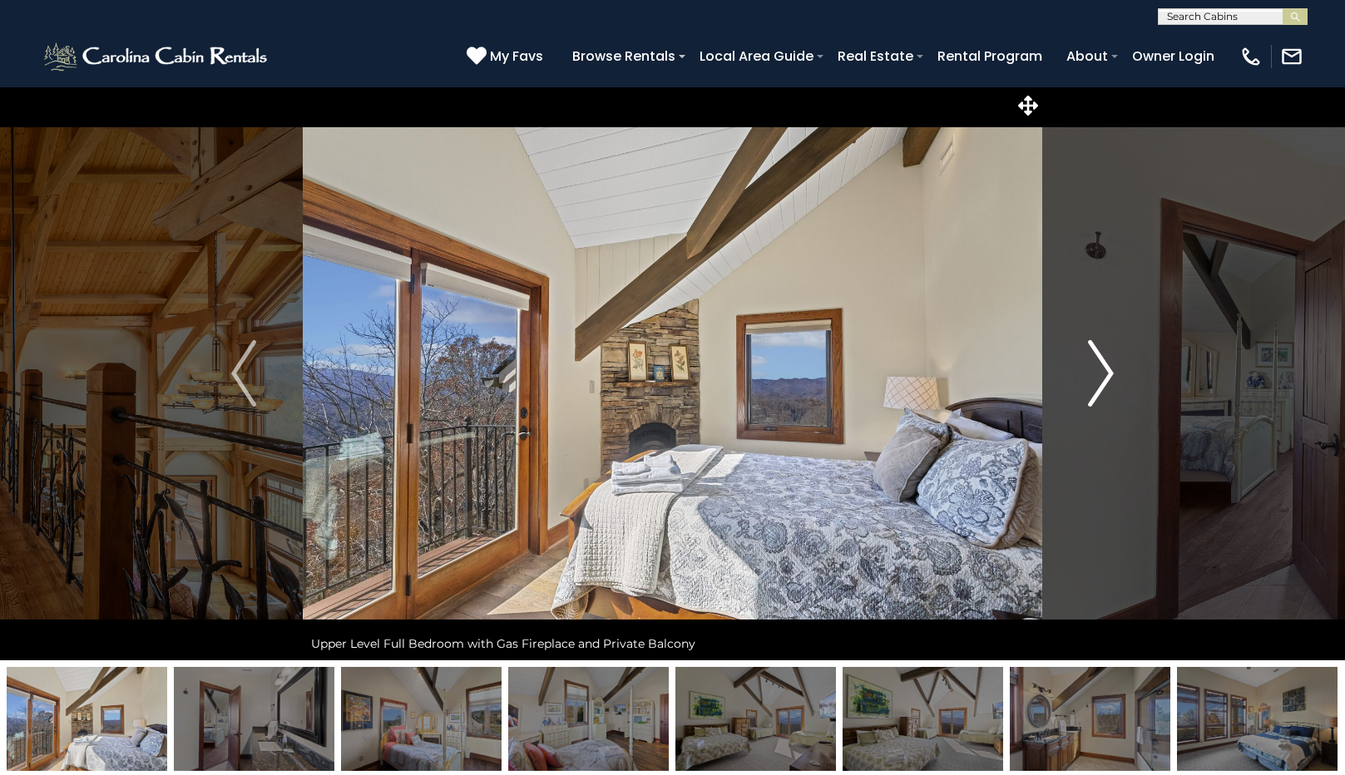
click at [1106, 369] on img "Next" at bounding box center [1101, 373] width 25 height 67
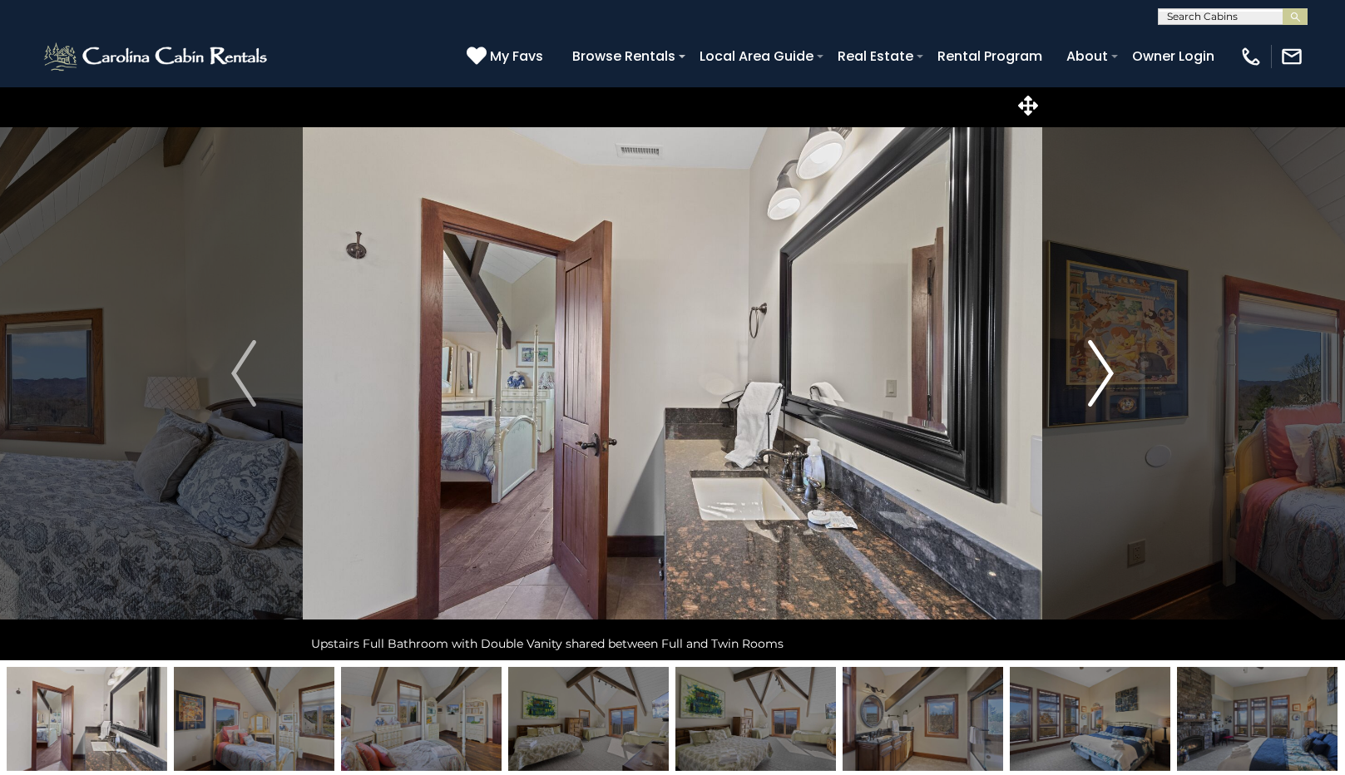
click at [1106, 369] on img "Next" at bounding box center [1101, 373] width 25 height 67
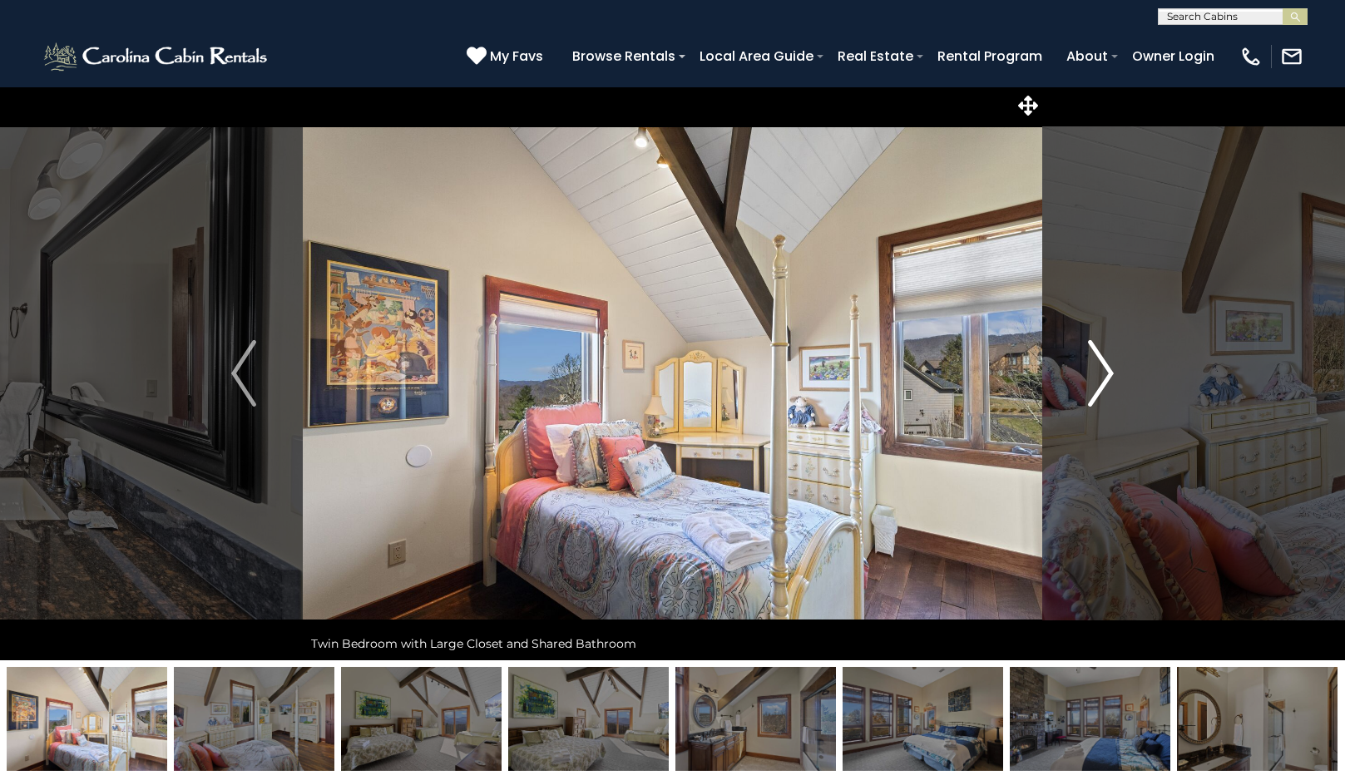
click at [1106, 369] on img "Next" at bounding box center [1101, 373] width 25 height 67
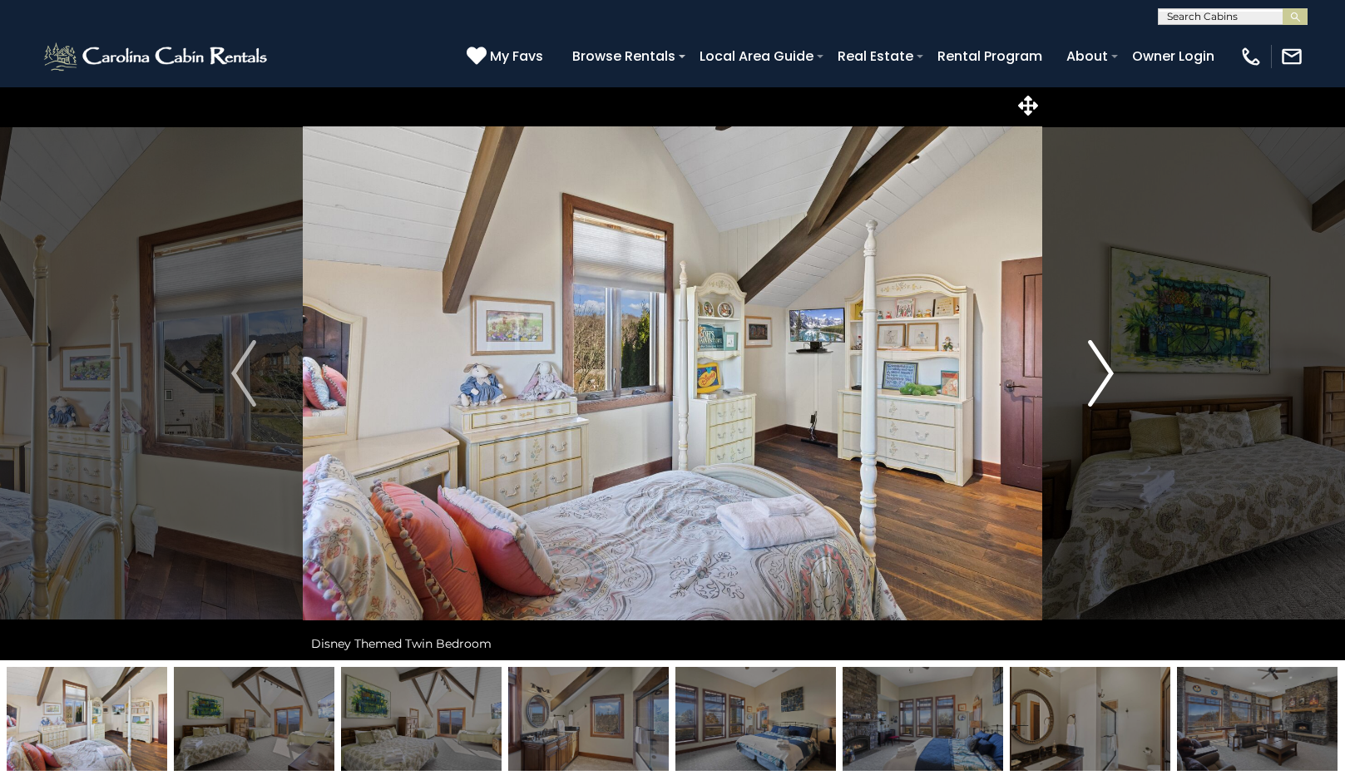
click at [1106, 369] on img "Next" at bounding box center [1101, 373] width 25 height 67
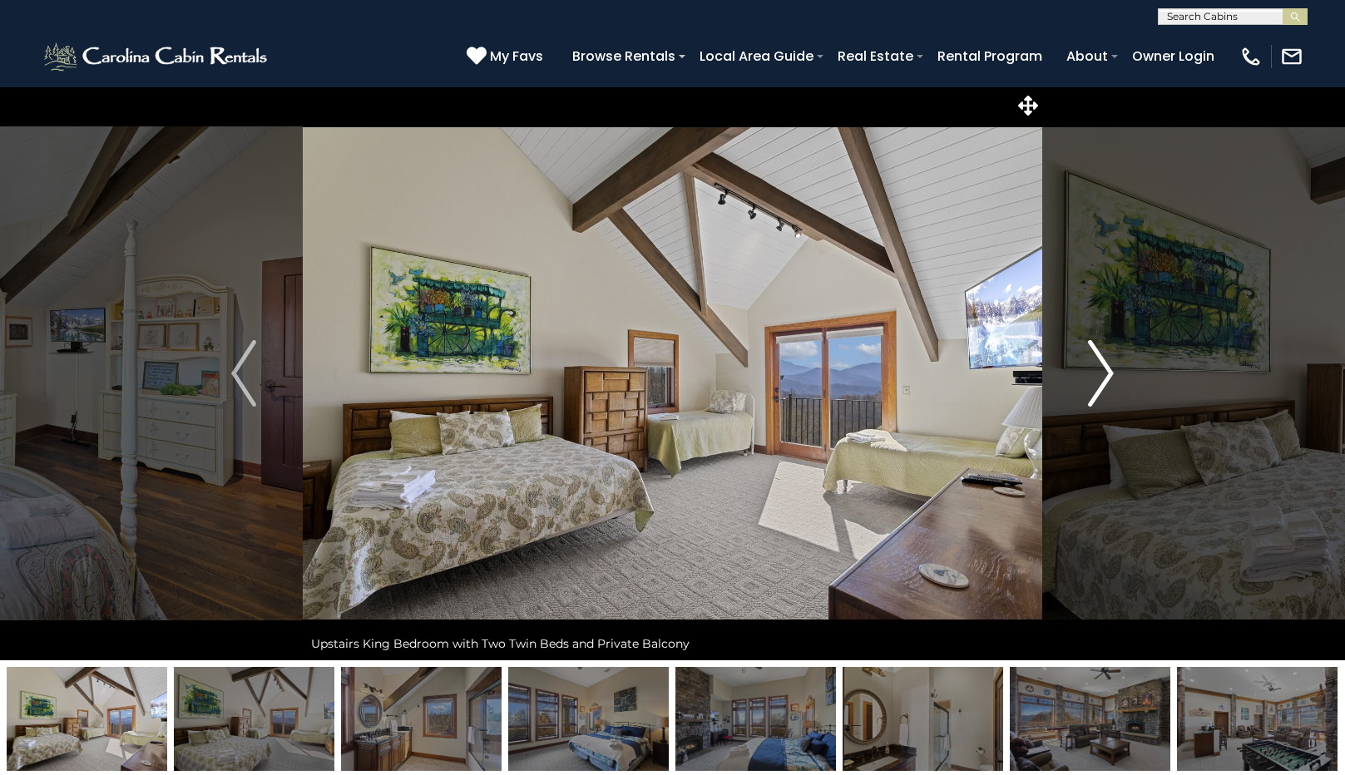
click at [1106, 369] on img "Next" at bounding box center [1101, 373] width 25 height 67
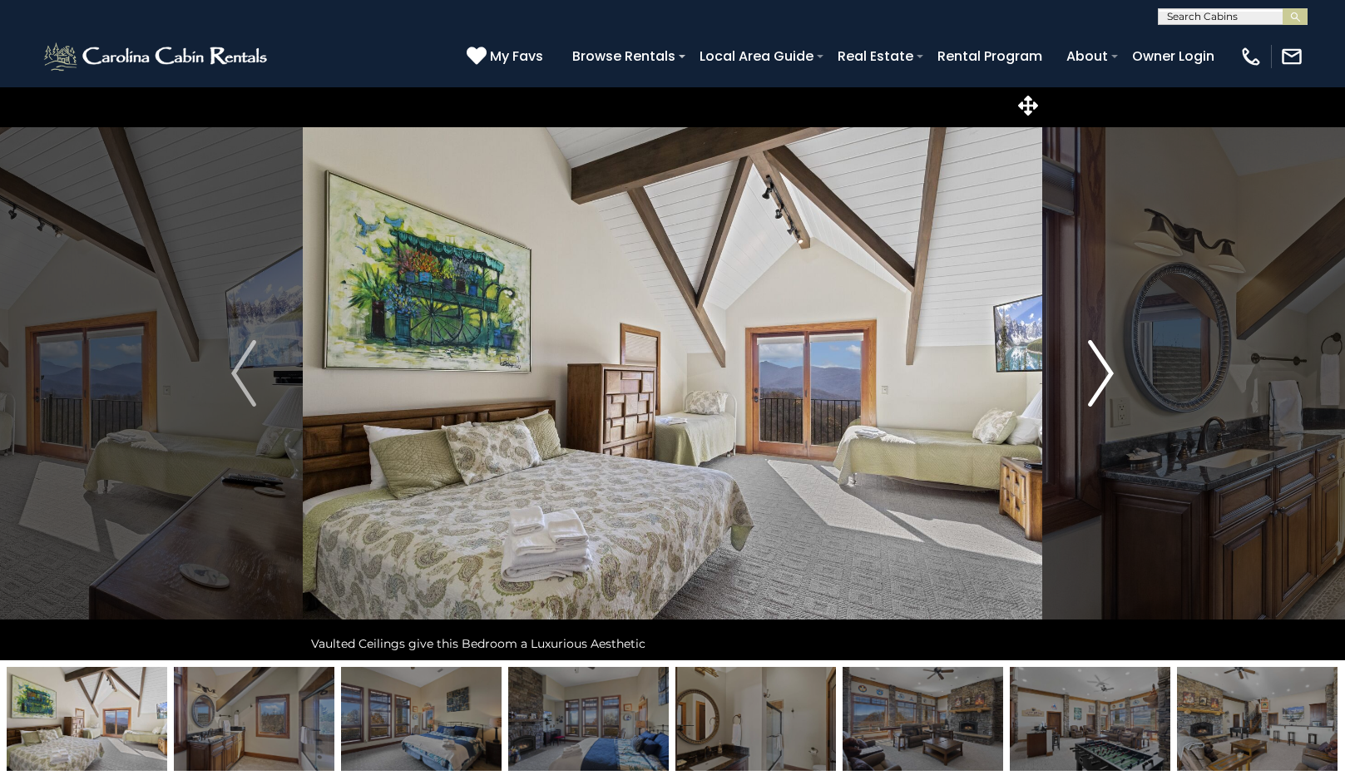
click at [1106, 369] on img "Next" at bounding box center [1101, 373] width 25 height 67
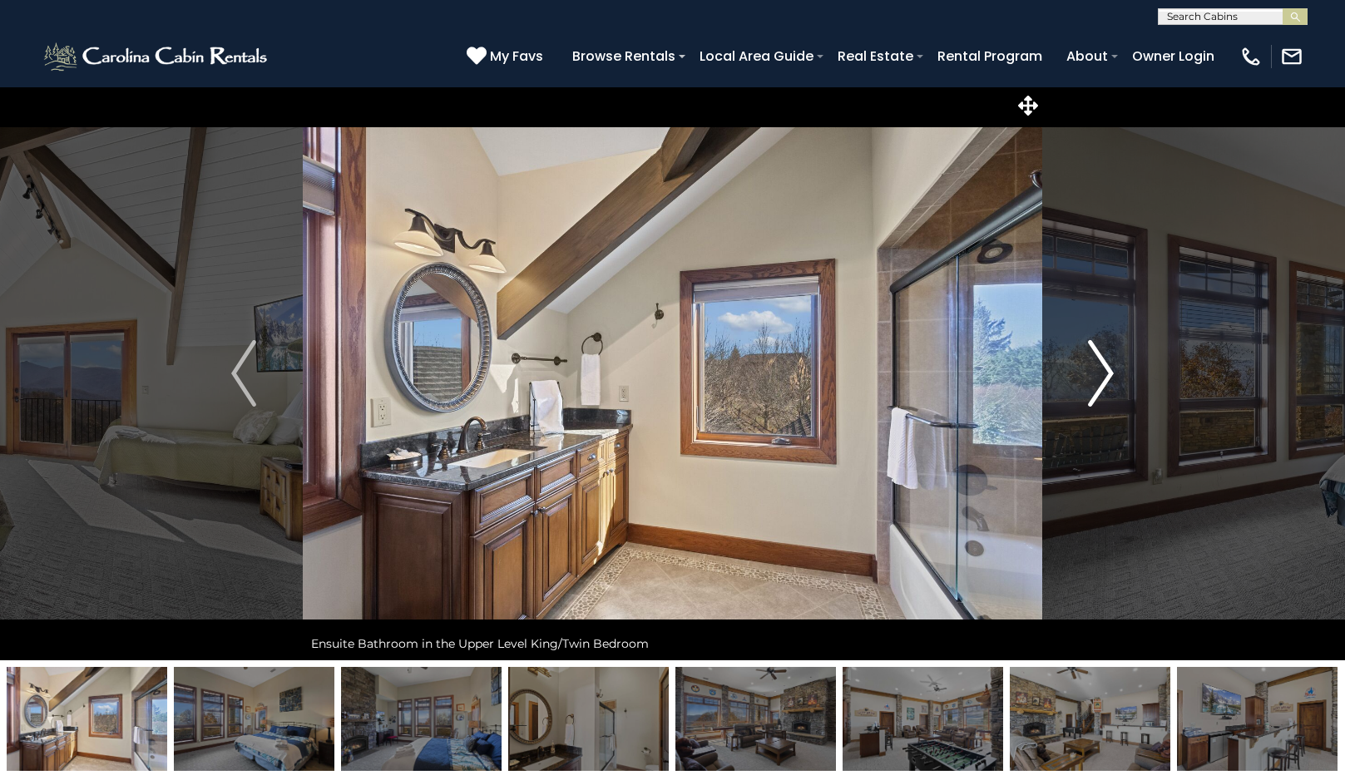
click at [1106, 369] on img "Next" at bounding box center [1101, 373] width 25 height 67
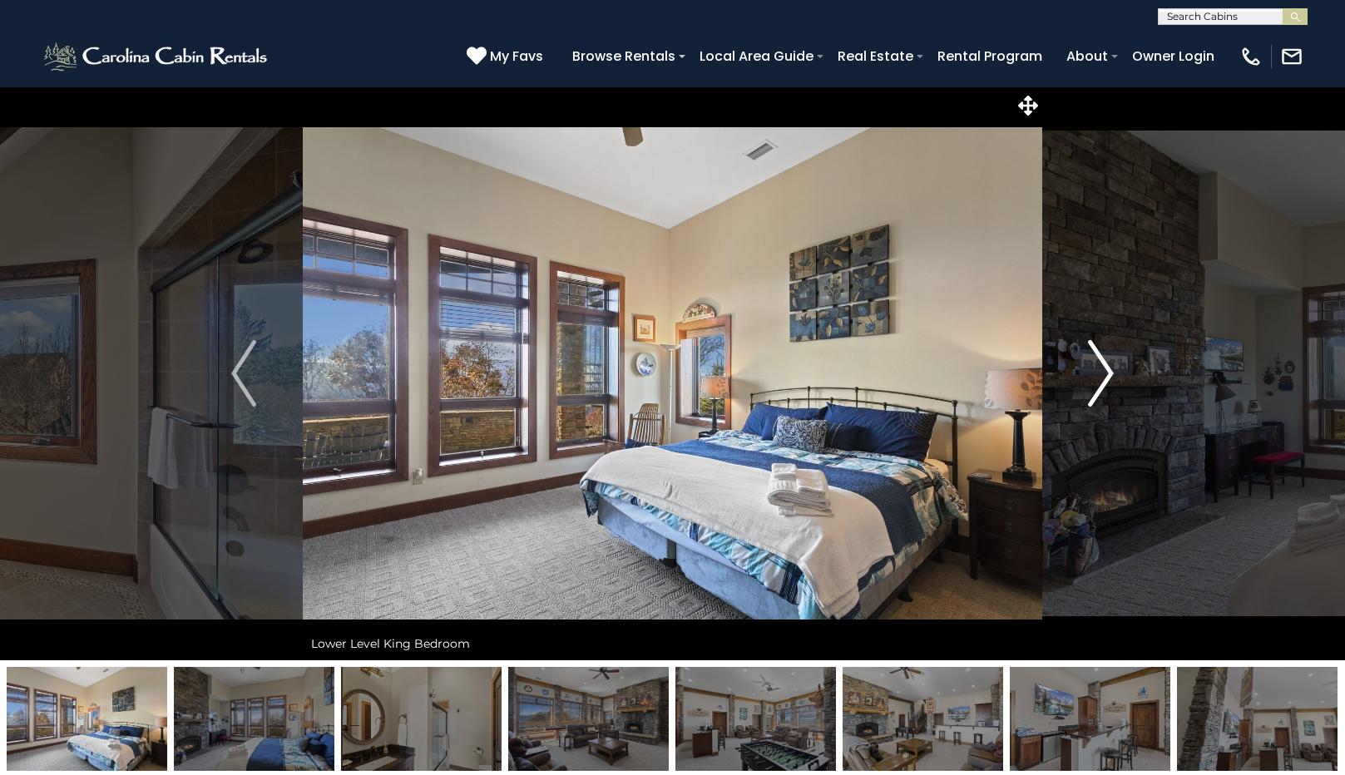
click at [1106, 369] on img "Next" at bounding box center [1101, 373] width 25 height 67
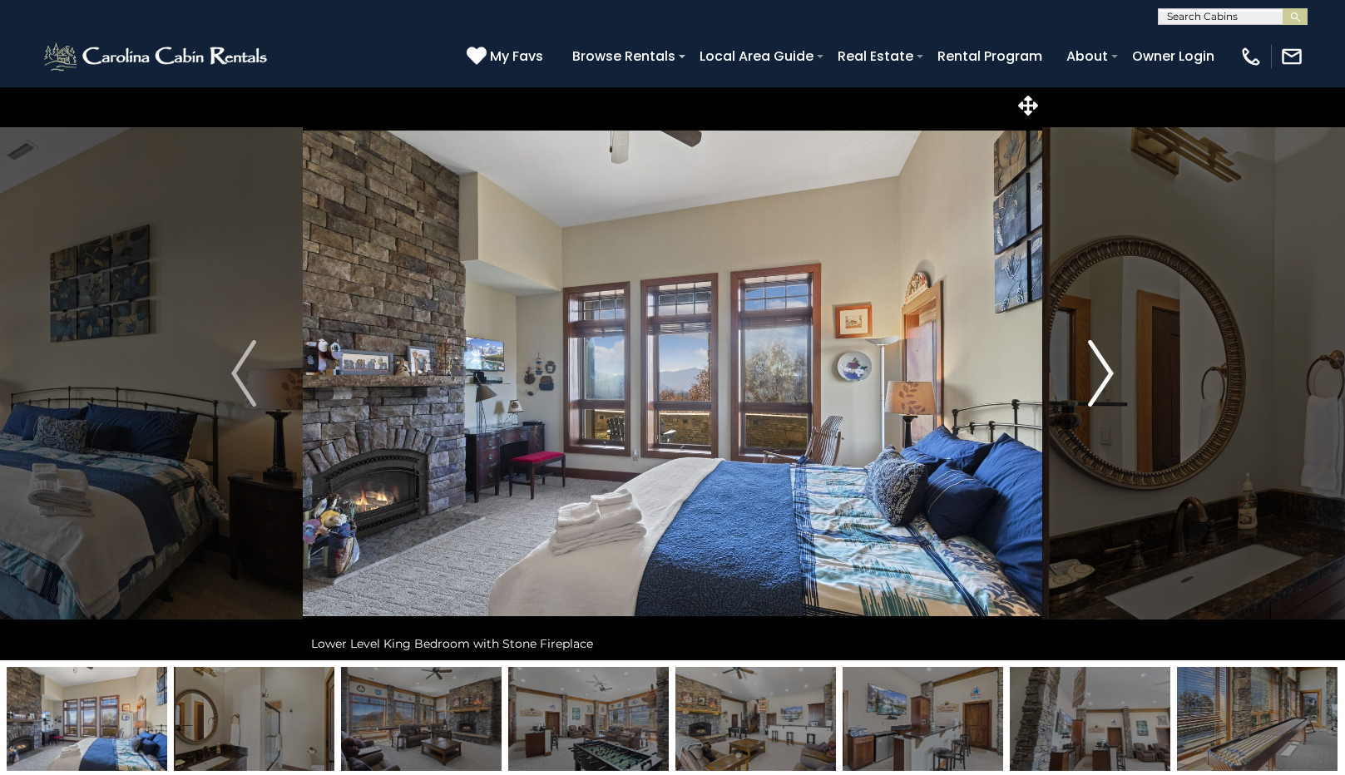
click at [1106, 369] on img "Next" at bounding box center [1101, 373] width 25 height 67
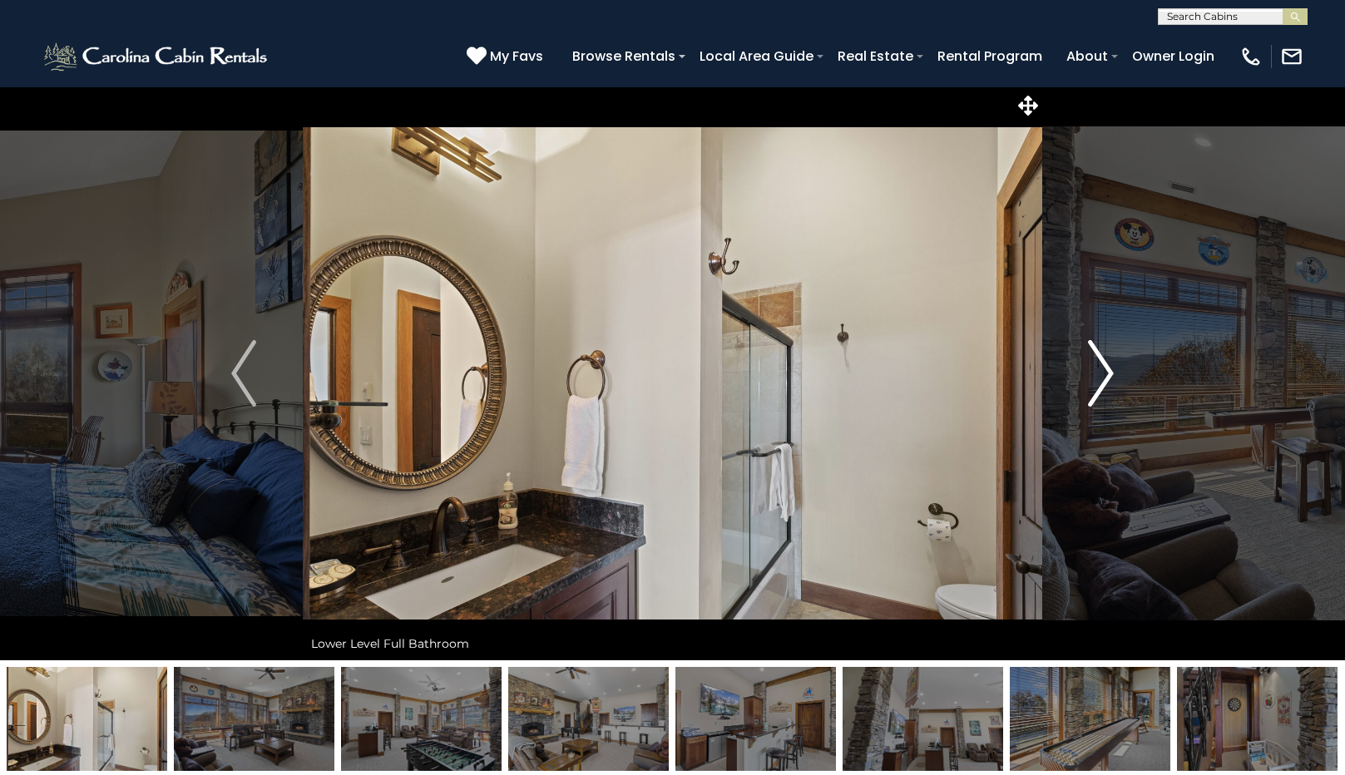
click at [1106, 369] on img "Next" at bounding box center [1101, 373] width 25 height 67
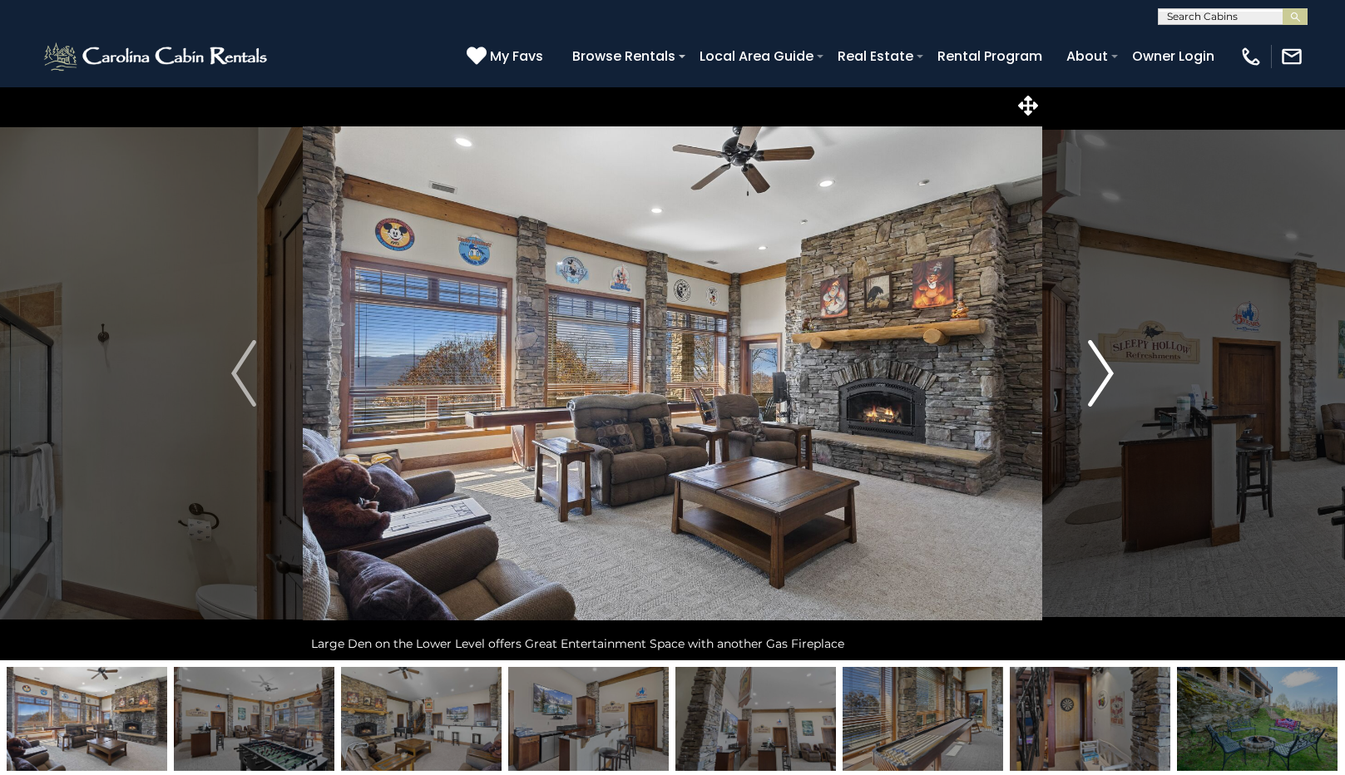
click at [1106, 369] on img "Next" at bounding box center [1101, 373] width 25 height 67
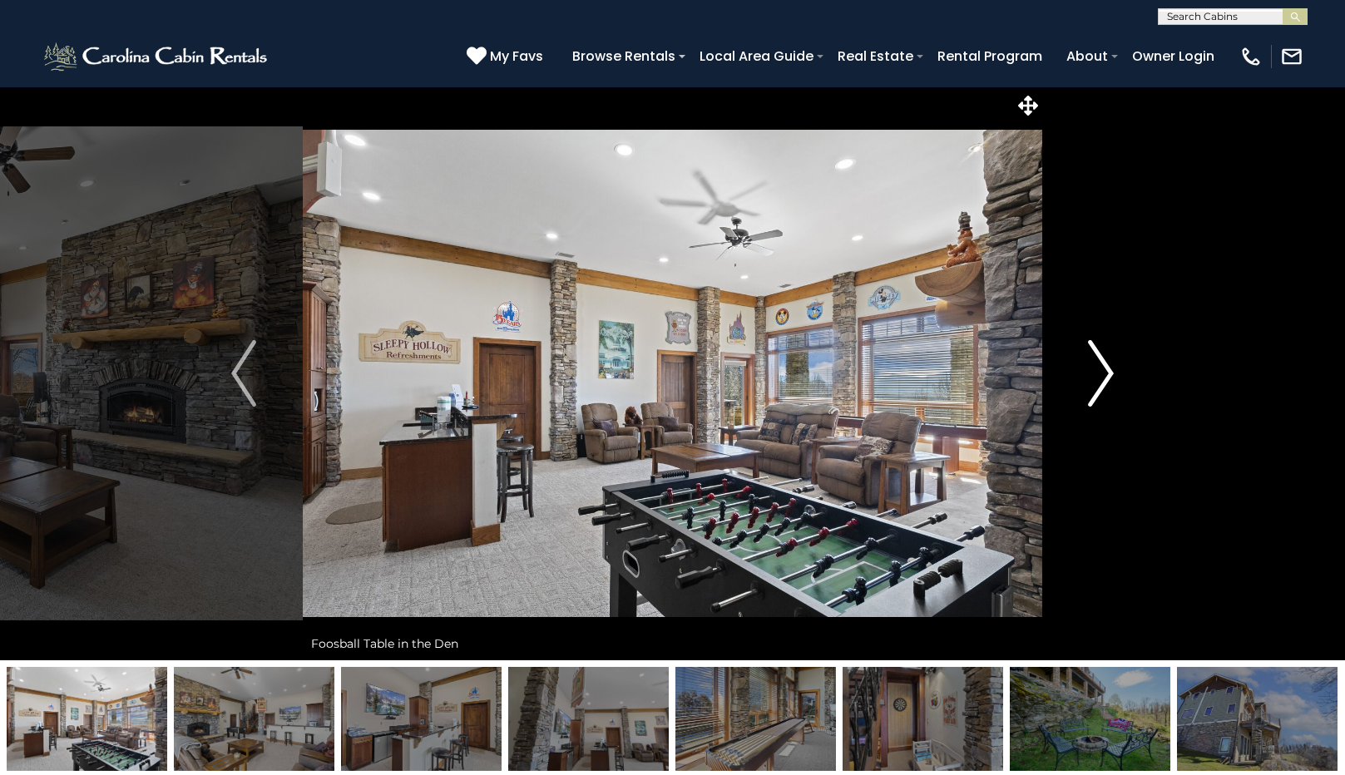
click at [1106, 369] on img "Next" at bounding box center [1101, 373] width 25 height 67
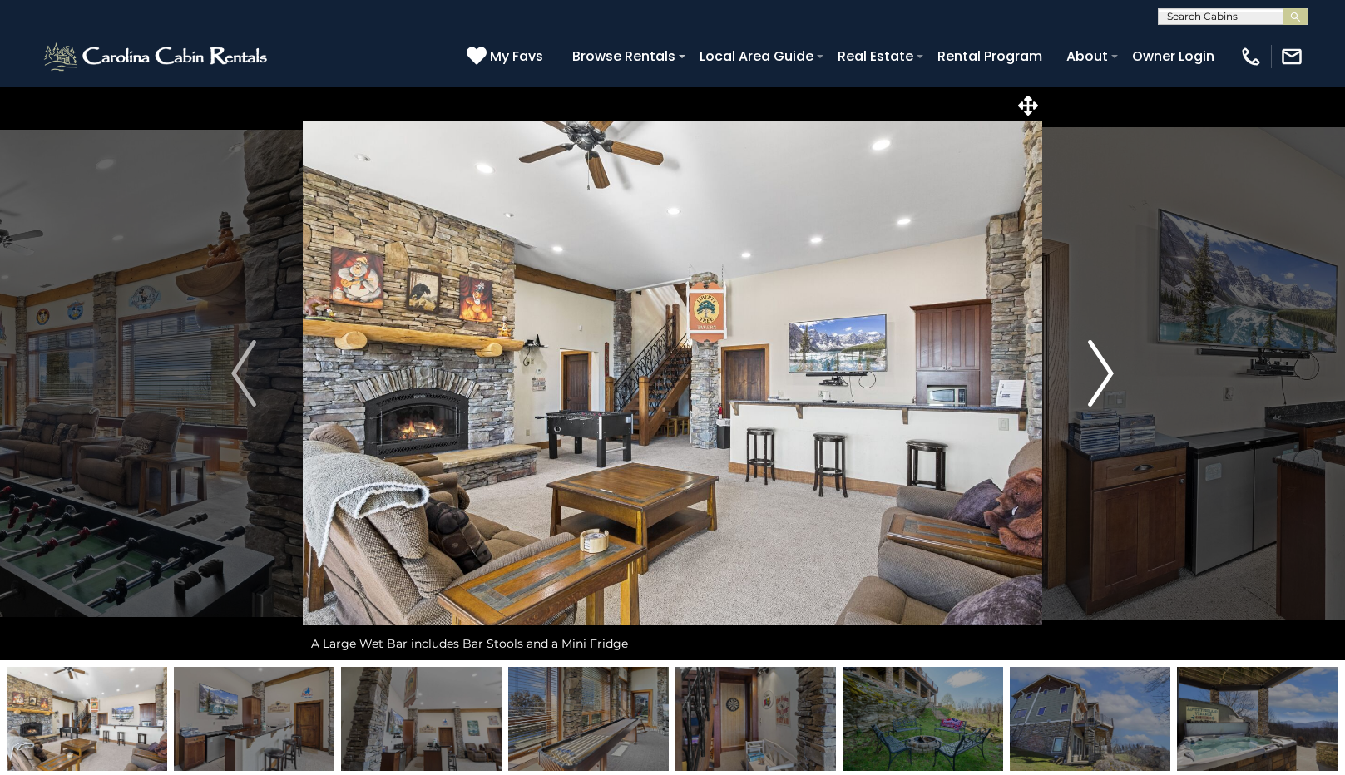
click at [1106, 369] on img "Next" at bounding box center [1101, 373] width 25 height 67
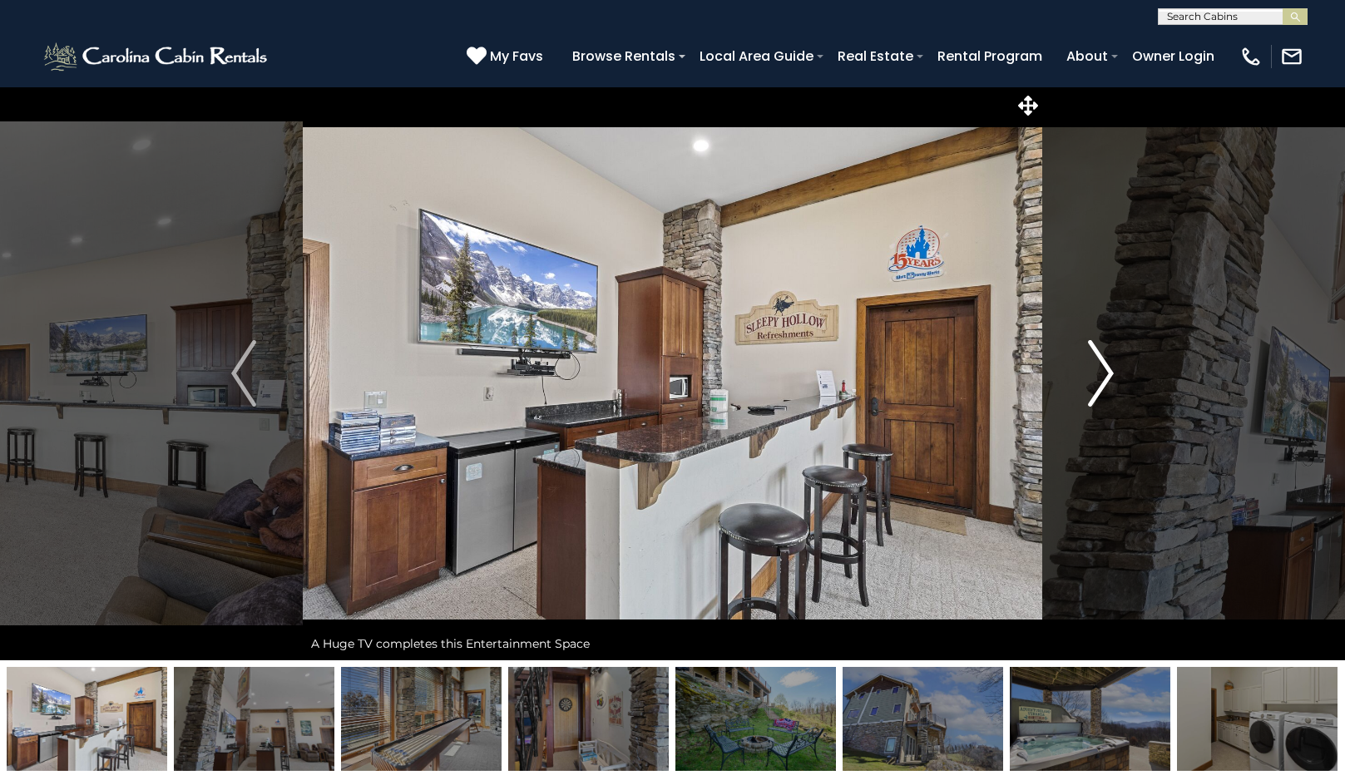
click at [1106, 369] on img "Next" at bounding box center [1101, 373] width 25 height 67
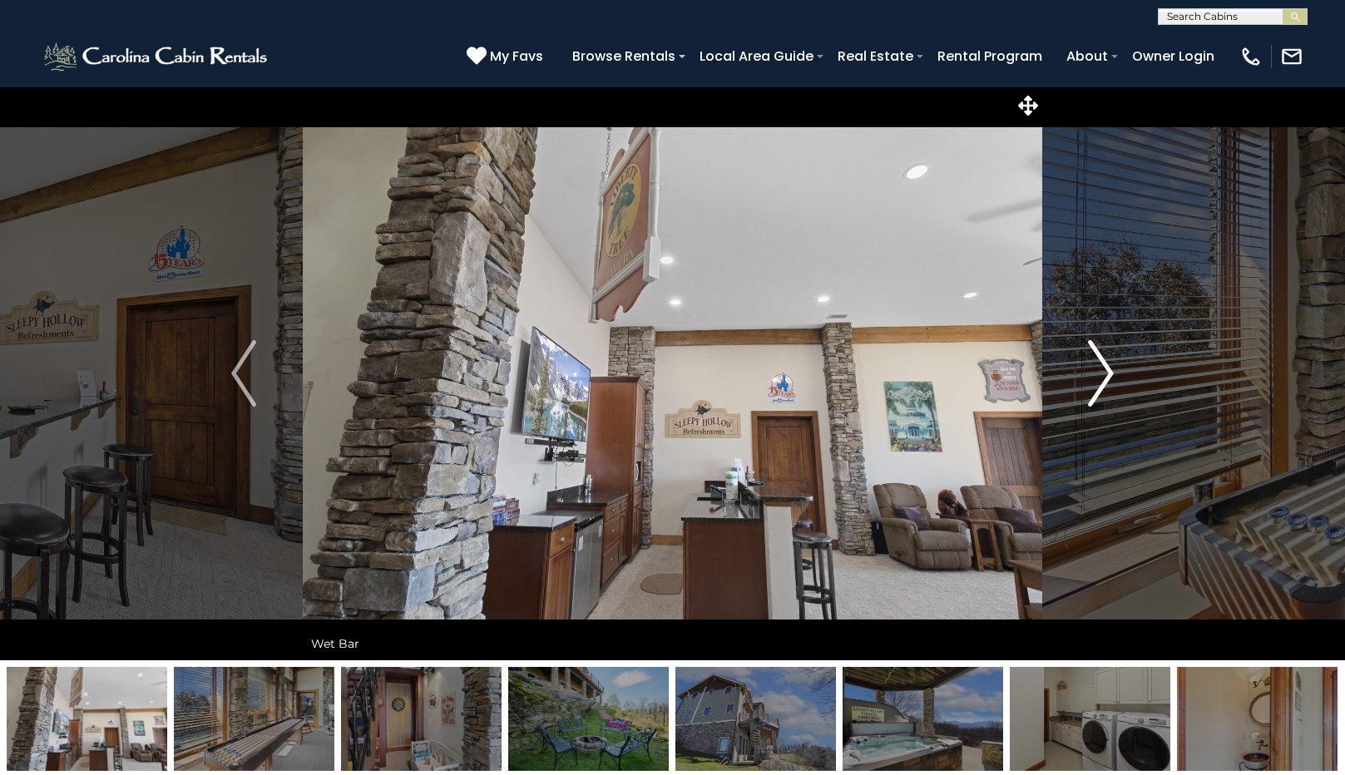
click at [1106, 369] on img "Next" at bounding box center [1101, 373] width 25 height 67
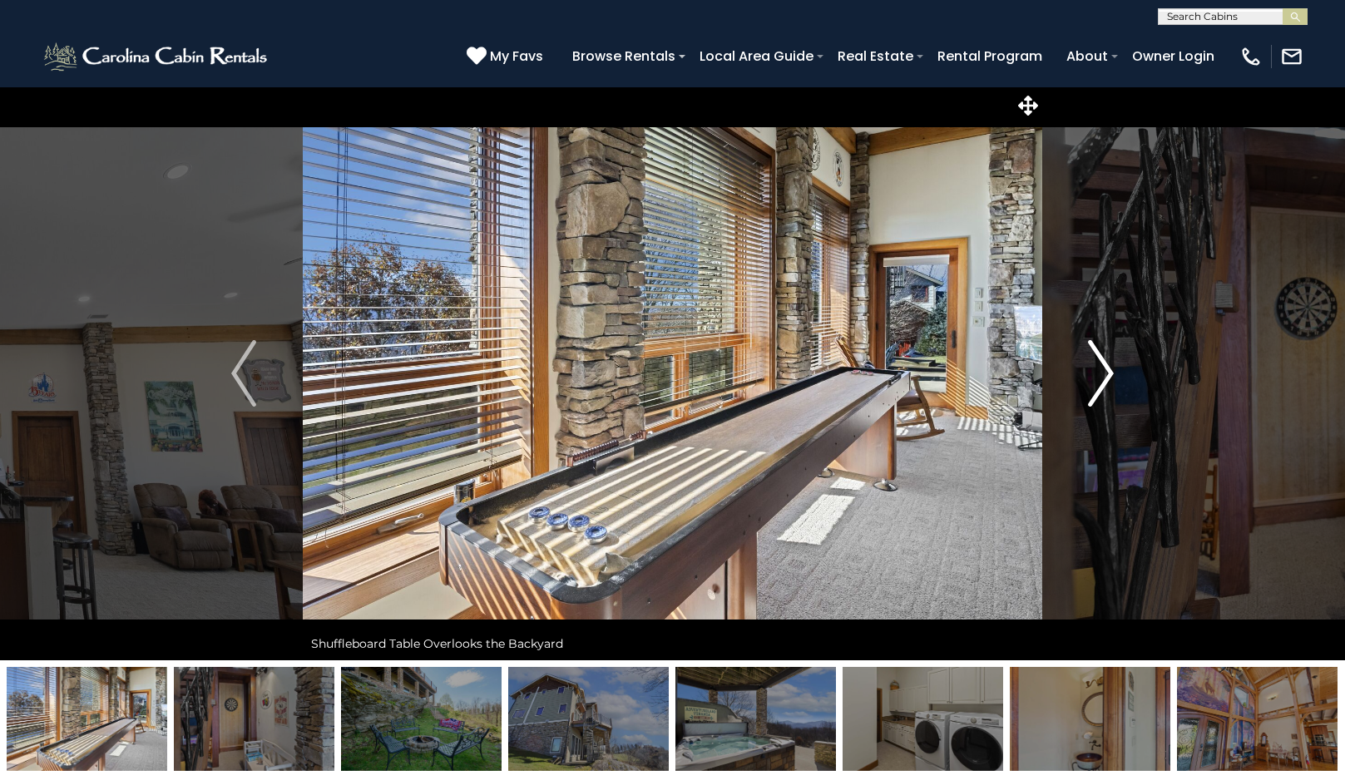
click at [1106, 369] on img "Next" at bounding box center [1101, 373] width 25 height 67
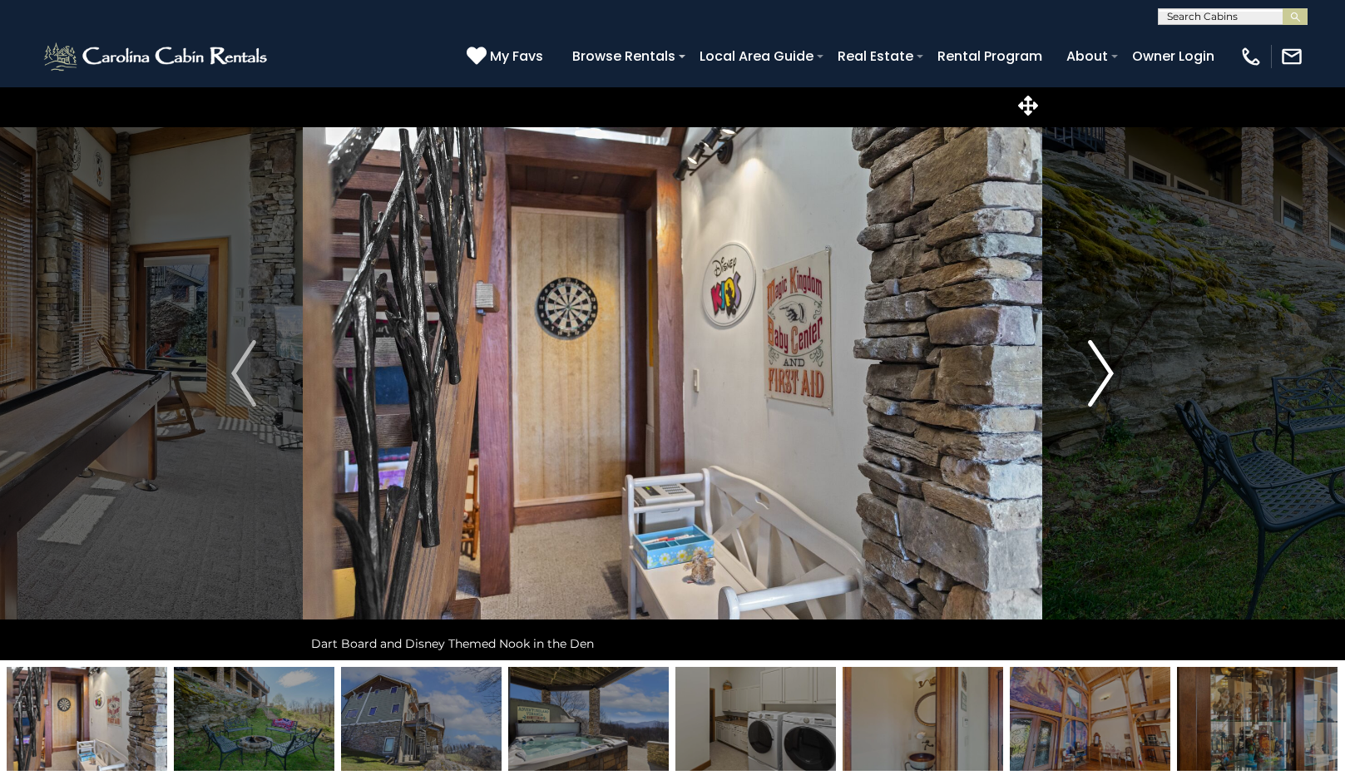
click at [1106, 369] on img "Next" at bounding box center [1101, 373] width 25 height 67
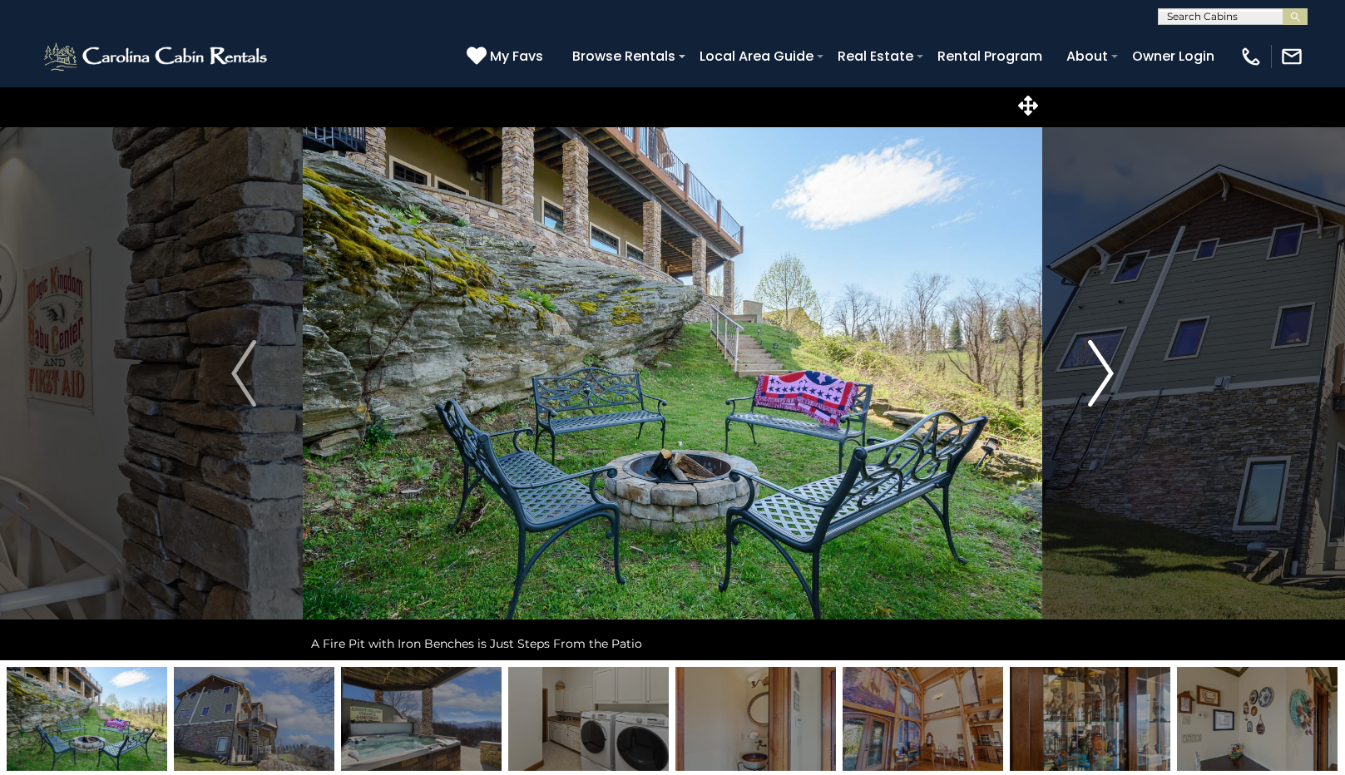
click at [1106, 369] on img "Next" at bounding box center [1101, 373] width 25 height 67
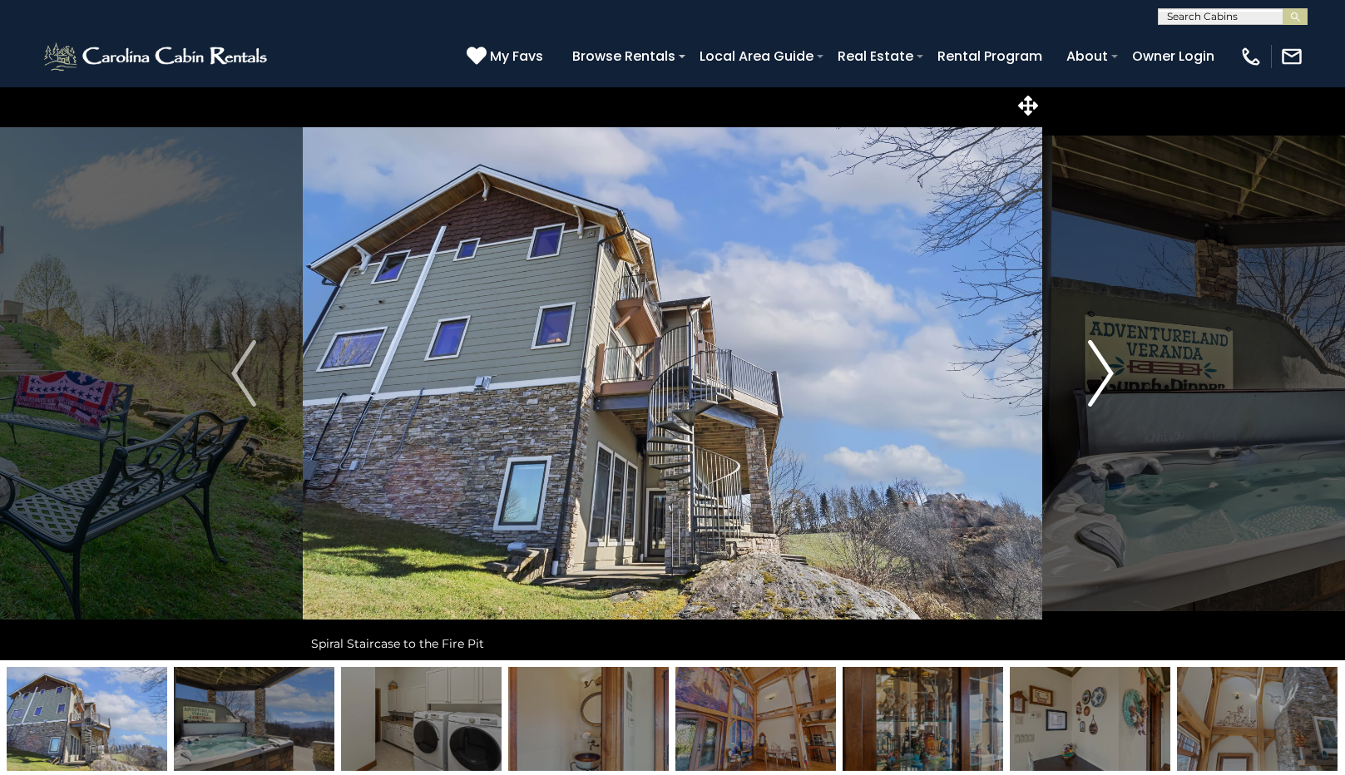
click at [1106, 369] on img "Next" at bounding box center [1101, 373] width 25 height 67
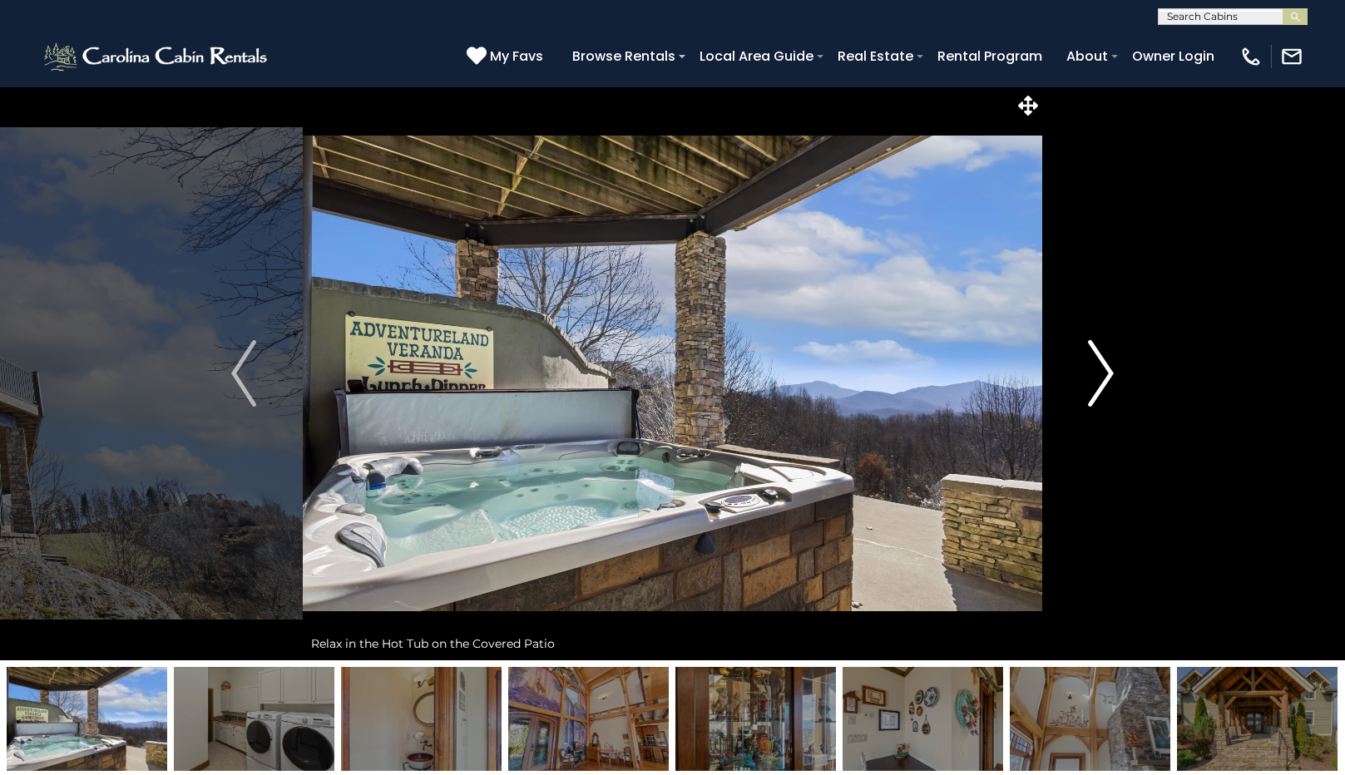
click at [1106, 369] on img "Next" at bounding box center [1101, 373] width 25 height 67
